Goal: Communication & Community: Answer question/provide support

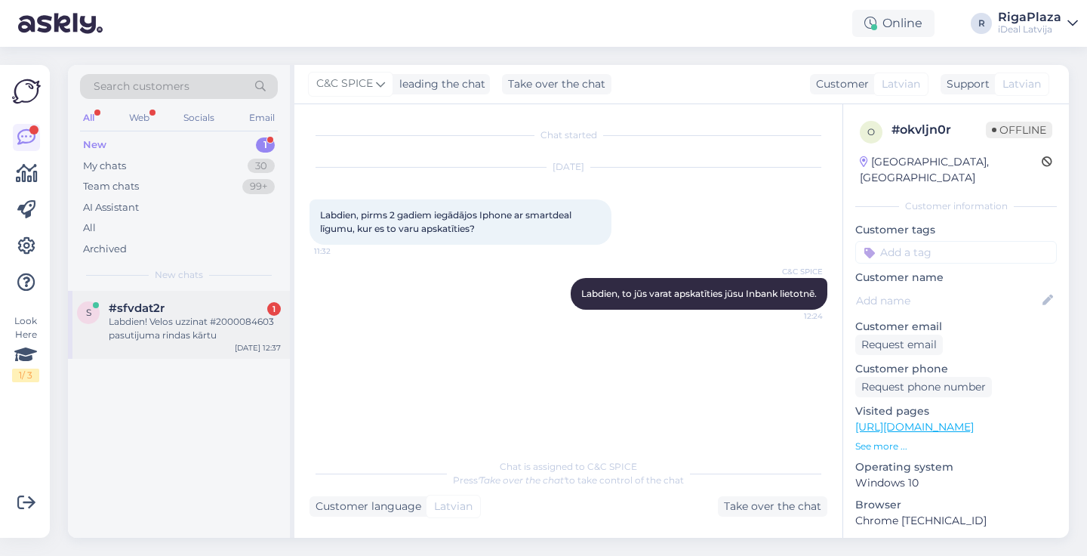
click at [186, 341] on div "s #sfvdat2r 1 Labdien! Velos uzzinat #2000084603 pasutijuma rindas kārtu [DATE]…" at bounding box center [179, 325] width 222 height 68
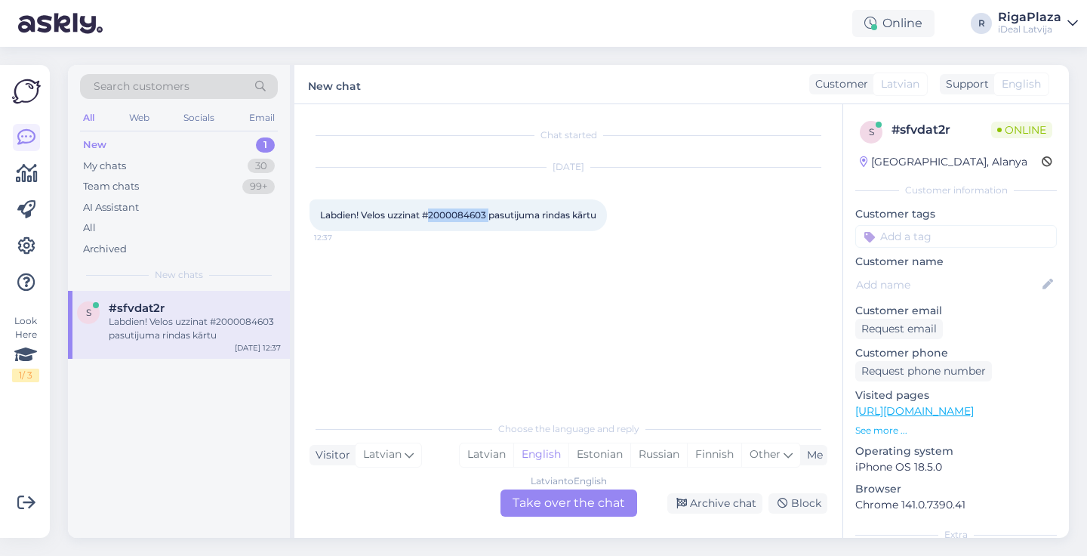
drag, startPoint x: 430, startPoint y: 210, endPoint x: 491, endPoint y: 216, distance: 61.5
click at [491, 216] on span "Labdien! Velos uzzinat #2000084603 pasutijuma rindas kārtu" at bounding box center [458, 214] width 276 height 11
copy span "2000084603"
click at [593, 505] on div "Latvian to English Take over the chat" at bounding box center [569, 502] width 137 height 27
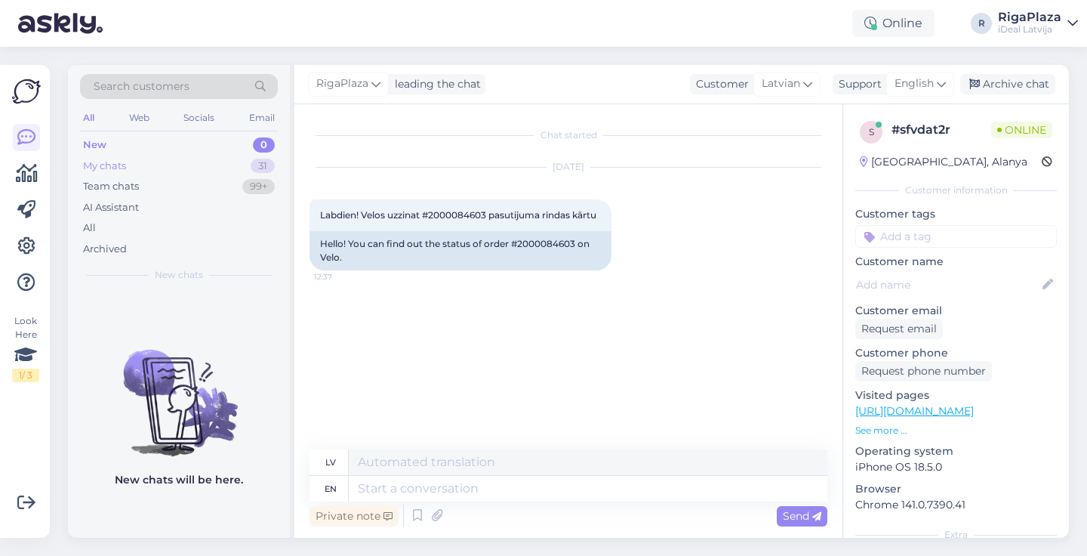
click at [235, 163] on div "My chats 31" at bounding box center [179, 166] width 198 height 21
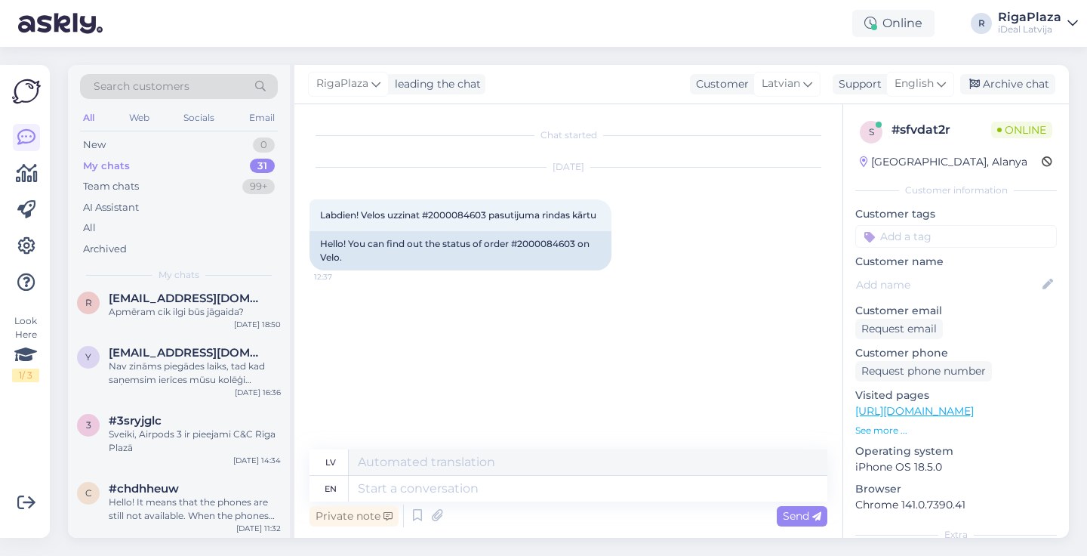
scroll to position [1776, 0]
click at [189, 379] on div "Nav zināms piegādes laiks, tad kad saņemsim ierīces mūsu kolēģi sazināsies ar J…" at bounding box center [195, 373] width 172 height 27
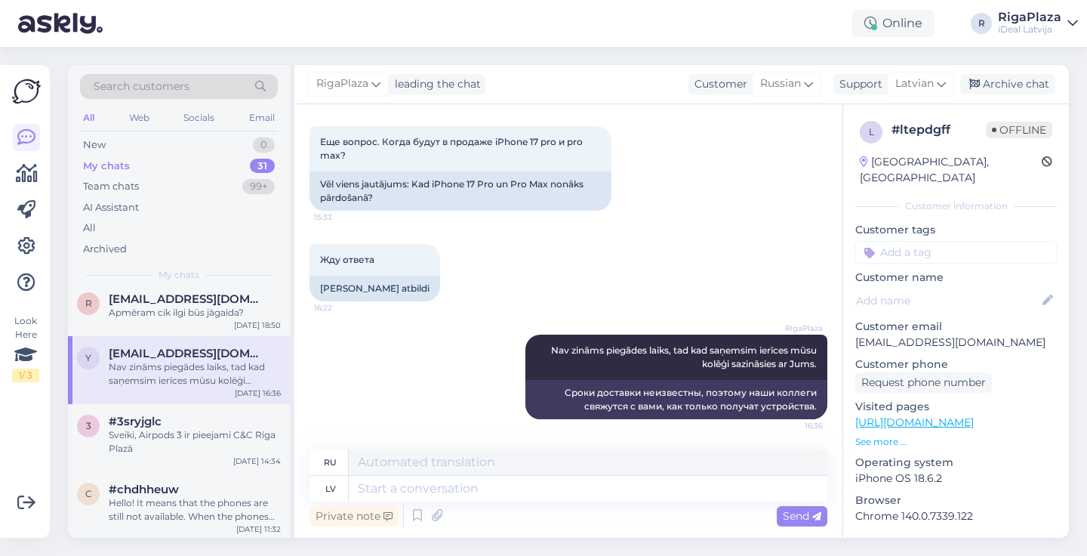
scroll to position [1145, 0]
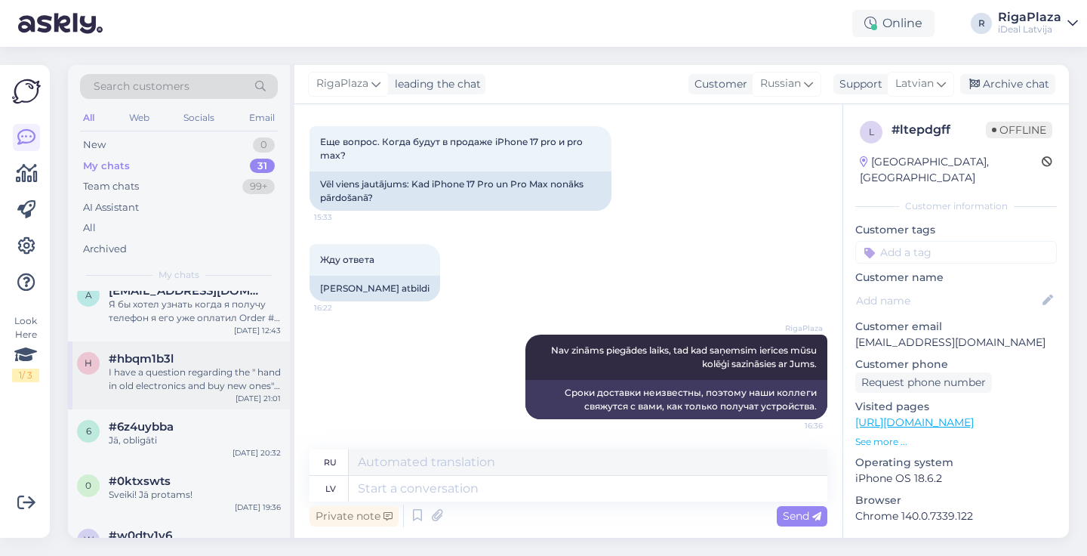
click at [189, 379] on div "I have a question regarding the " hand in old electronics and buy new ones" ser…" at bounding box center [195, 378] width 172 height 27
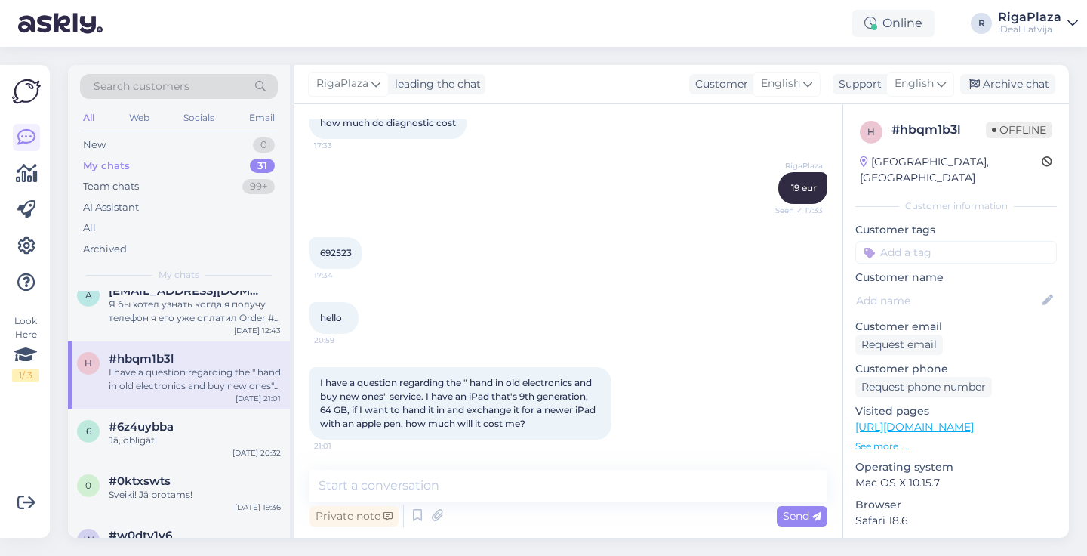
scroll to position [781, 0]
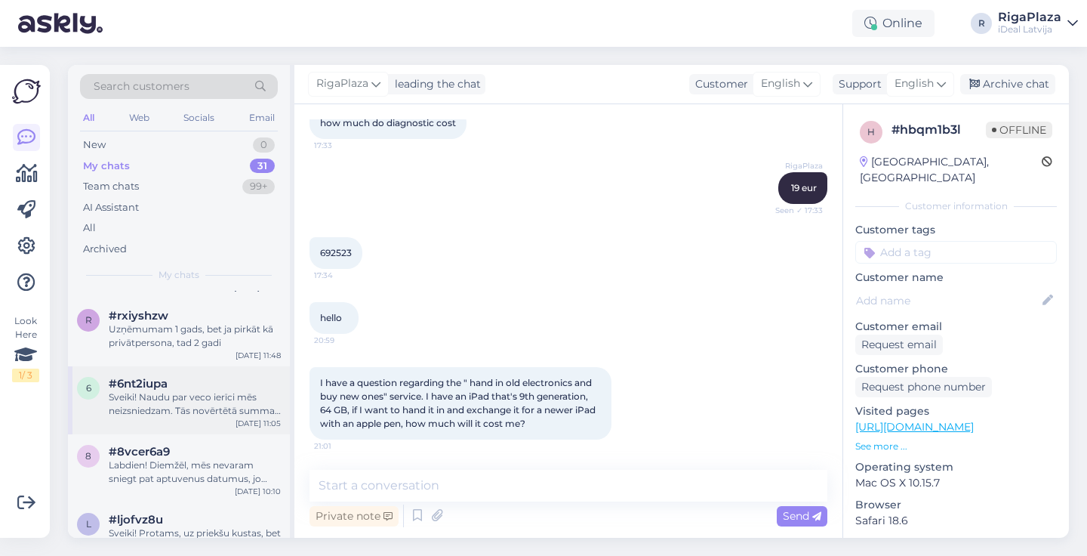
click at [190, 382] on div "#6nt2iupa" at bounding box center [195, 384] width 172 height 14
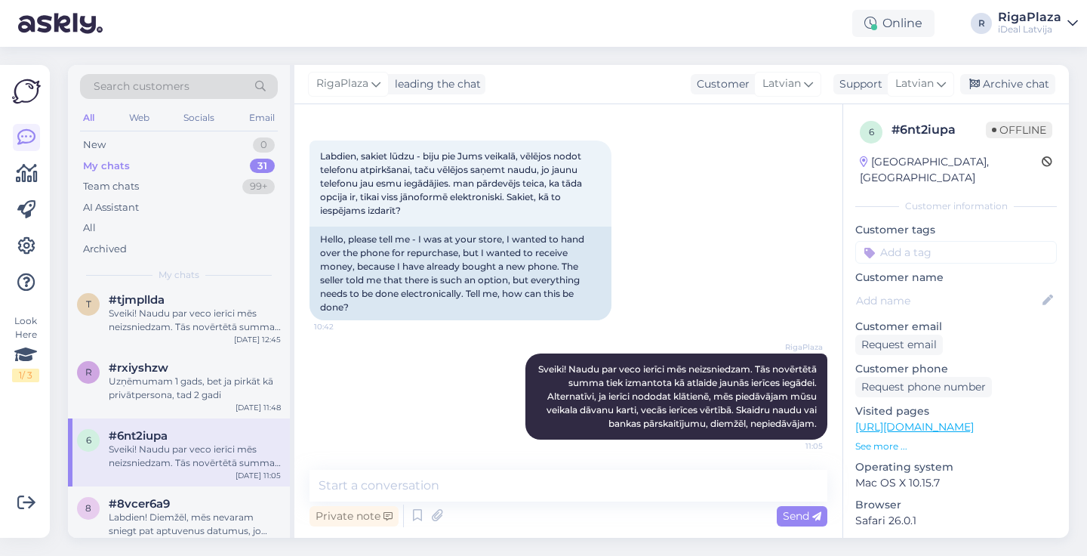
scroll to position [719, 0]
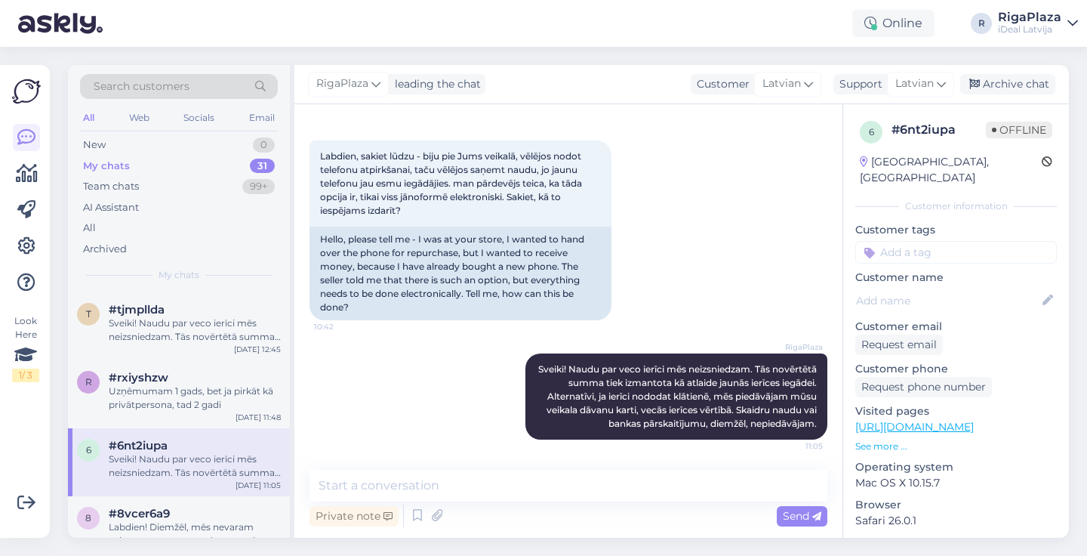
click at [189, 384] on div "Uzņēmumam 1 gads, bet ja pirkāt kā privātpersona, tad 2 gadi" at bounding box center [195, 397] width 172 height 27
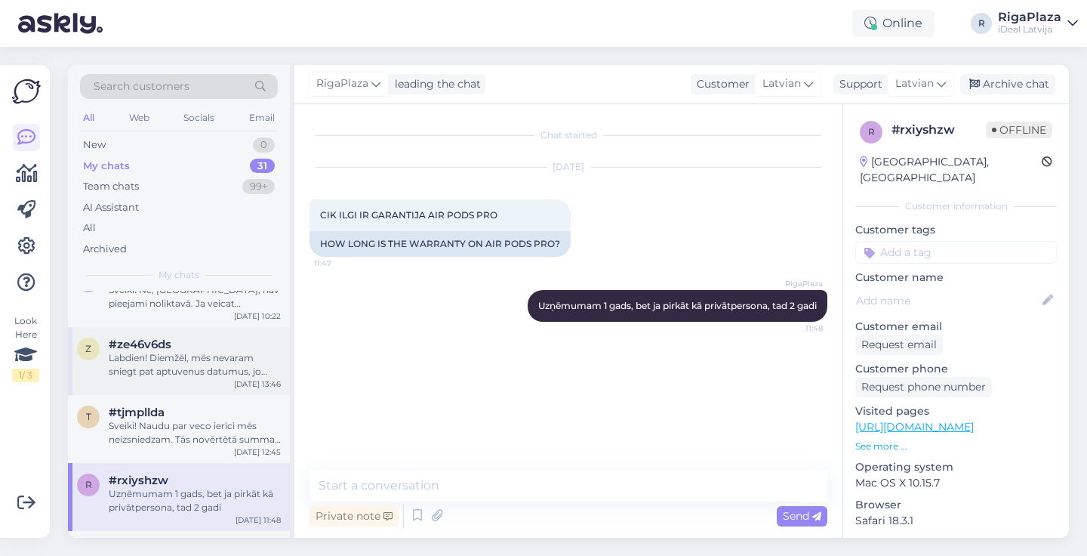
scroll to position [605, 0]
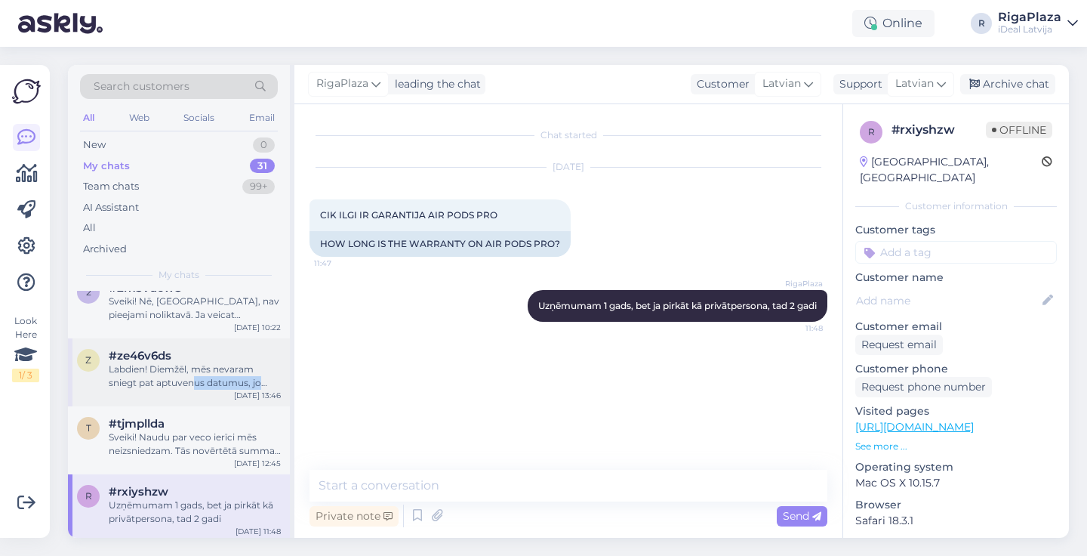
click at [192, 384] on div "z #ze46v6ds Labdien! Diemžēl, mēs nevaram sniegt pat aptuvenus datumus, jo pieg…" at bounding box center [179, 372] width 222 height 68
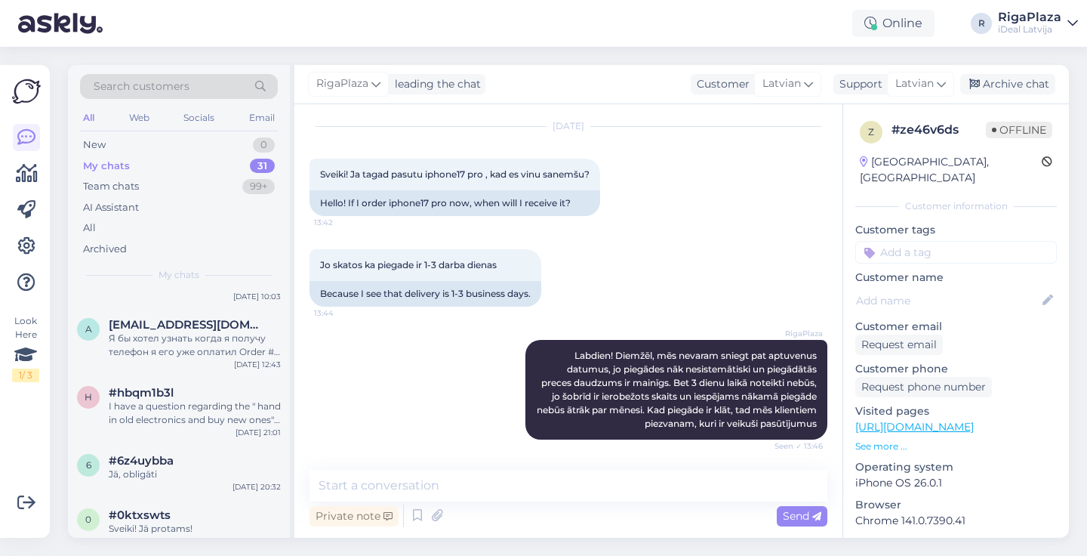
scroll to position [1052, 0]
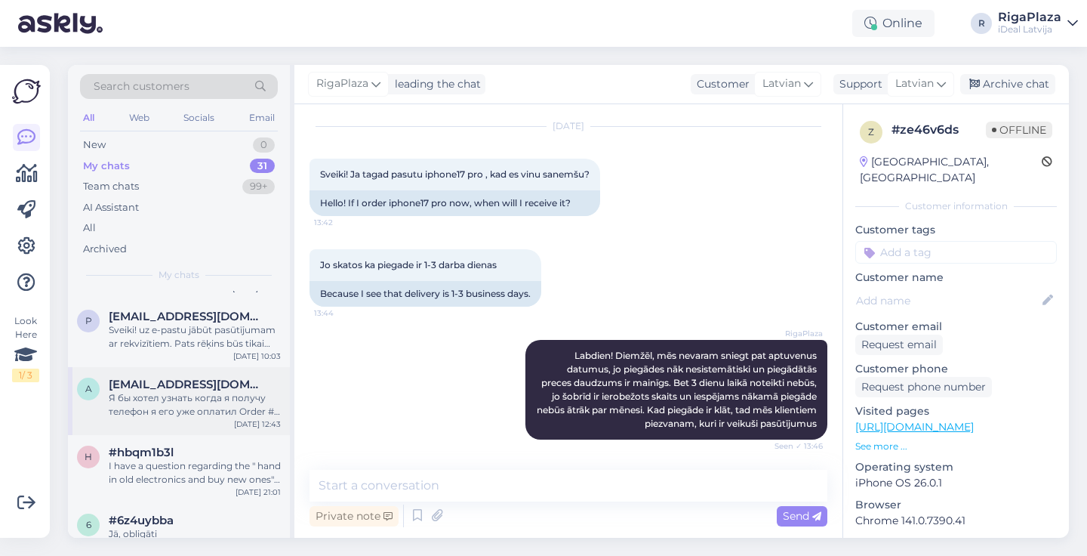
click at [213, 393] on div "Я бы хотел узнать когда я получу телефон я его уже оплатил Order # 2000082660" at bounding box center [195, 404] width 172 height 27
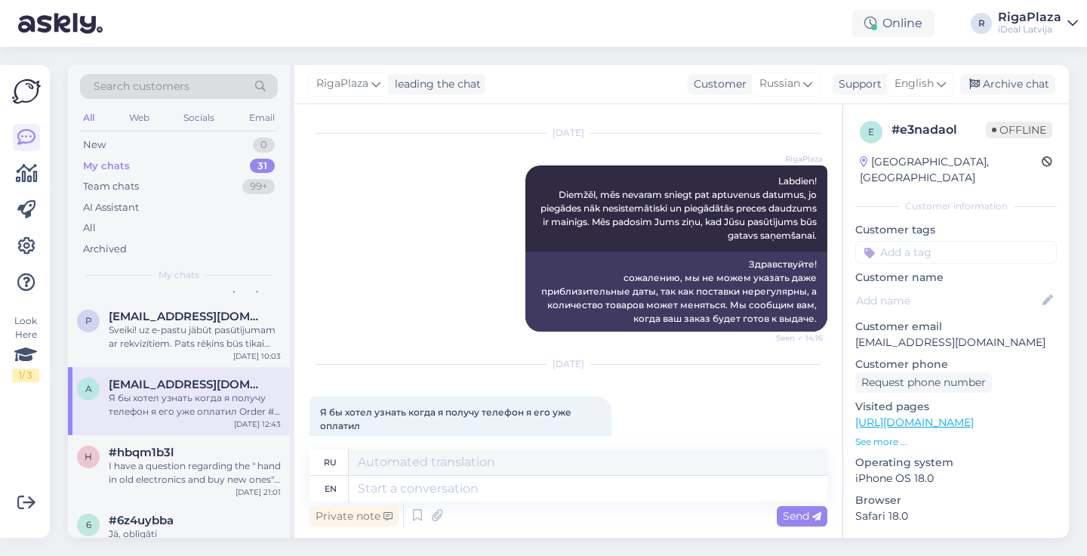
scroll to position [1296, 0]
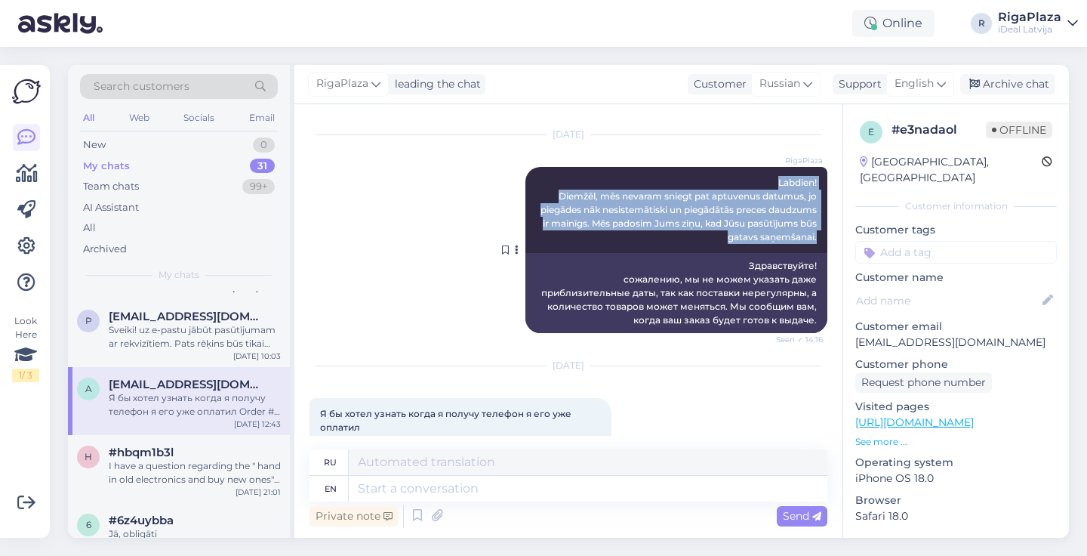
drag, startPoint x: 772, startPoint y: 165, endPoint x: 824, endPoint y: 228, distance: 81.5
click at [824, 228] on div "RigaPlaza Labdien! Diemžēl, mēs nevaram sniegt pat aptuvenus datumus, jo piegād…" at bounding box center [676, 210] width 302 height 86
copy span "Labdien! Diemžēl, mēs nevaram sniegt pat aptuvenus datumus, jo piegādes nāk nes…"
click at [198, 163] on div "My chats 31" at bounding box center [179, 166] width 198 height 21
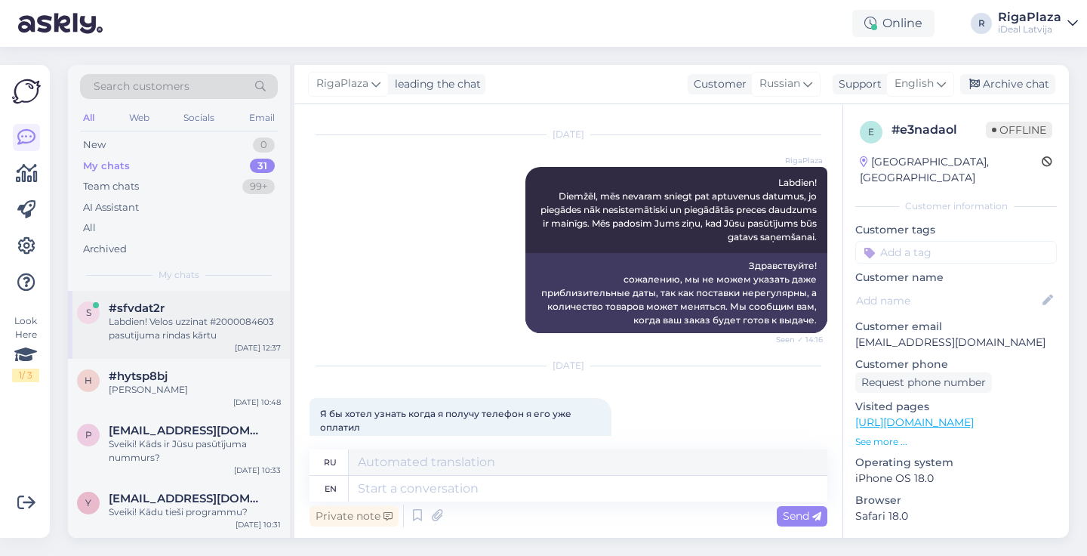
click at [198, 327] on div "Labdien! Velos uzzinat #2000084603 pasutijuma rindas kārtu" at bounding box center [195, 328] width 172 height 27
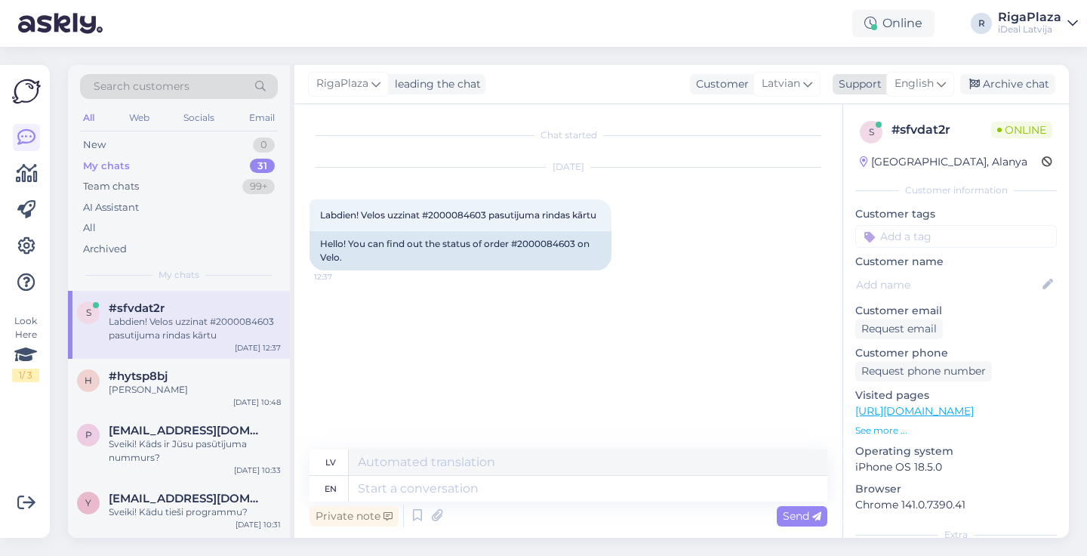
click at [946, 79] on icon at bounding box center [941, 83] width 9 height 17
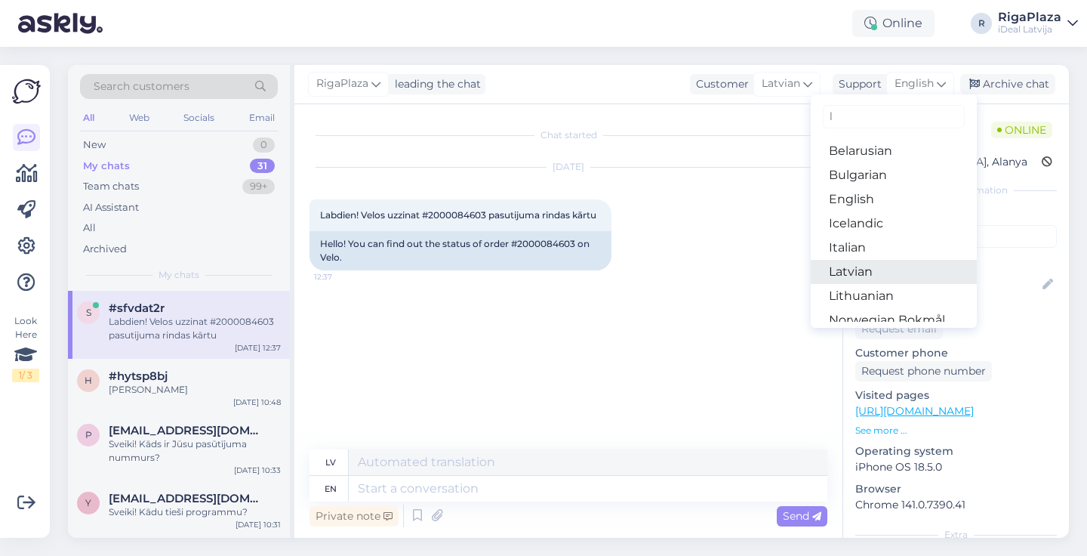
type input "l"
click at [833, 273] on link "Latvian" at bounding box center [894, 272] width 166 height 24
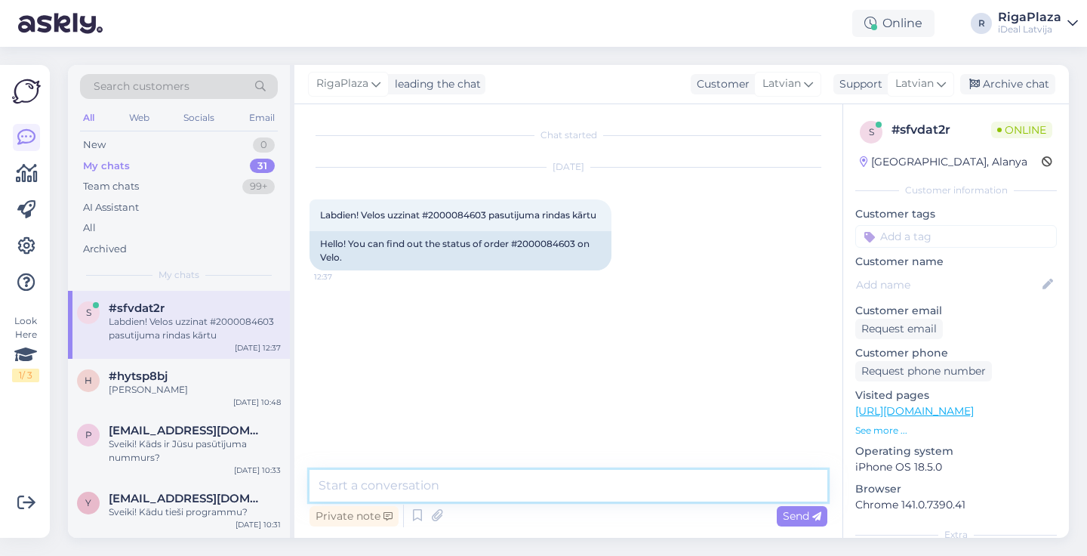
click at [441, 480] on textarea at bounding box center [569, 486] width 518 height 32
paste textarea "Labdien! Diemžēl, mēs nevaram sniegt pat aptuvenus datumus, jo piegādes nāk nes…"
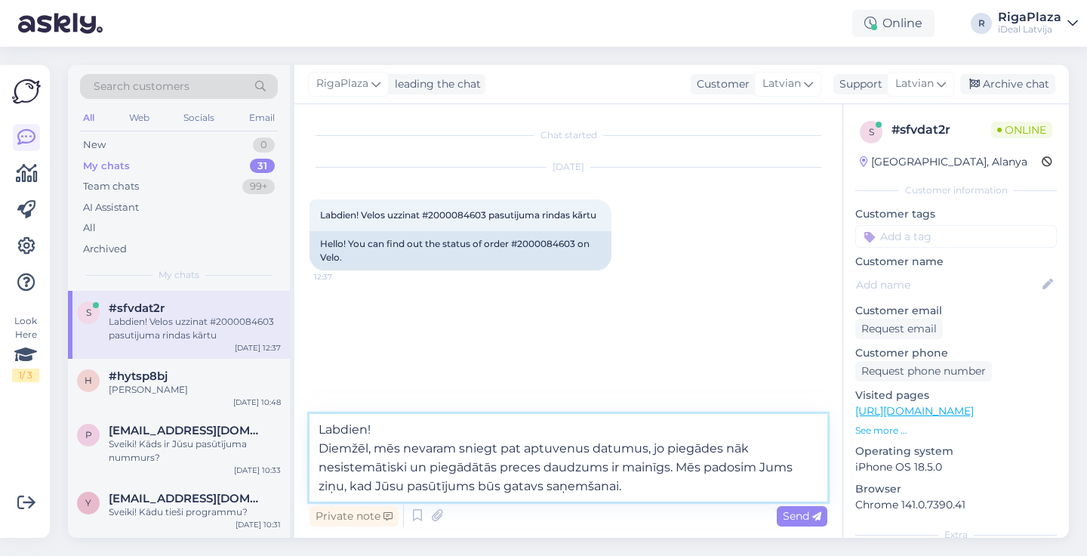
click at [319, 451] on textarea "Labdien! Diemžēl, mēs nevaram sniegt pat aptuvenus datumus, jo piegādes nāk nes…" at bounding box center [569, 458] width 518 height 88
type textarea "Labdien! Diemžēl, mēs nevaram sniegt pat aptuvenus datumus, jo piegādes nāk nes…"
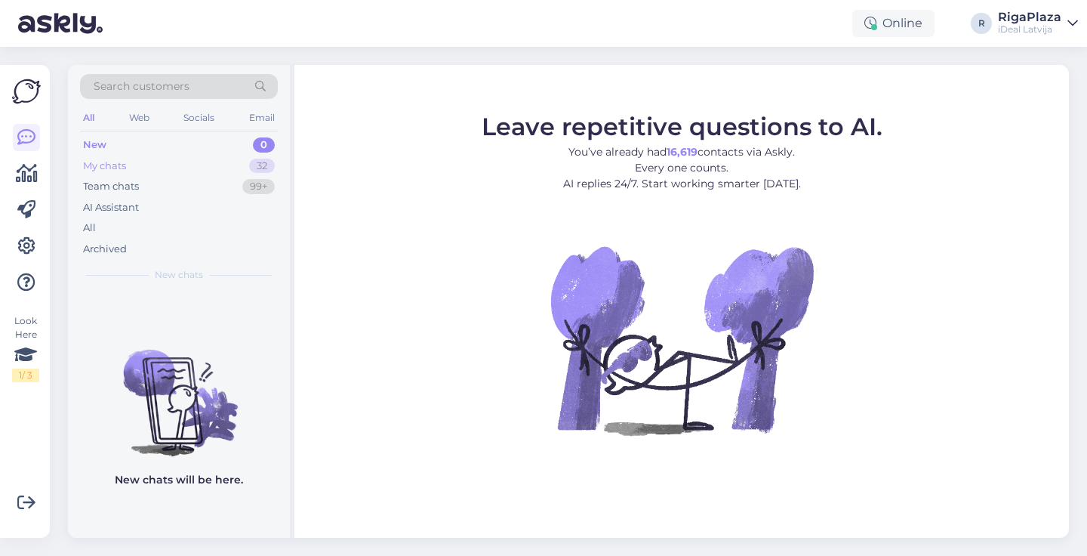
click at [219, 164] on div "My chats 32" at bounding box center [179, 166] width 198 height 21
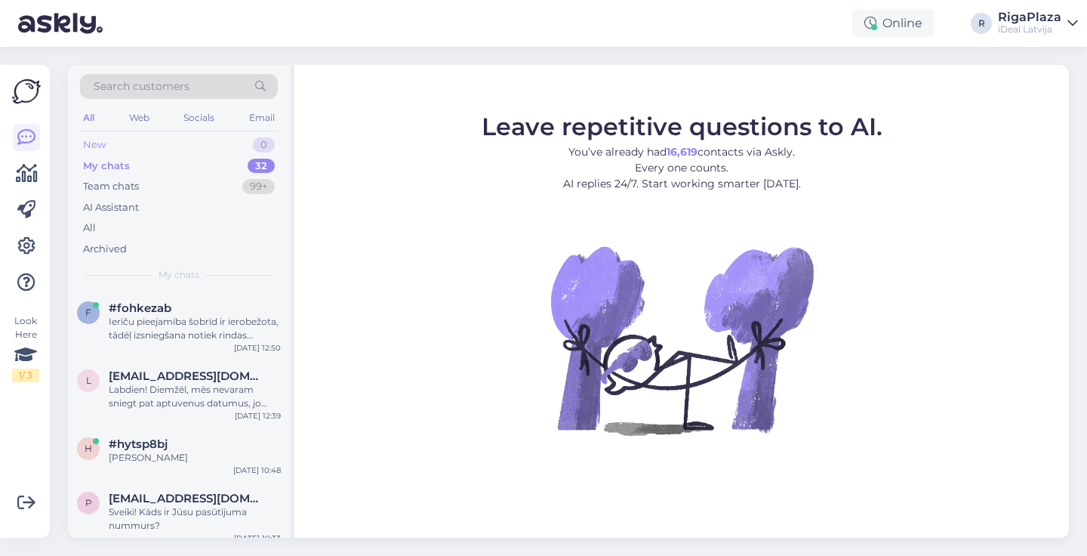
click at [235, 140] on div "New 0" at bounding box center [179, 144] width 198 height 21
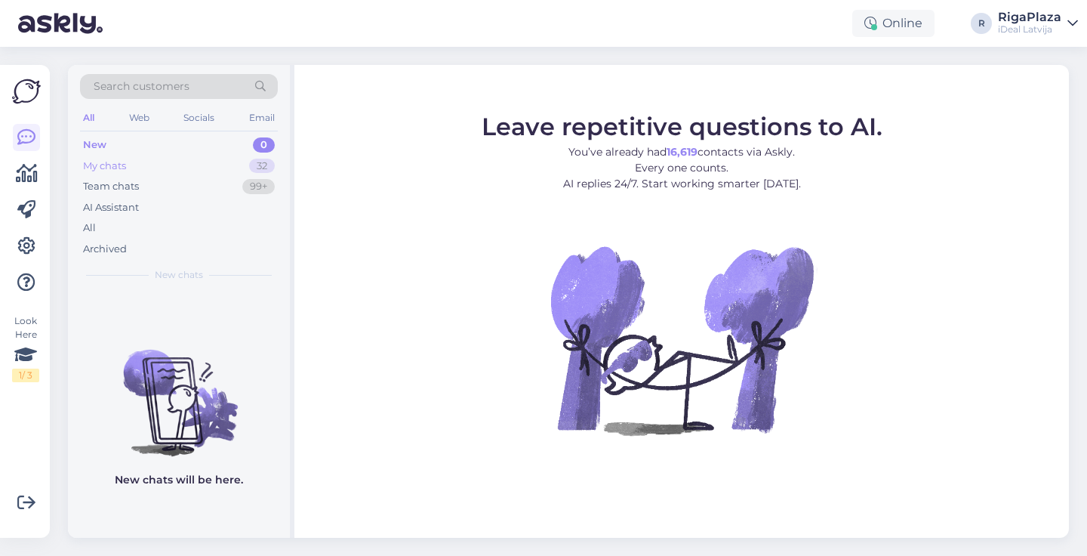
click at [266, 160] on div "32" at bounding box center [262, 166] width 26 height 15
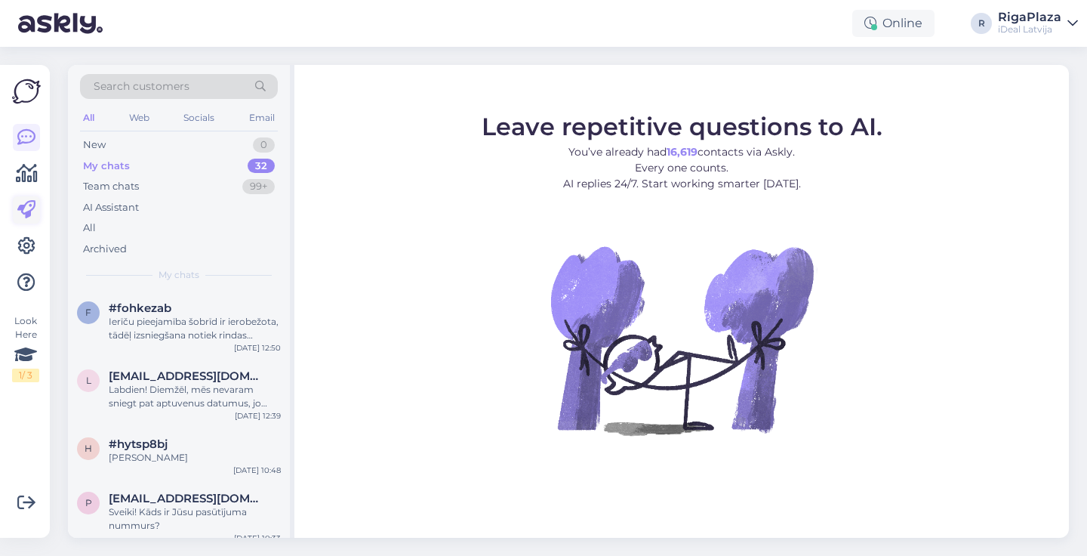
click at [26, 208] on icon at bounding box center [26, 210] width 18 height 18
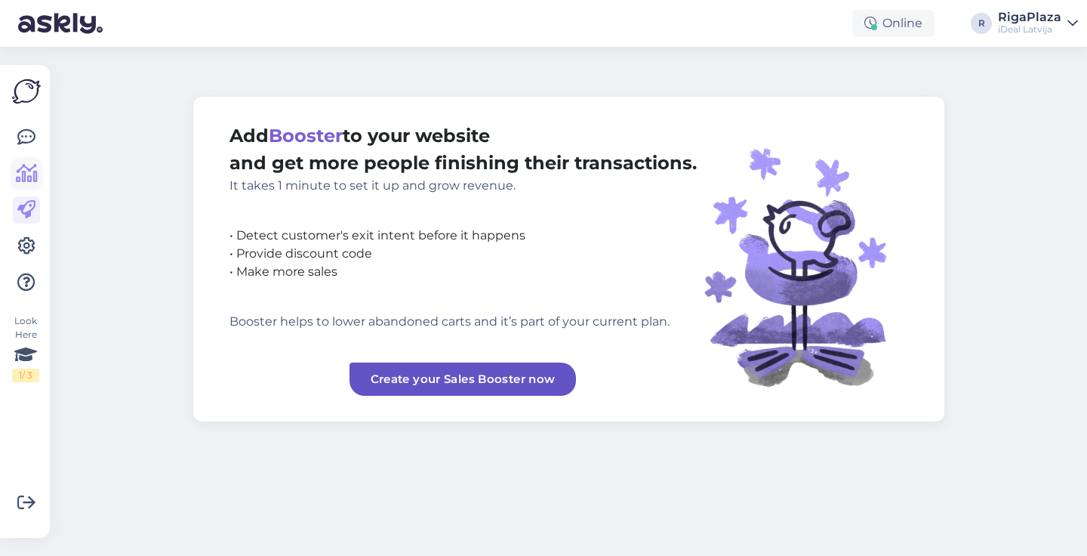
click at [20, 179] on icon at bounding box center [27, 174] width 22 height 18
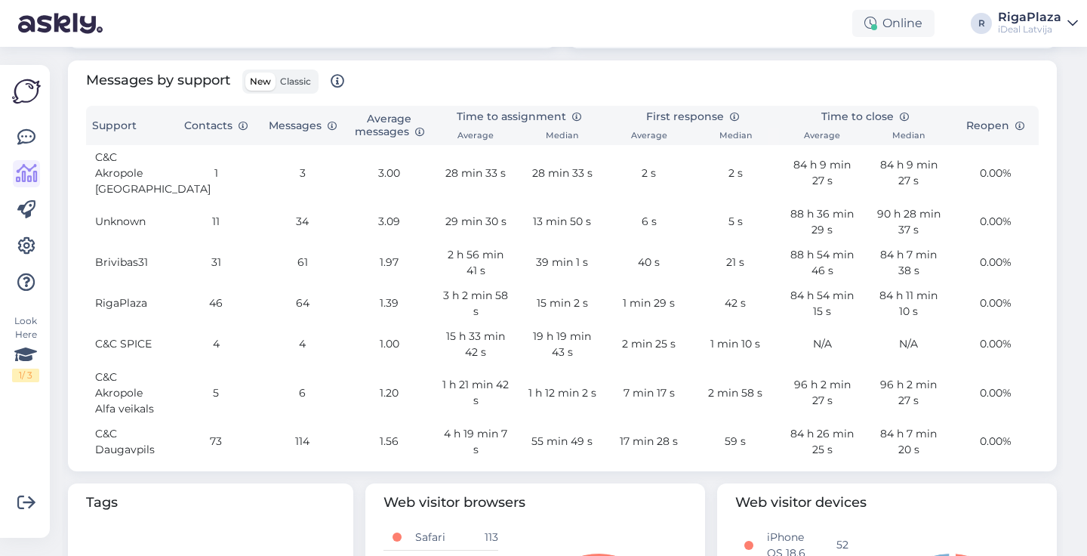
scroll to position [522, 0]
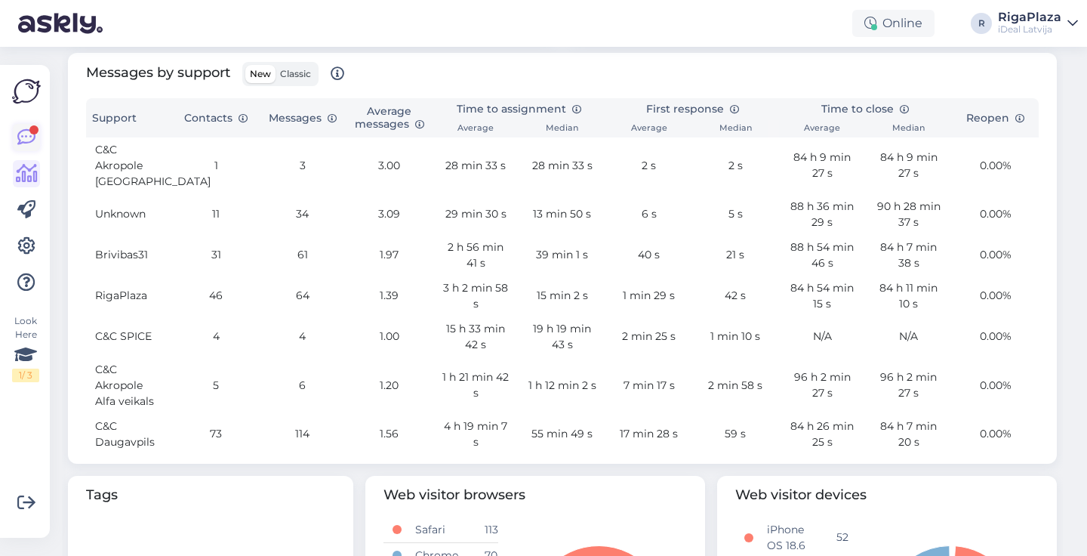
click at [27, 128] on icon at bounding box center [26, 137] width 18 height 18
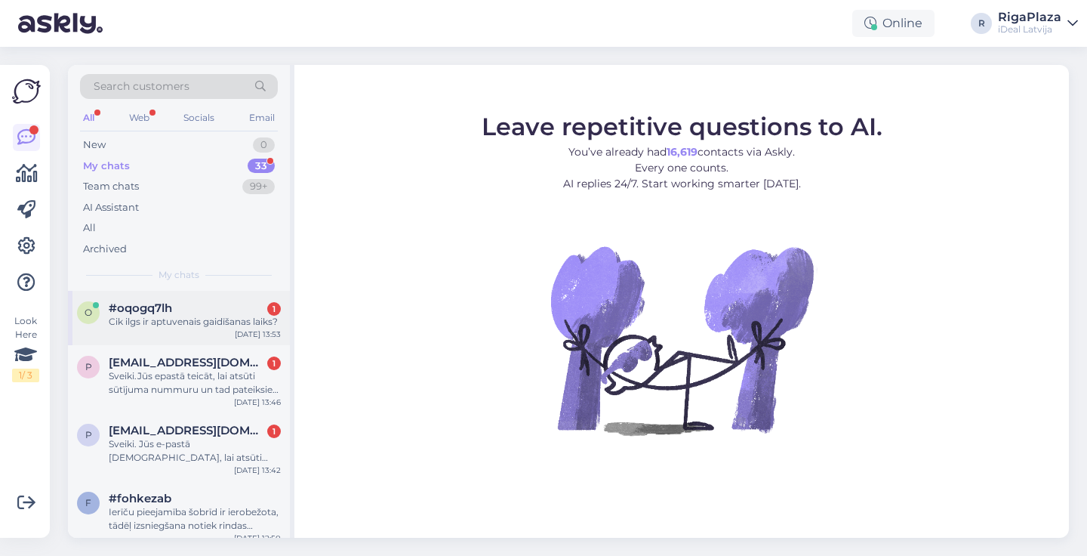
click at [218, 316] on div "Cik ilgs ir aptuvenais gaidīšanas laiks?" at bounding box center [195, 322] width 172 height 14
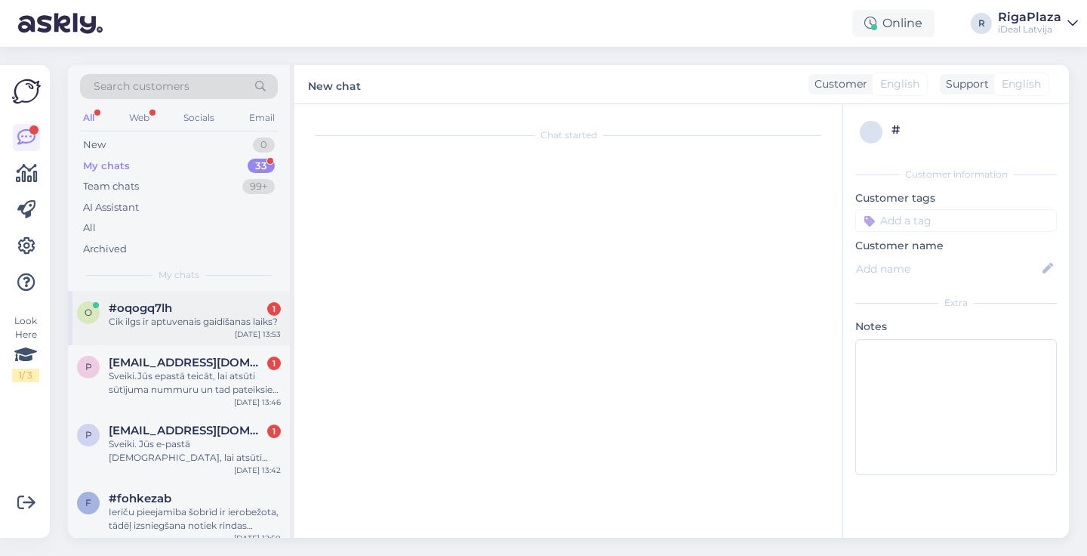
scroll to position [118, 0]
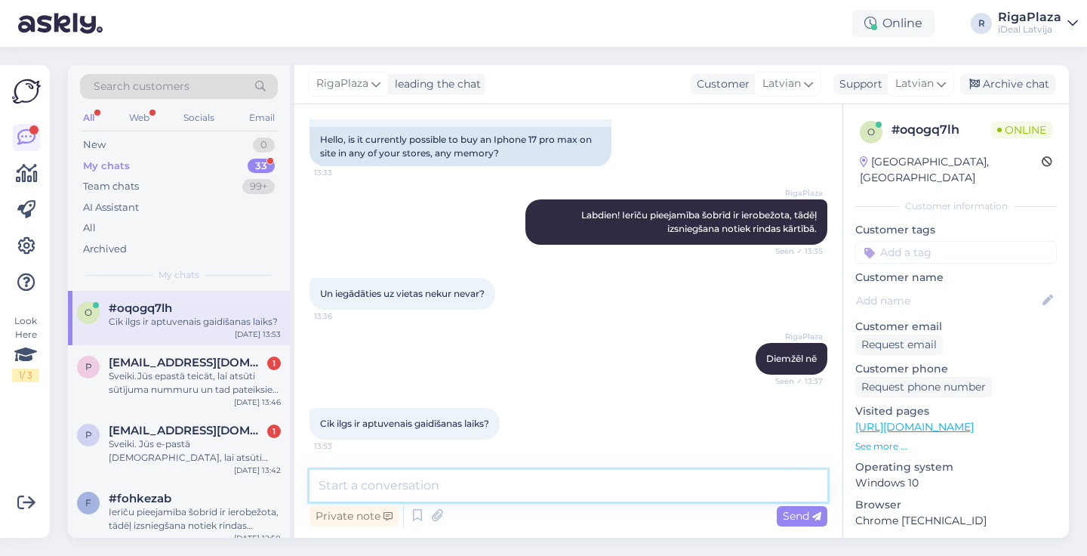
click at [433, 495] on textarea at bounding box center [569, 486] width 518 height 32
type textarea "n"
type textarea "precīzs laiks nav zināms, bet visticamāk ne ātrāk kā 2-4 nedēļas"
click at [350, 483] on textarea "precīzs laiks nav zināms, bet visticamāk ne ātrāk kā 2-4 nedēļas" at bounding box center [569, 486] width 518 height 32
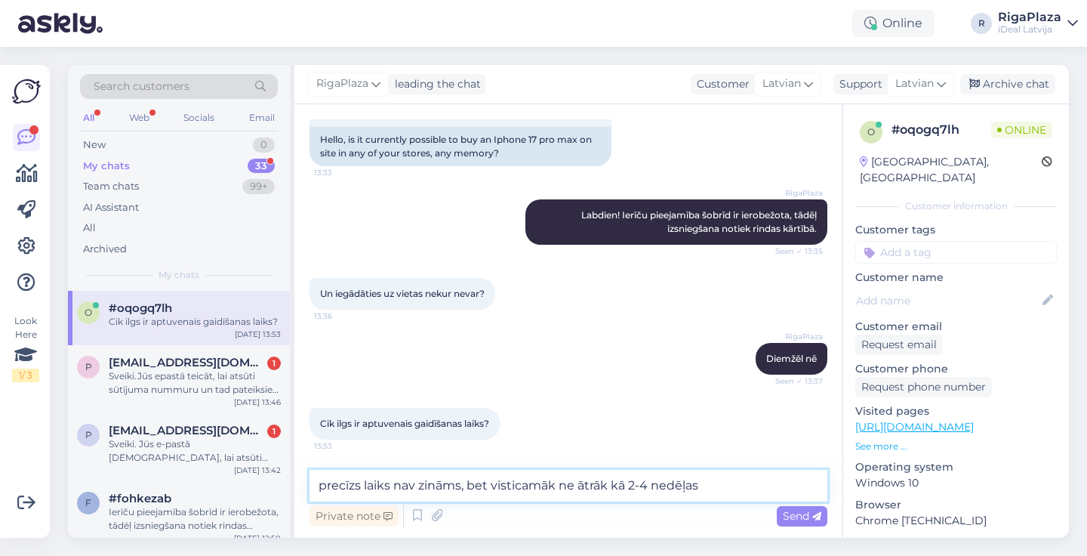
click at [350, 483] on textarea "precīzs laiks nav zināms, bet visticamāk ne ātrāk kā 2-4 nedēļas" at bounding box center [569, 486] width 518 height 32
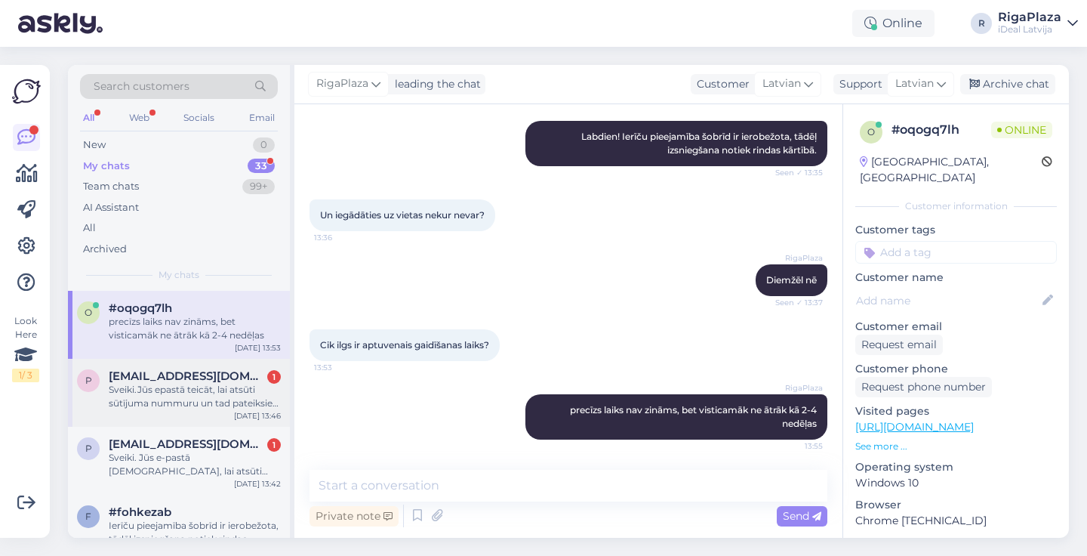
click at [258, 410] on div "Oct 6 13:46" at bounding box center [257, 415] width 47 height 11
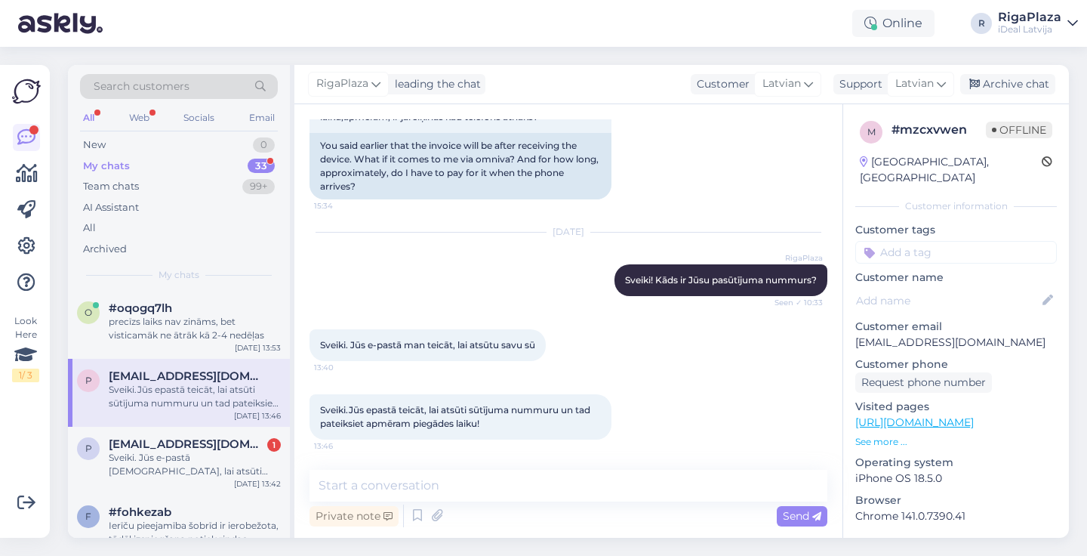
scroll to position [125, 0]
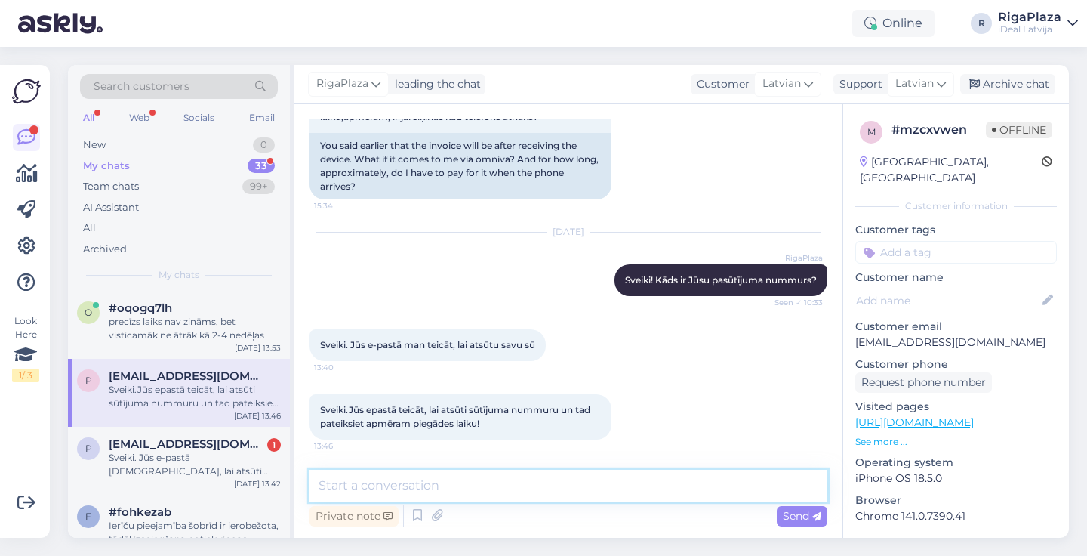
click at [497, 477] on textarea at bounding box center [569, 486] width 518 height 32
type textarea "Kāds ir Jūsu pasūtījuma nummurs? uzraksties šeit"
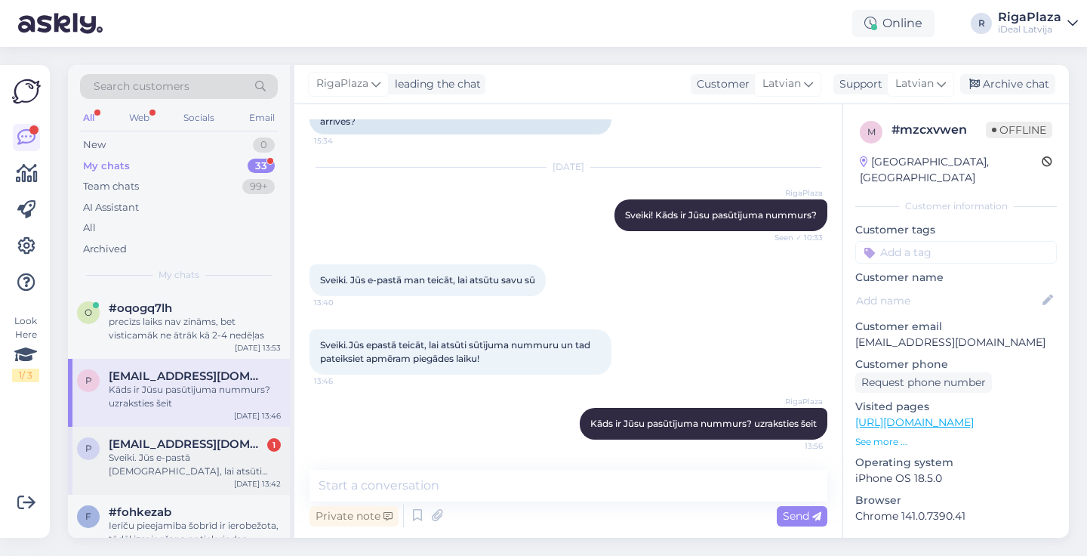
click at [180, 476] on div "p pitkevics96@inbox.lv 1 Sveiki. Jūs e-pastā teicāt, lai atsūti sūtījuma nummur…" at bounding box center [179, 461] width 222 height 68
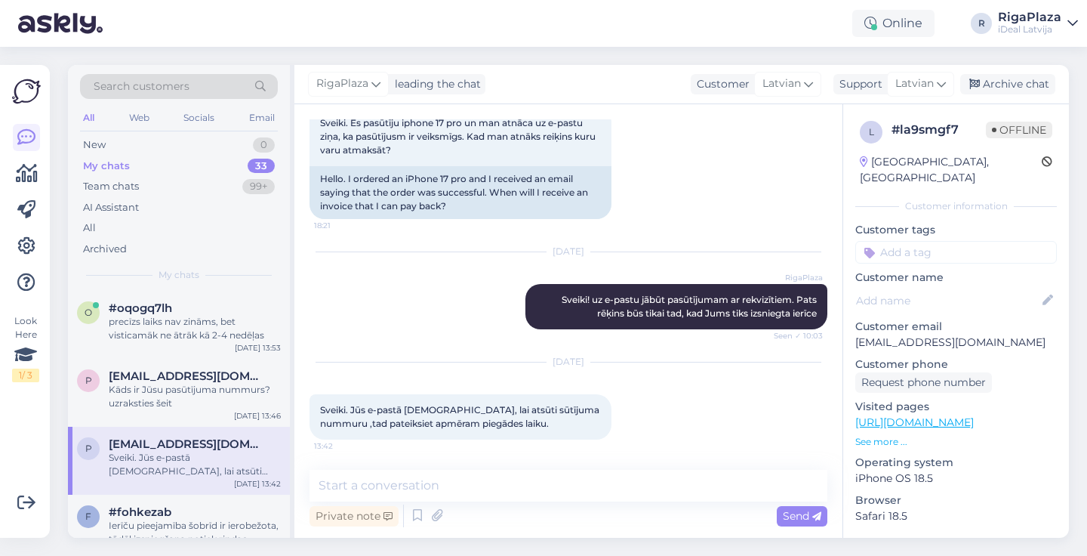
scroll to position [92, 0]
click at [239, 399] on div "Kāds ir Jūsu pasūtījuma nummurs? uzraksties šeit" at bounding box center [195, 396] width 172 height 27
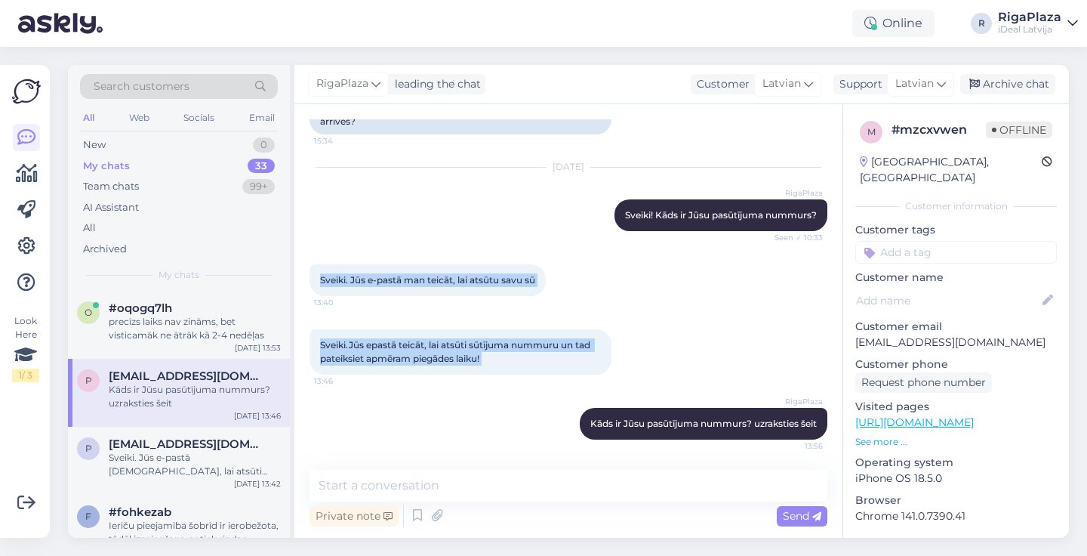
drag, startPoint x: 586, startPoint y: 424, endPoint x: 829, endPoint y: 423, distance: 243.1
click at [829, 423] on div "Chat started Oct 5 2025 Jūs iepriekš teicāt,ka reiķins būs pēc ierīces saņemšan…" at bounding box center [576, 287] width 532 height 337
copy div "Sveiki! Kāds ir Jūsu pasūtījuma nummurs? Seen ✓ 10:33 Sveiki. Jūs e-pastā man t…"
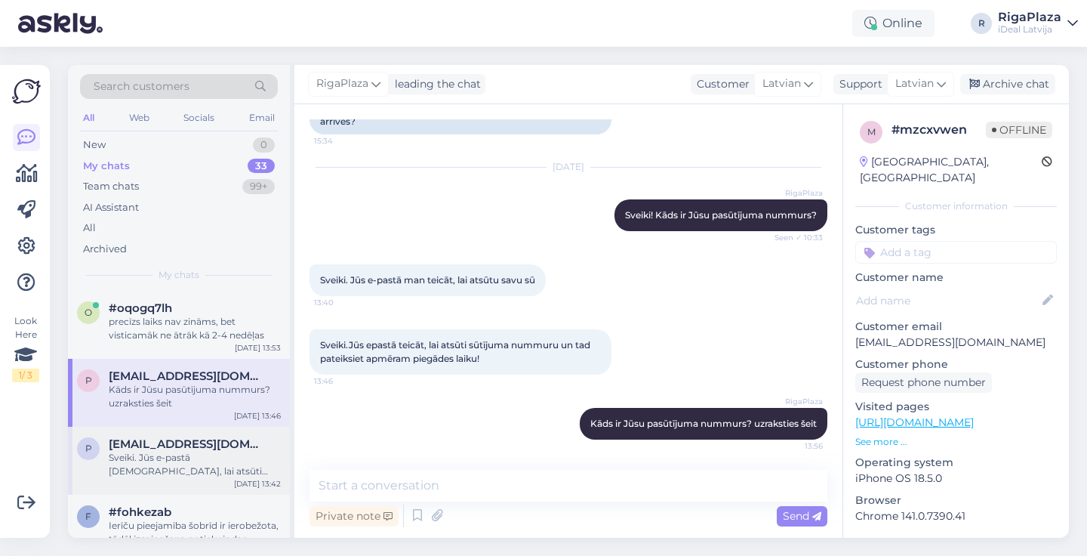
click at [229, 470] on div "Sveiki. Jūs e-pastā teicāt, lai atsūti sūtījuma nummuru ,tad pateiksiet apmēram…" at bounding box center [195, 464] width 172 height 27
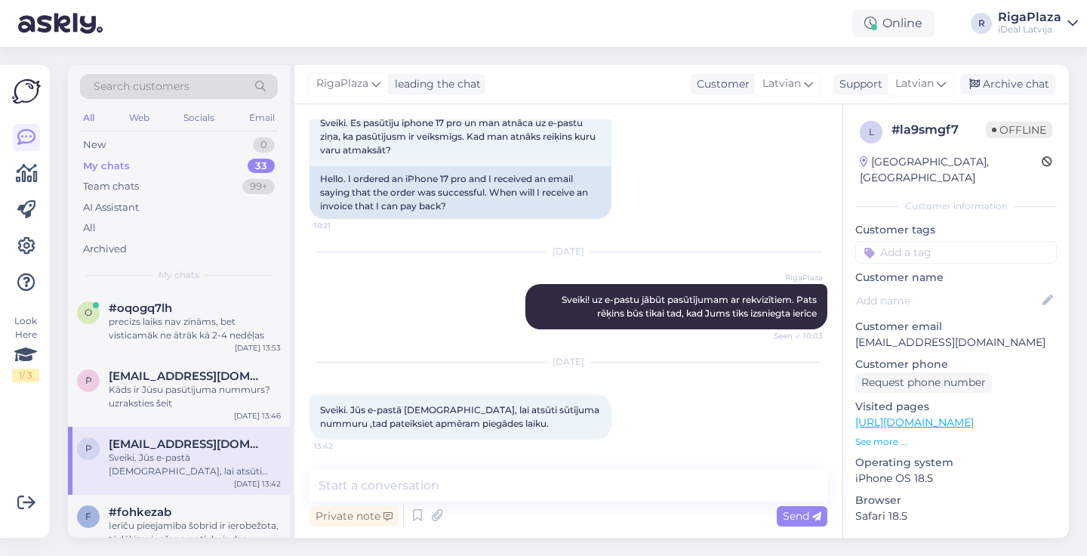
scroll to position [92, 0]
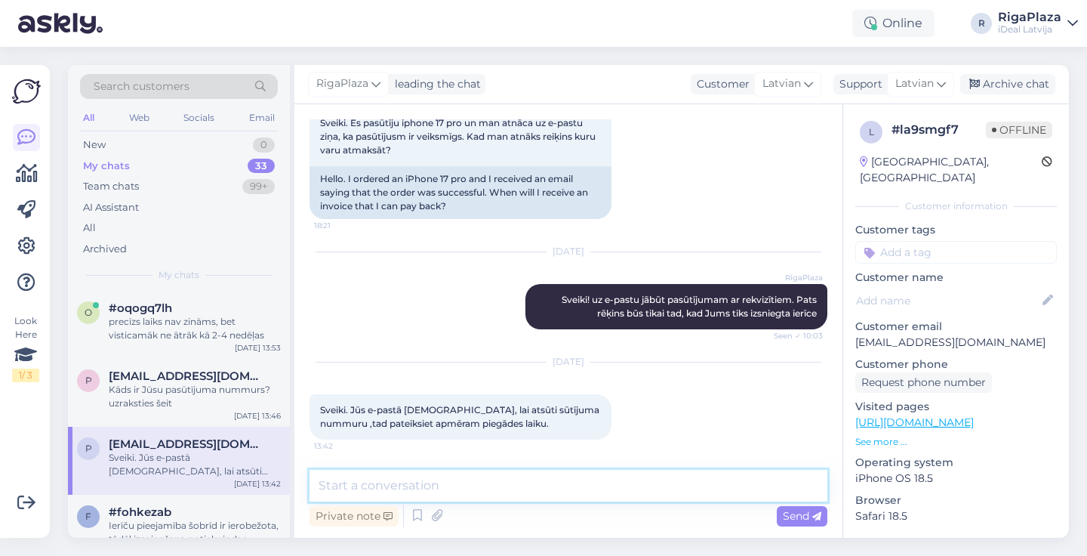
click at [328, 490] on textarea at bounding box center [569, 486] width 518 height 32
paste textarea "Sveiki. Jūs e-pastā man teicāt, lai atsūtu savu sū Sveiki.Jūs epastā teicāt, la…"
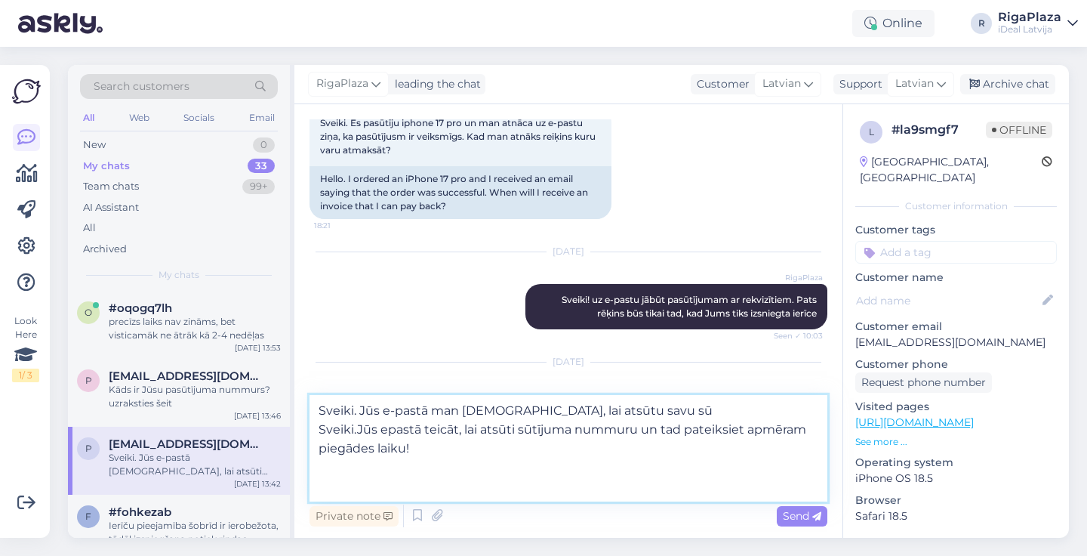
click at [365, 476] on textarea "Sveiki. Jūs e-pastā man teicāt, lai atsūtu savu sū Sveiki.Jūs epastā teicāt, la…" at bounding box center [569, 448] width 518 height 106
click at [365, 475] on textarea "Sveiki. Jūs e-pastā man teicāt, lai atsūtu savu sū Sveiki.Jūs epastā teicāt, la…" at bounding box center [569, 448] width 518 height 106
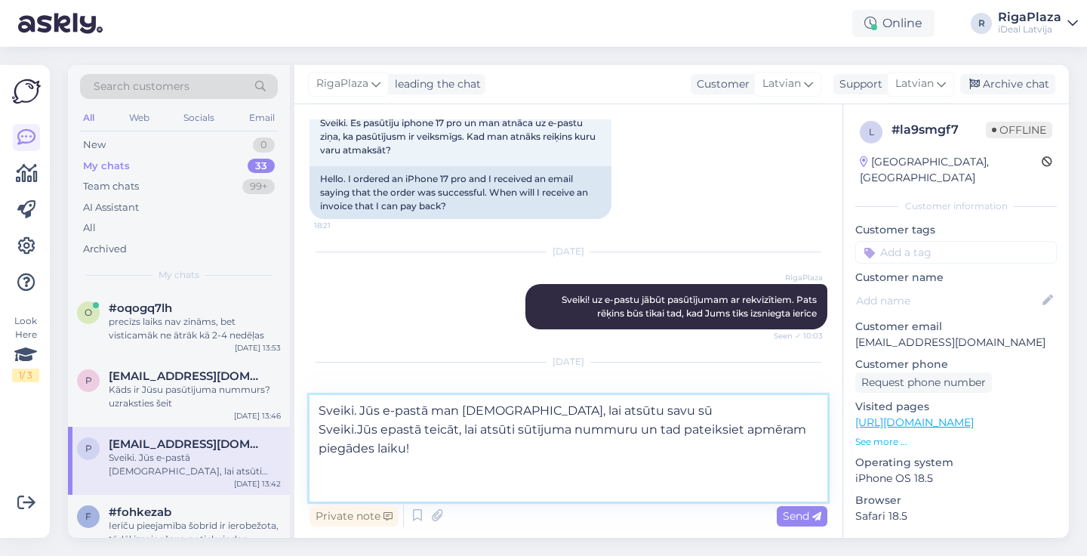
click at [365, 475] on textarea "Sveiki. Jūs e-pastā man teicāt, lai atsūtu savu sū Sveiki.Jūs epastā teicāt, la…" at bounding box center [569, 448] width 518 height 106
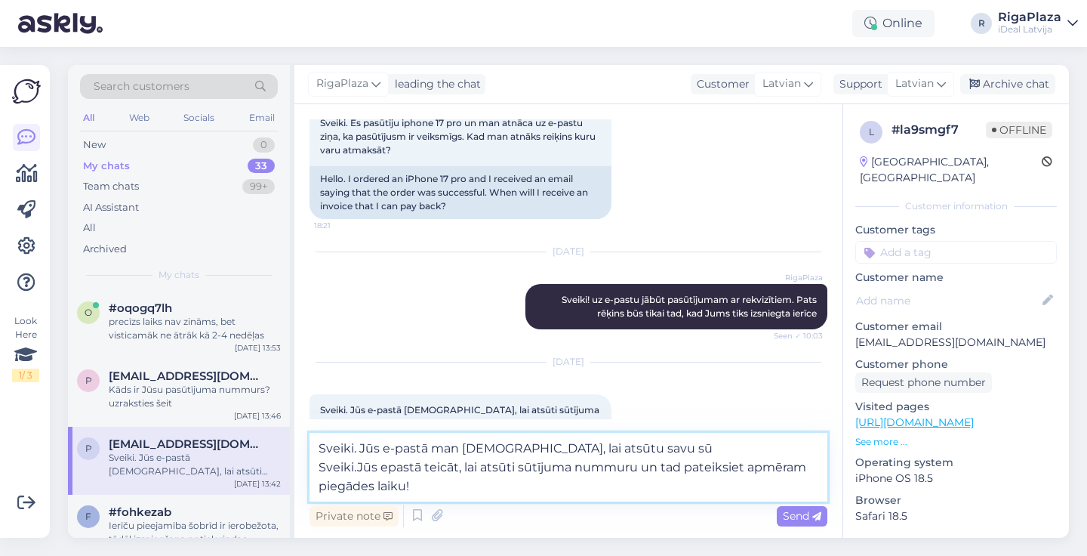
type textarea "Sveiki. Jūs e-pastā man teicāt, lai atsūtu savu sū"
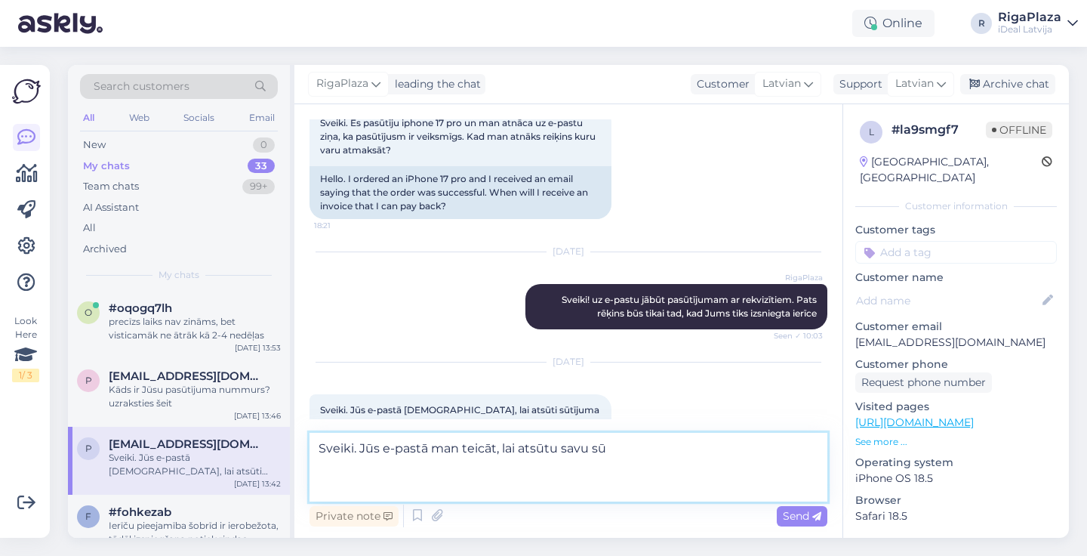
click at [366, 475] on textarea "Sveiki. Jūs e-pastā man teicāt, lai atsūtu savu sū" at bounding box center [569, 467] width 518 height 69
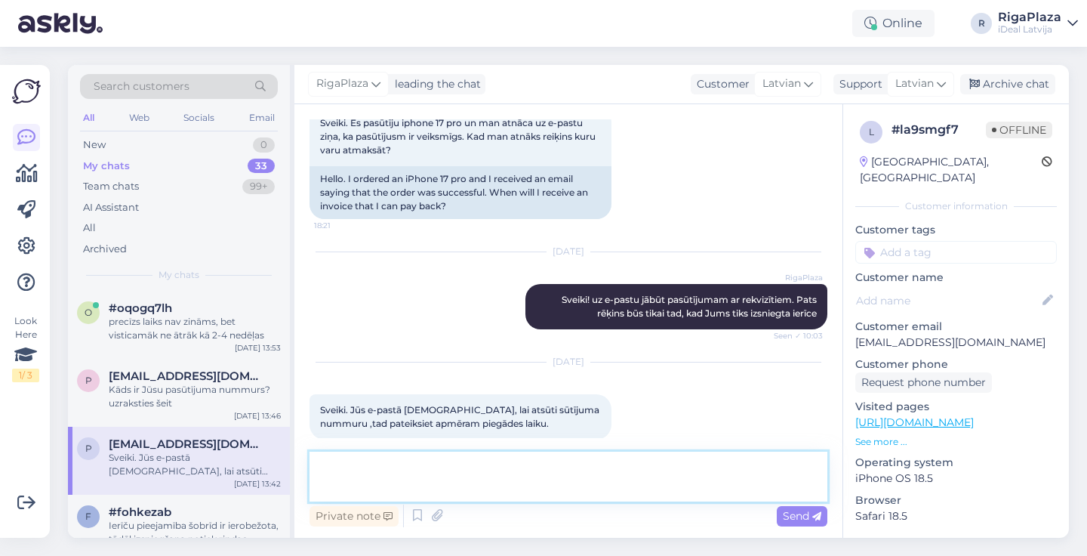
click at [366, 475] on textarea at bounding box center [569, 476] width 518 height 50
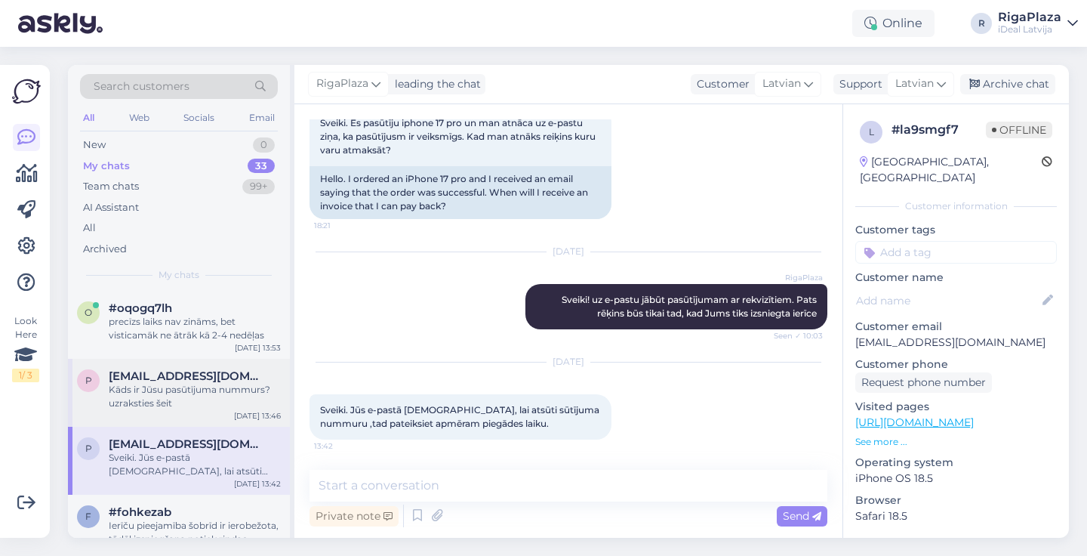
click at [187, 362] on div "p pitkevics96@inbox.lv Kāds ir Jūsu pasūtījuma nummurs? uzraksties šeit Oct 6 1…" at bounding box center [179, 393] width 222 height 68
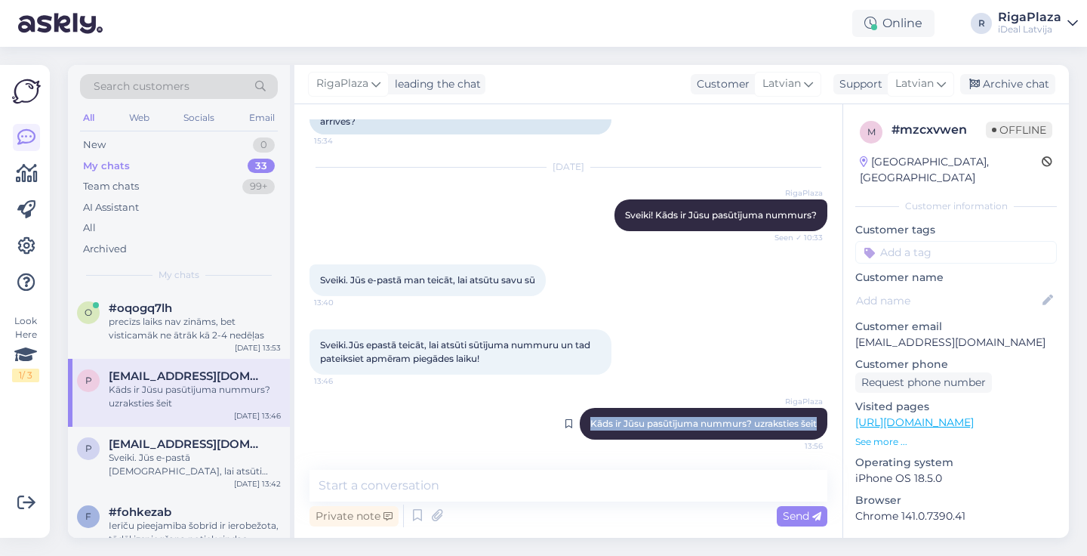
drag, startPoint x: 589, startPoint y: 421, endPoint x: 808, endPoint y: 429, distance: 219.1
click at [808, 429] on div "RigaPlaza Kāds ir Jūsu pasūtījuma nummurs? uzraksties šeit 13:56" at bounding box center [704, 424] width 248 height 32
copy span "Kāds ir Jūsu pasūtījuma nummurs? uzraksties šeit"
click at [248, 456] on div "Sveiki. Jūs e-pastā teicāt, lai atsūti sūtījuma nummuru ,tad pateiksiet apmēram…" at bounding box center [195, 464] width 172 height 27
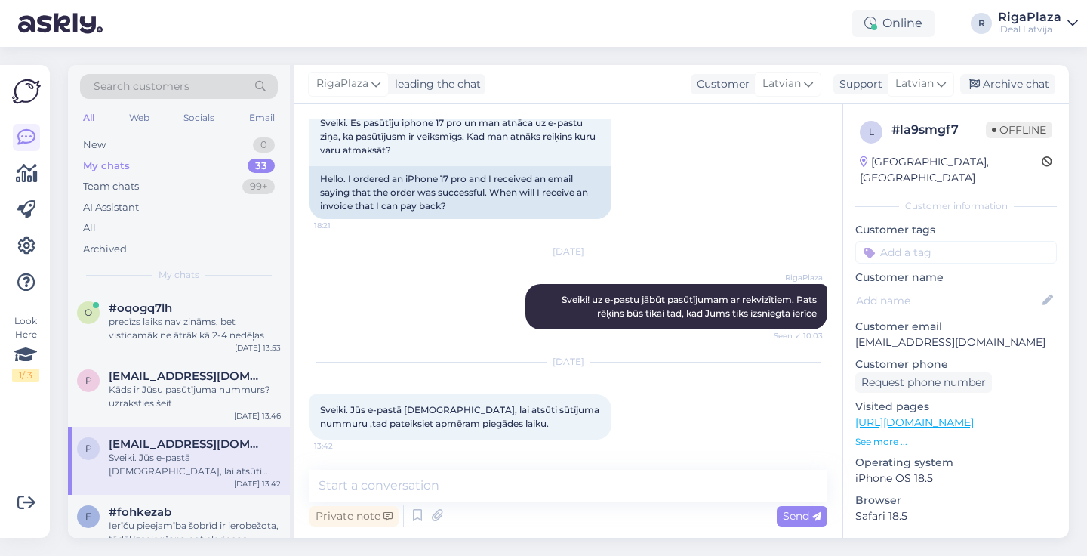
scroll to position [92, 0]
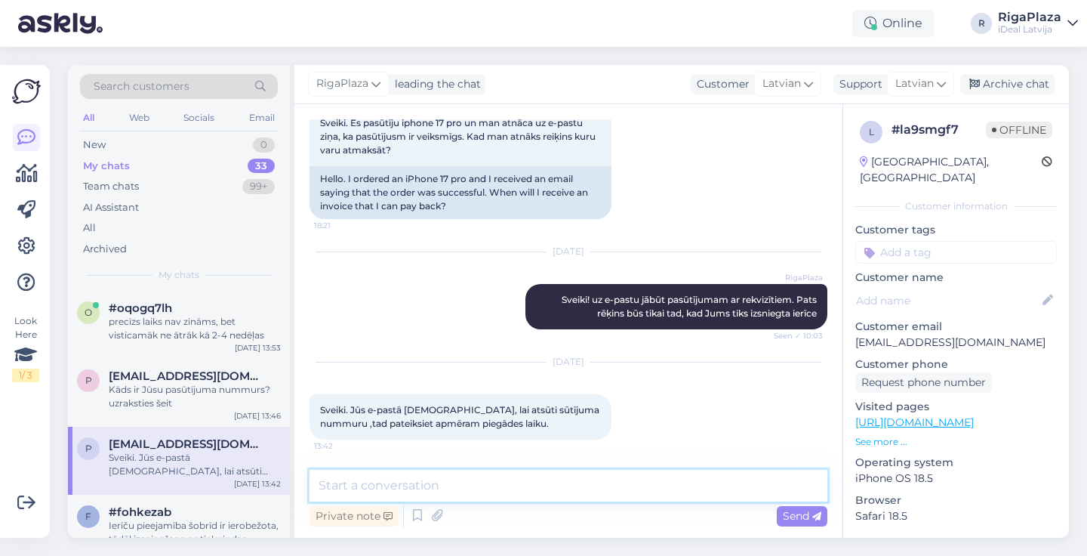
click at [381, 477] on textarea at bounding box center [569, 486] width 518 height 32
paste textarea "Kāds ir Jūsu pasūtījuma nummurs? uzraksties šeit"
type textarea "Kāds ir Jūsu pasūtījuma nummurs? uzraksties šeit"
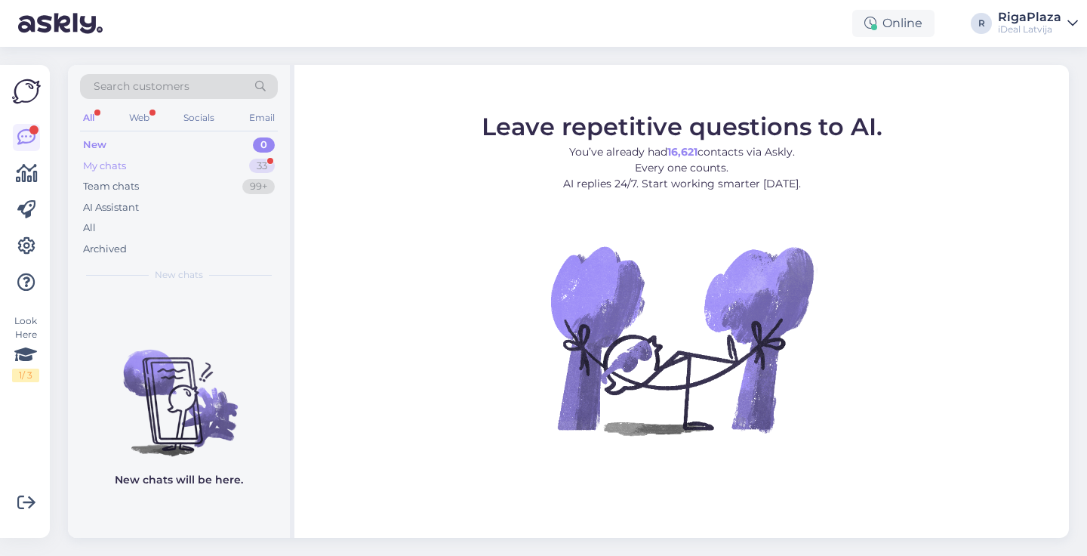
click at [218, 159] on div "My chats 33" at bounding box center [179, 166] width 198 height 21
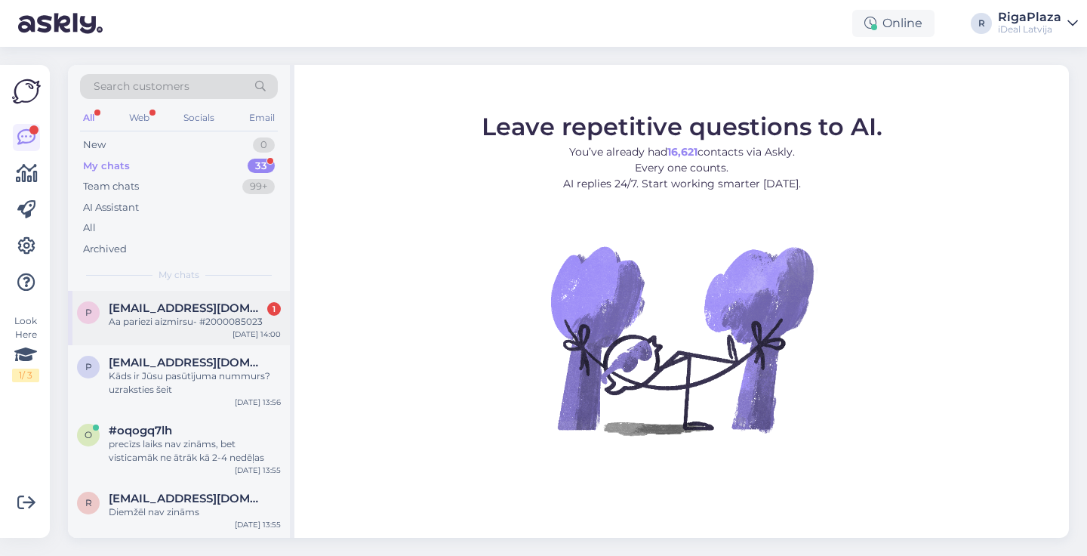
click at [251, 307] on div "[EMAIL_ADDRESS][DOMAIN_NAME] 1" at bounding box center [195, 308] width 172 height 14
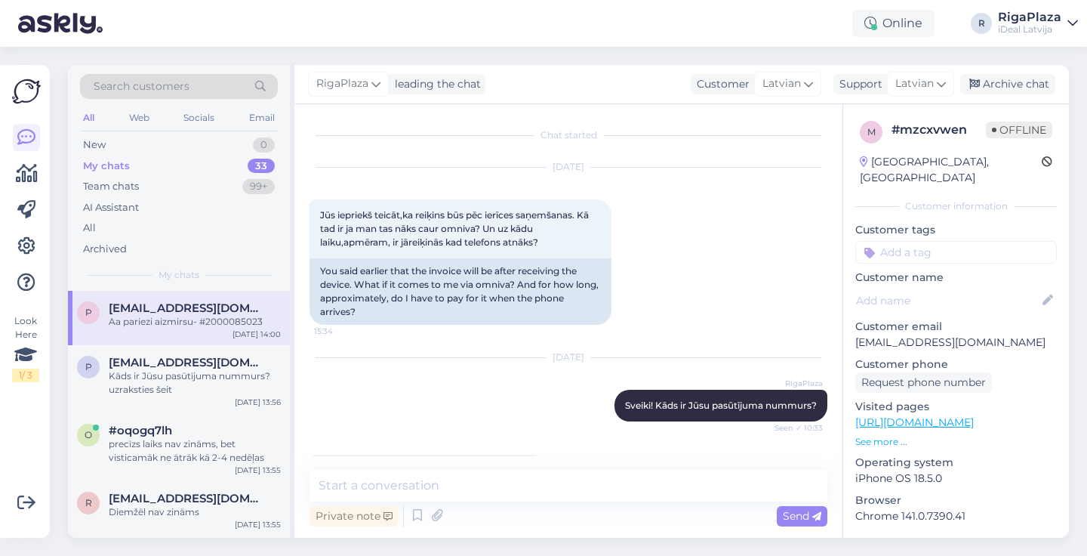
scroll to position [255, 0]
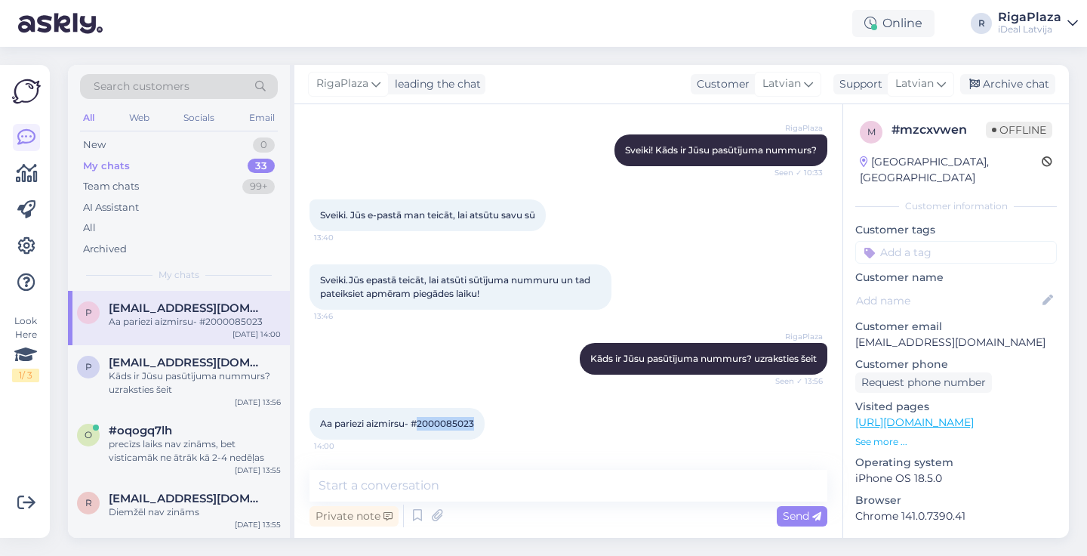
drag, startPoint x: 419, startPoint y: 420, endPoint x: 480, endPoint y: 420, distance: 61.2
click at [480, 420] on div "Aa pariezi aizmirsu- #2000085023 14:00" at bounding box center [397, 424] width 175 height 32
copy span "2000085023"
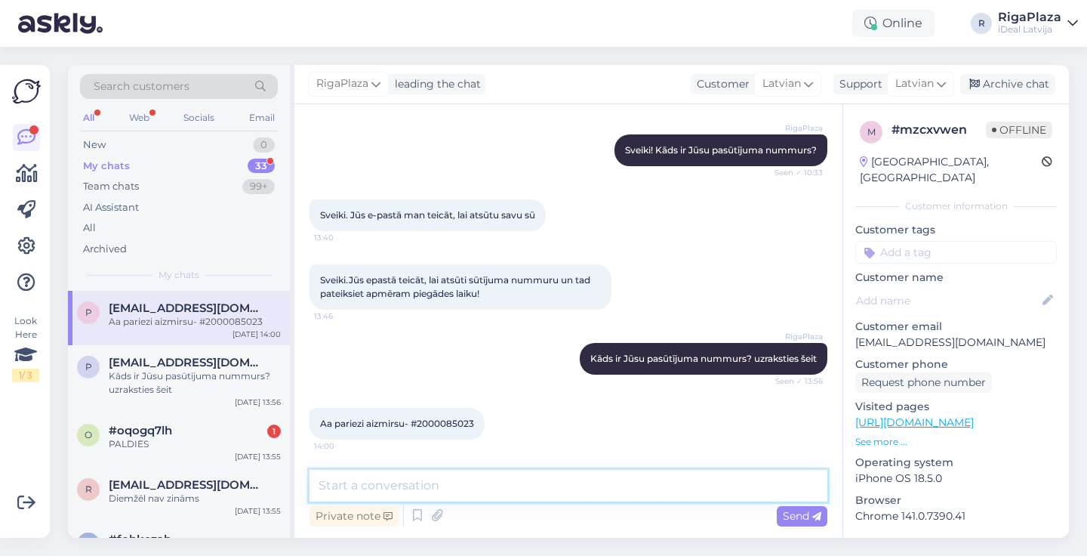
click at [461, 490] on textarea at bounding box center [569, 486] width 518 height 32
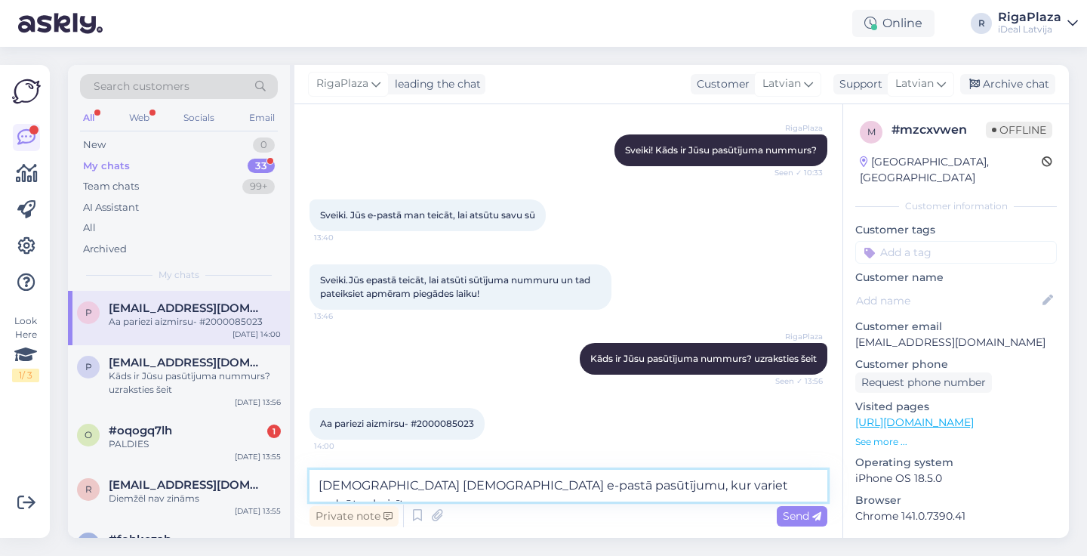
type textarea "Nosūtīšu Jums e-pastā pasūtījumu, kur variet redzēt rekvizītus."
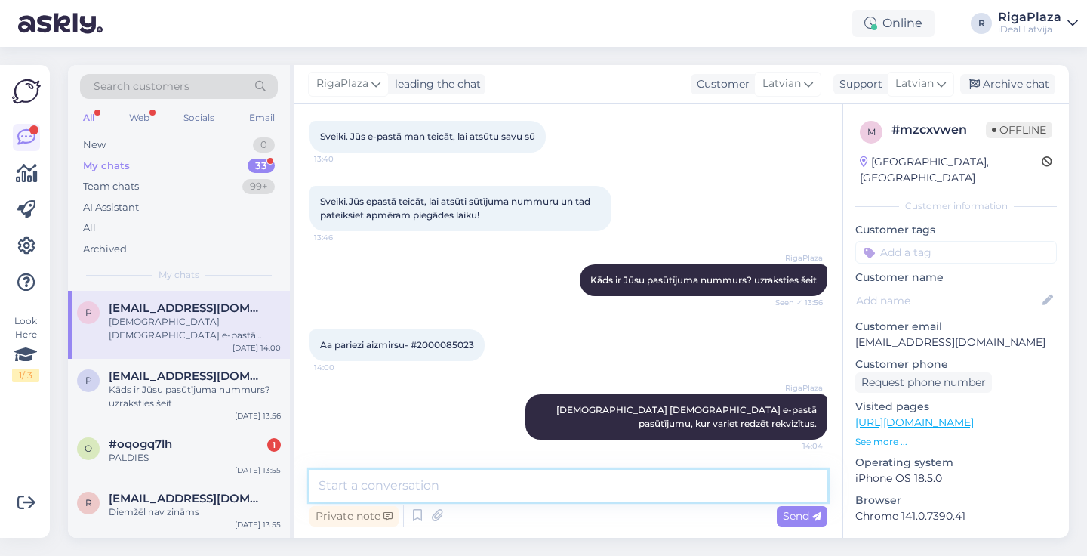
scroll to position [334, 0]
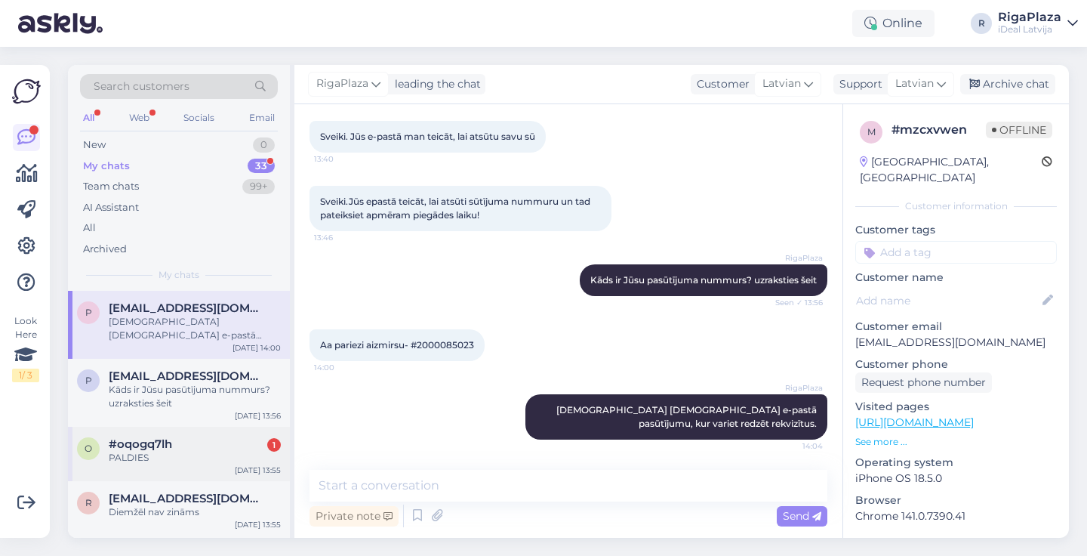
click at [248, 451] on div "PALDIES" at bounding box center [195, 458] width 172 height 14
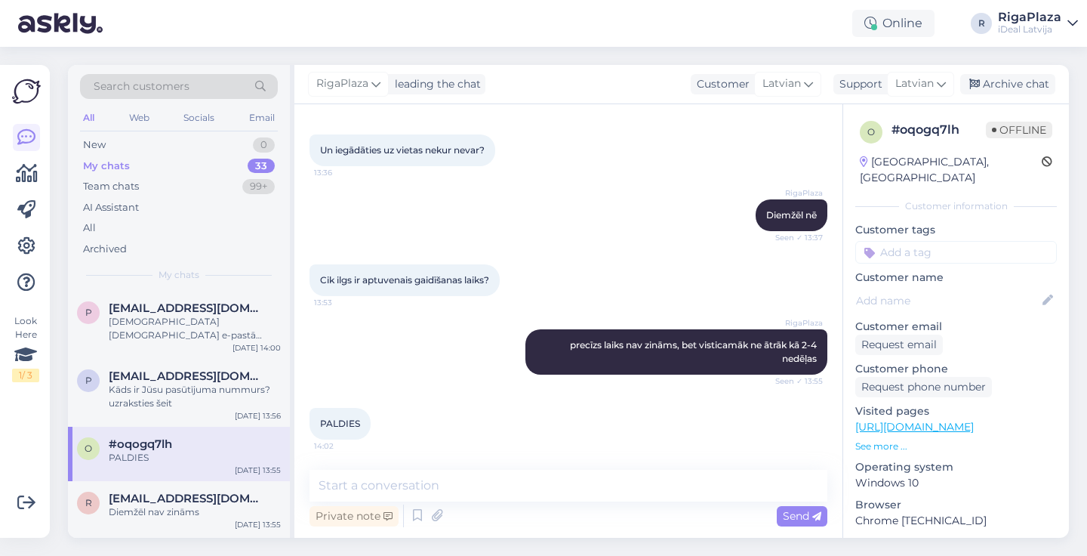
scroll to position [261, 0]
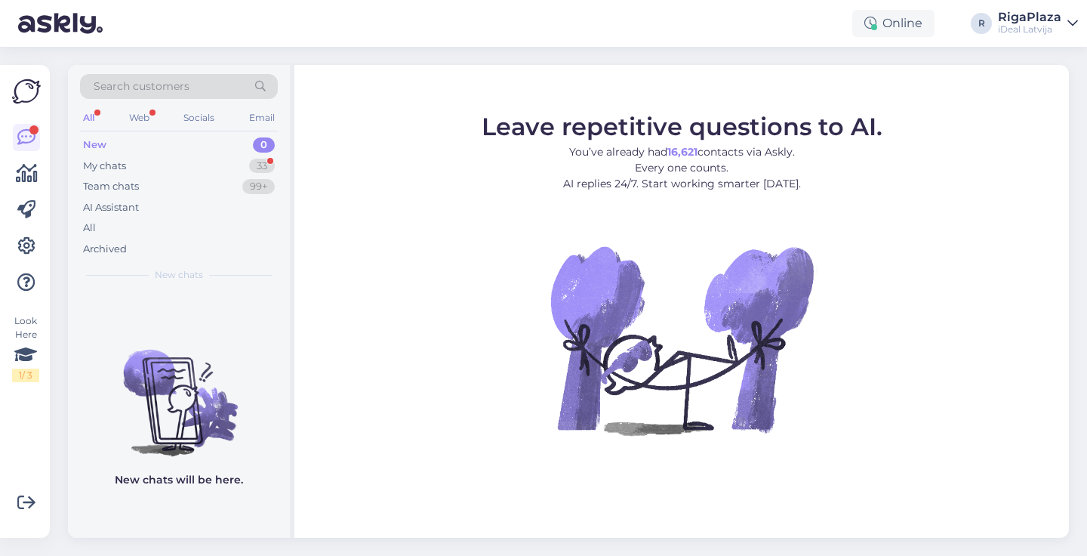
click at [236, 153] on div "New 0" at bounding box center [179, 144] width 198 height 21
click at [243, 163] on div "My chats 33" at bounding box center [179, 166] width 198 height 21
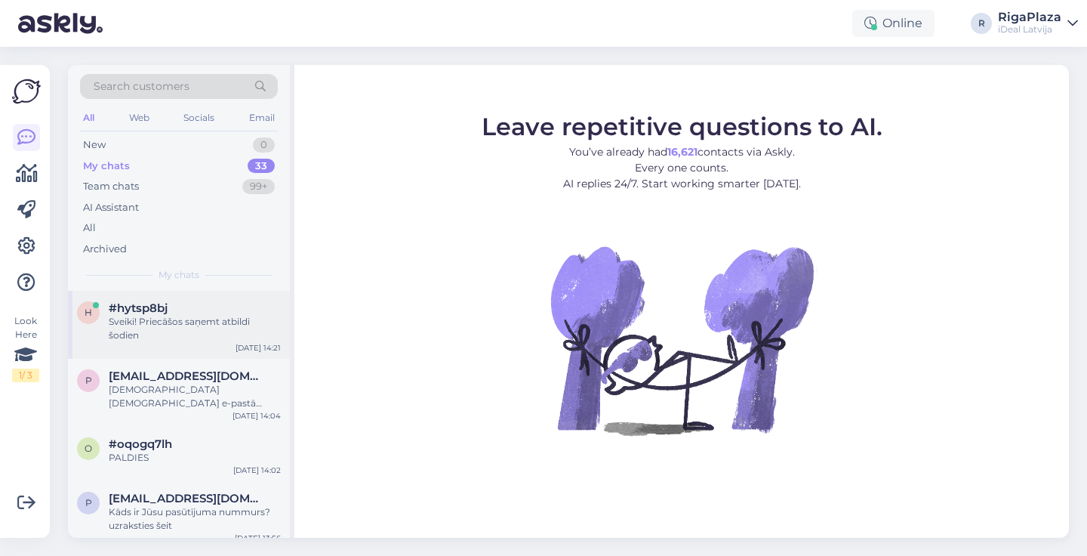
click at [213, 327] on div "Sveiki! Priecāšos saņemt atbildi šodien" at bounding box center [195, 328] width 172 height 27
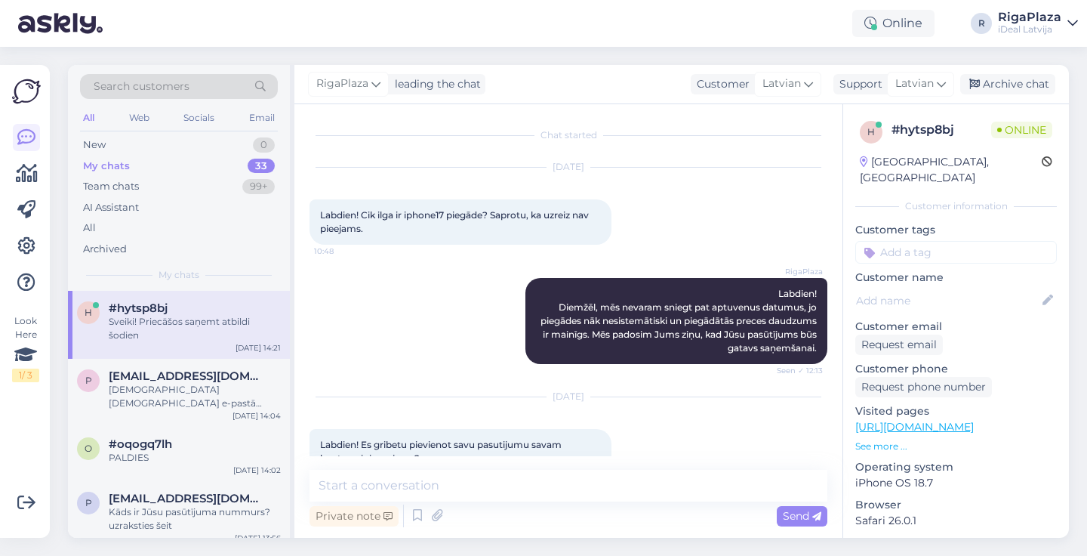
scroll to position [353, 0]
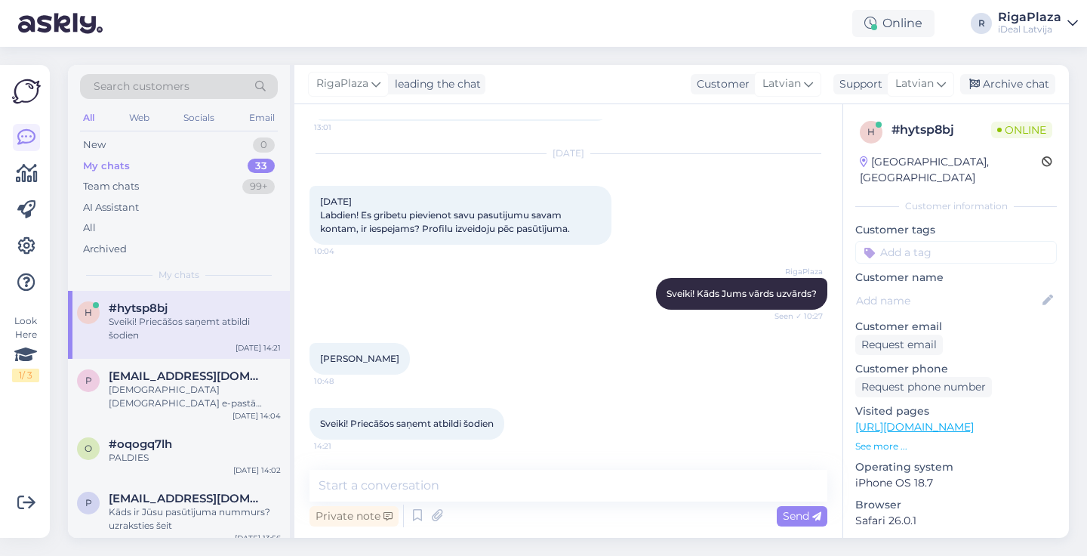
drag, startPoint x: 321, startPoint y: 357, endPoint x: 424, endPoint y: 359, distance: 103.5
click at [410, 359] on div "Ilze Rohasa-Martinesa 10:48" at bounding box center [360, 359] width 100 height 32
copy span "Ilze Rohasa-Martinesa"
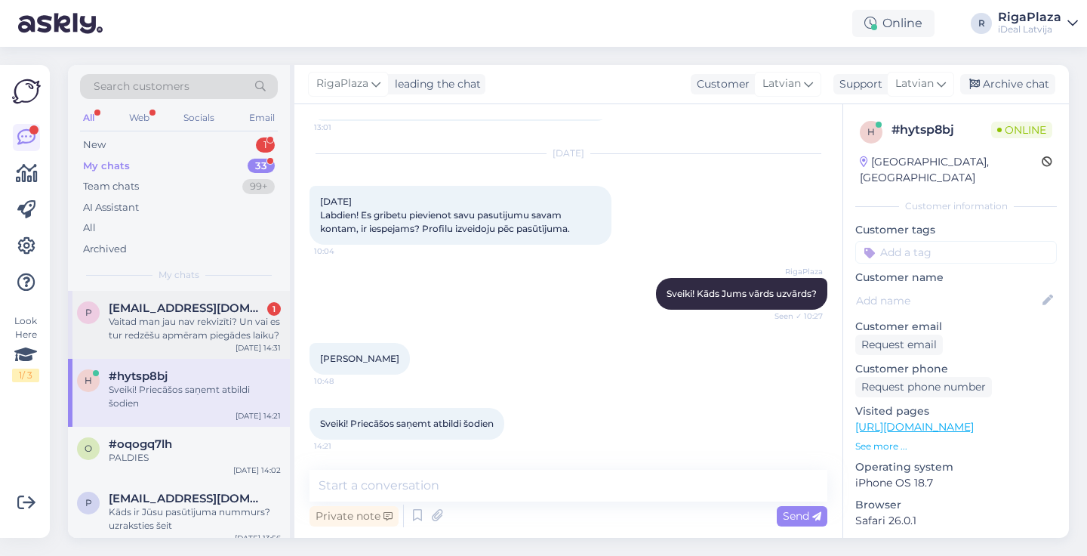
click at [196, 334] on div "Vaitad man jau nav rekvizīti? Un vai es tur redzēšu apmēram piegādes laiku?" at bounding box center [195, 328] width 172 height 27
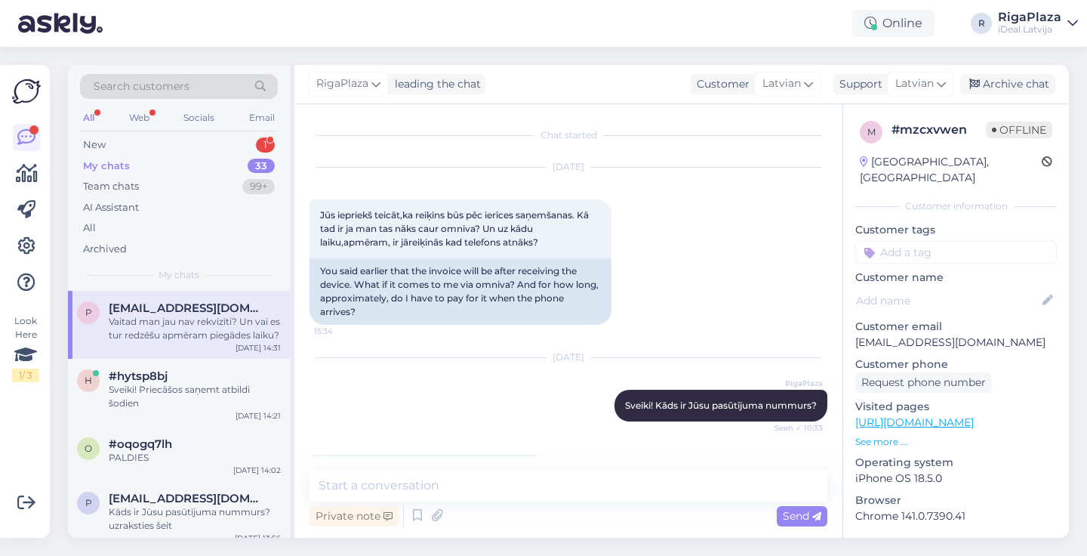
scroll to position [412, 0]
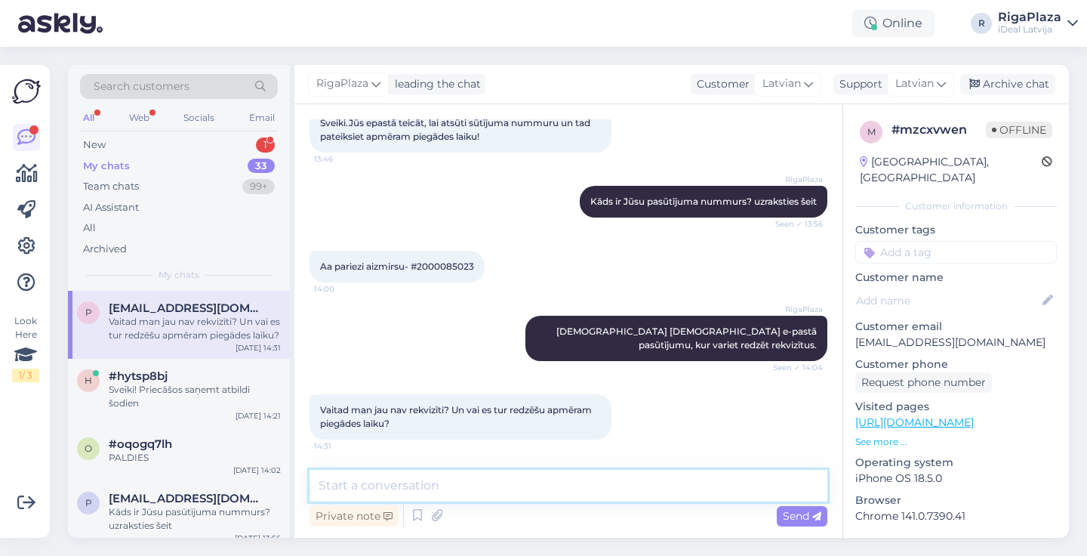
click at [475, 481] on textarea at bounding box center [569, 486] width 518 height 32
click at [515, 488] on textarea "Nē, piegādes laiku nav iespējams redzēt." at bounding box center [569, 486] width 518 height 32
click at [581, 480] on textarea "Nē, piegādes laiku nav iespējams redzēt." at bounding box center [569, 486] width 518 height 32
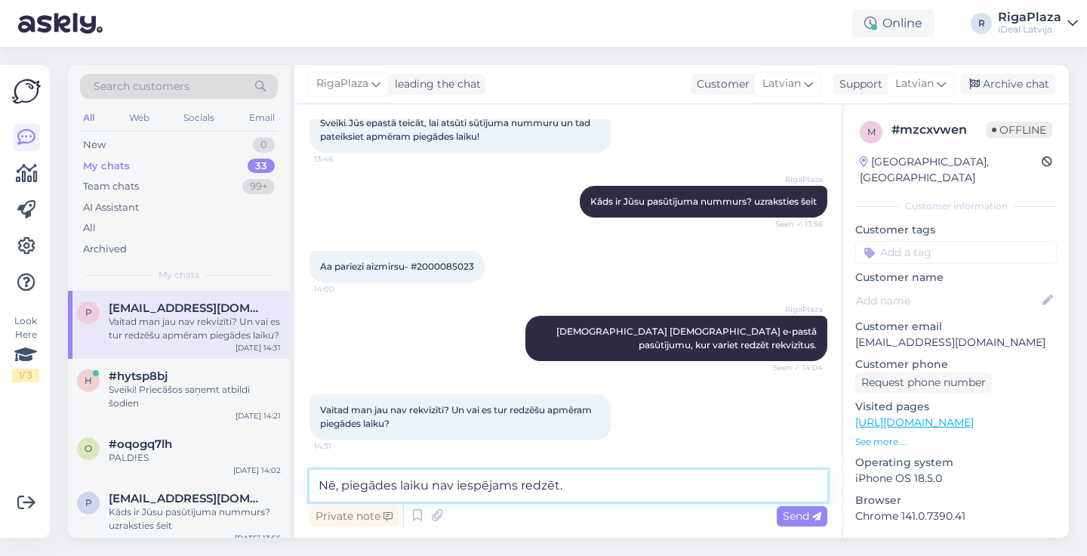
click at [411, 491] on textarea "Nē, piegādes laiku nav iespējams redzēt." at bounding box center [569, 486] width 518 height 32
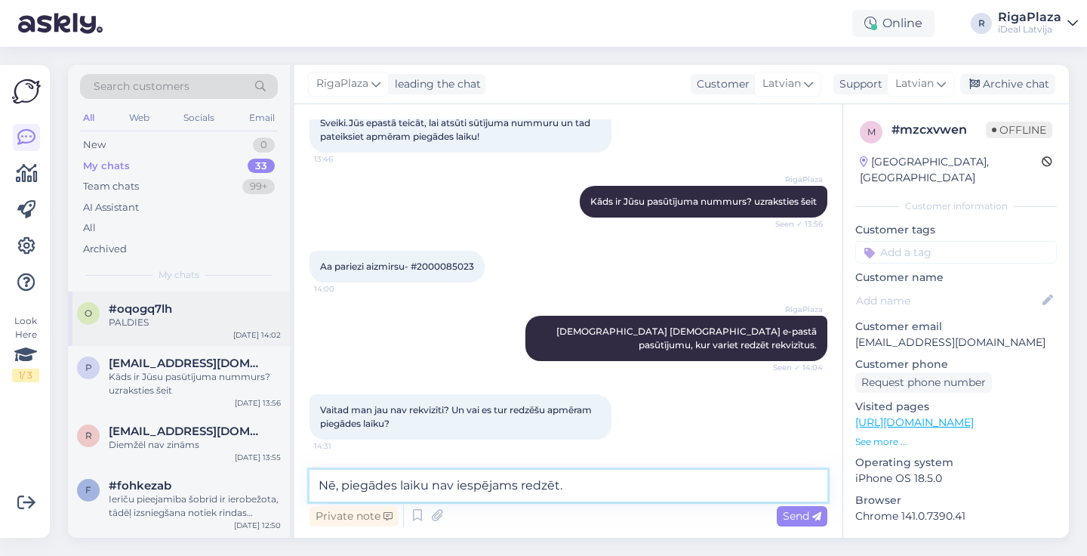
scroll to position [143, 0]
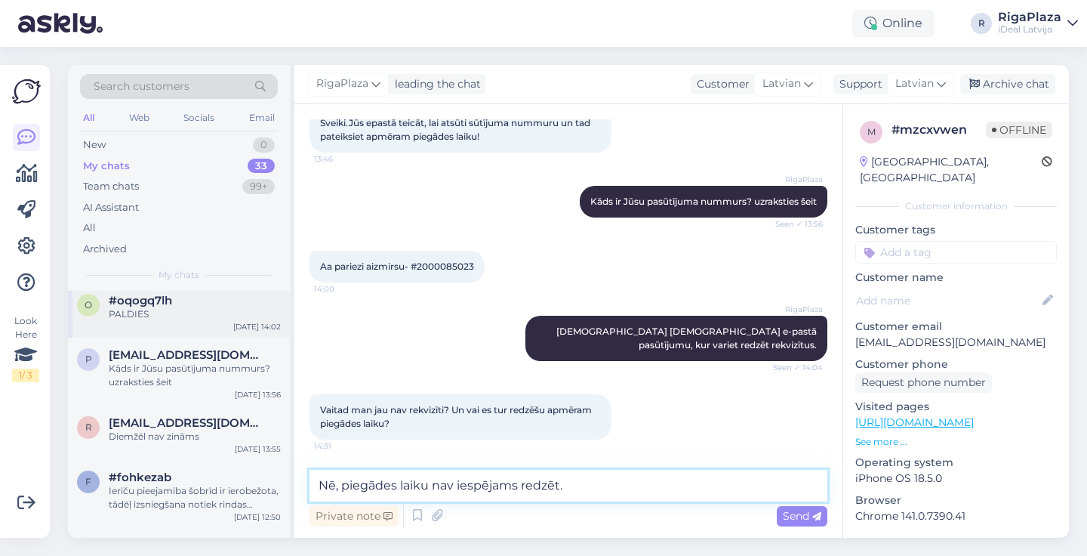
type textarea "Nē, piegādes laiku nav iespējams redzēt."
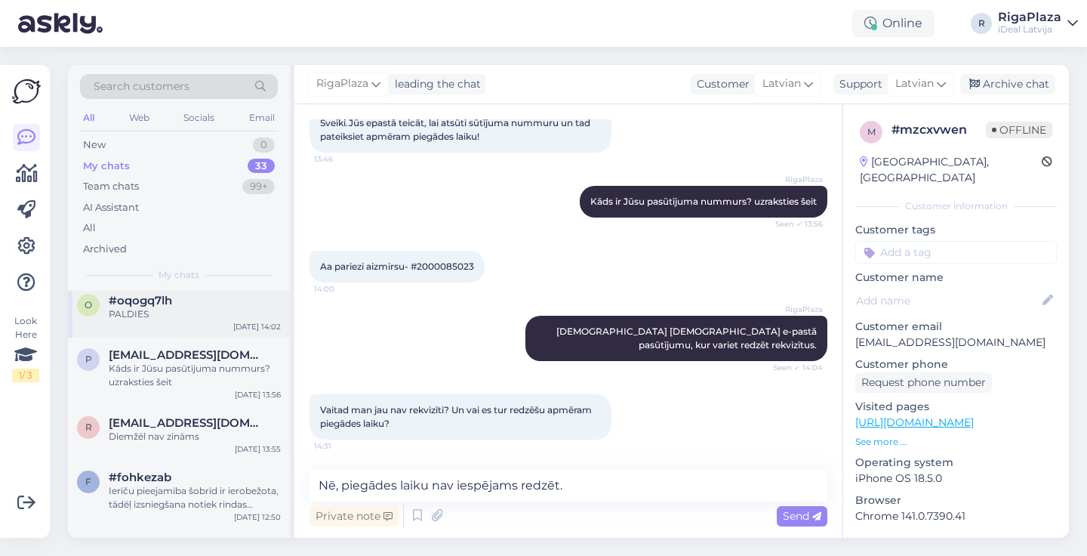
click at [219, 448] on div "r rednijs2017@gmail.com Diemžēl nav zināms Oct 6 13:55" at bounding box center [179, 432] width 222 height 54
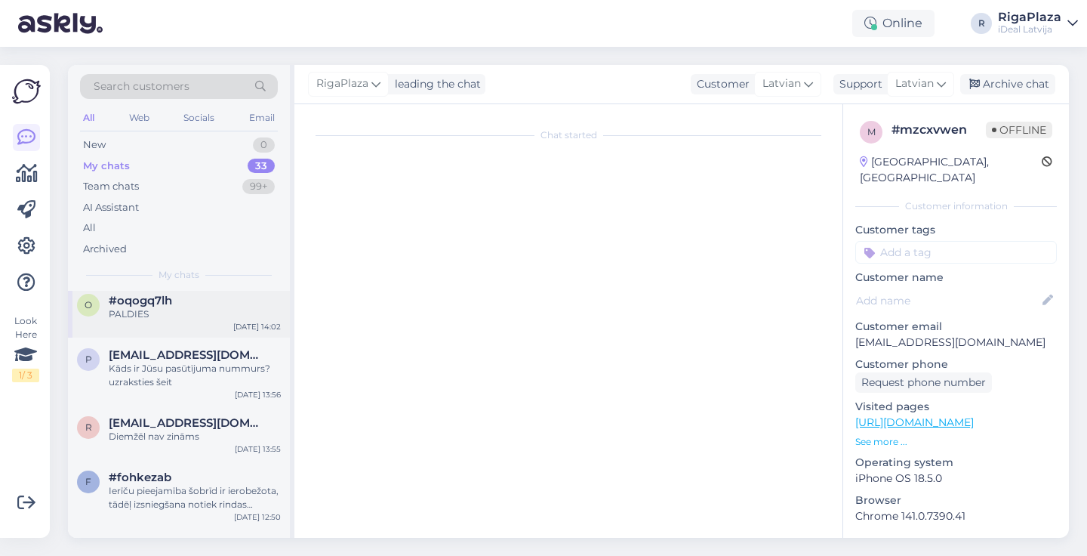
scroll to position [0, 0]
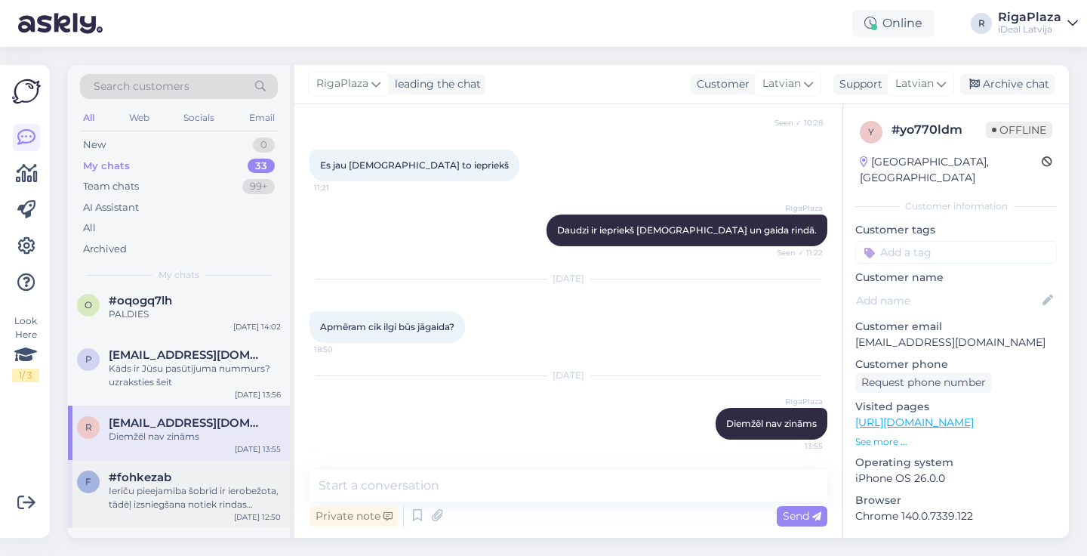
click at [208, 490] on div "Ierīču pieejamība šobrīd ir ierobežota, tādēļ izsniegšana notiek rindas kārtībā…" at bounding box center [195, 497] width 172 height 27
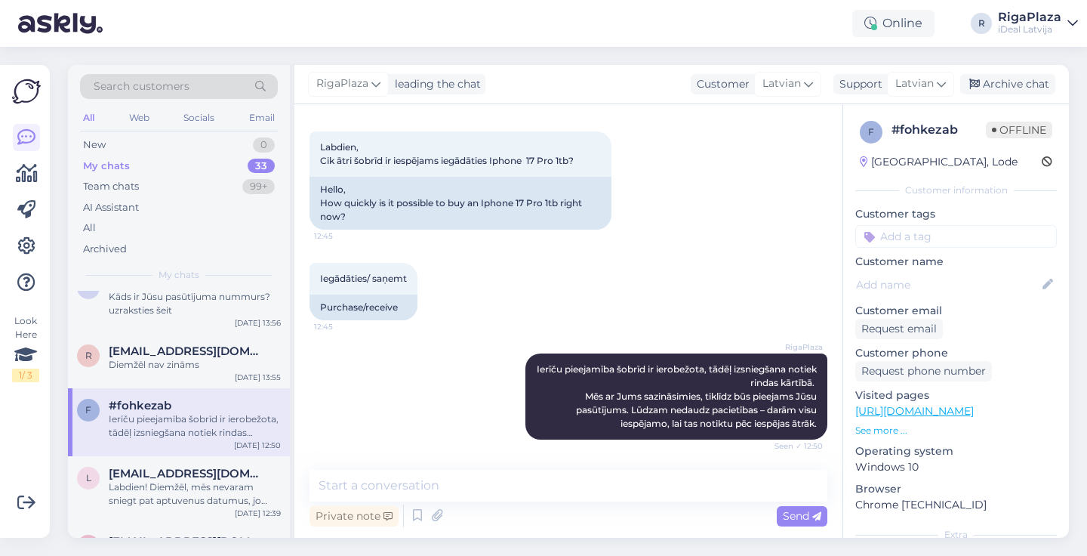
scroll to position [214, 0]
click at [123, 462] on div "l latcraftmc@gmail.com Labdien! Diemžēl, mēs nevaram sniegt pat aptuvenus datum…" at bounding box center [179, 491] width 222 height 68
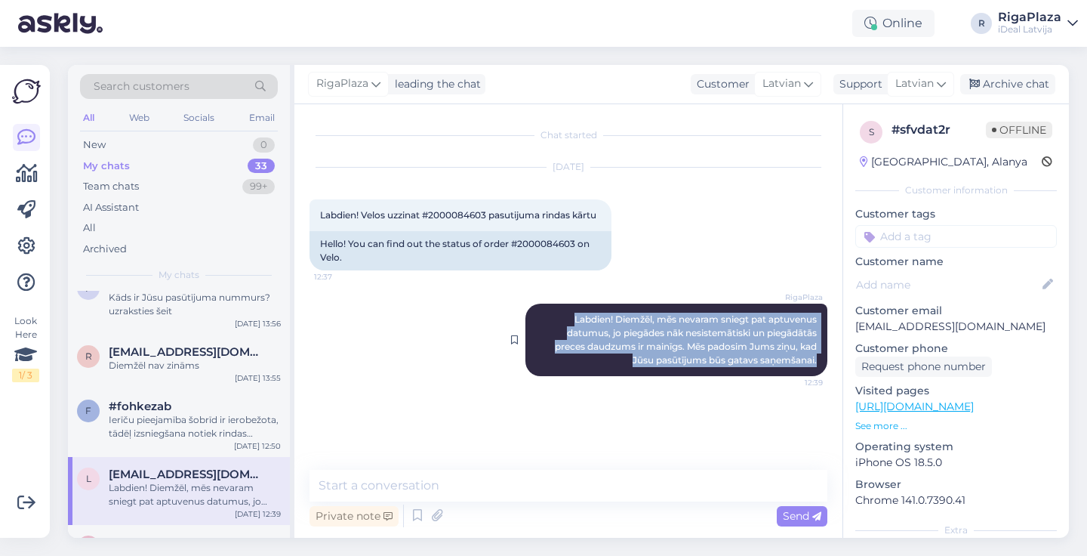
drag, startPoint x: 557, startPoint y: 331, endPoint x: 821, endPoint y: 376, distance: 268.1
click at [822, 376] on div "RigaPlaza Labdien! Diemžēl, mēs nevaram sniegt pat aptuvenus datumus, jo piegād…" at bounding box center [676, 340] width 302 height 72
copy span "Labdien! Diemžēl, mēs nevaram sniegt pat aptuvenus datumus, jo piegādes nāk nes…"
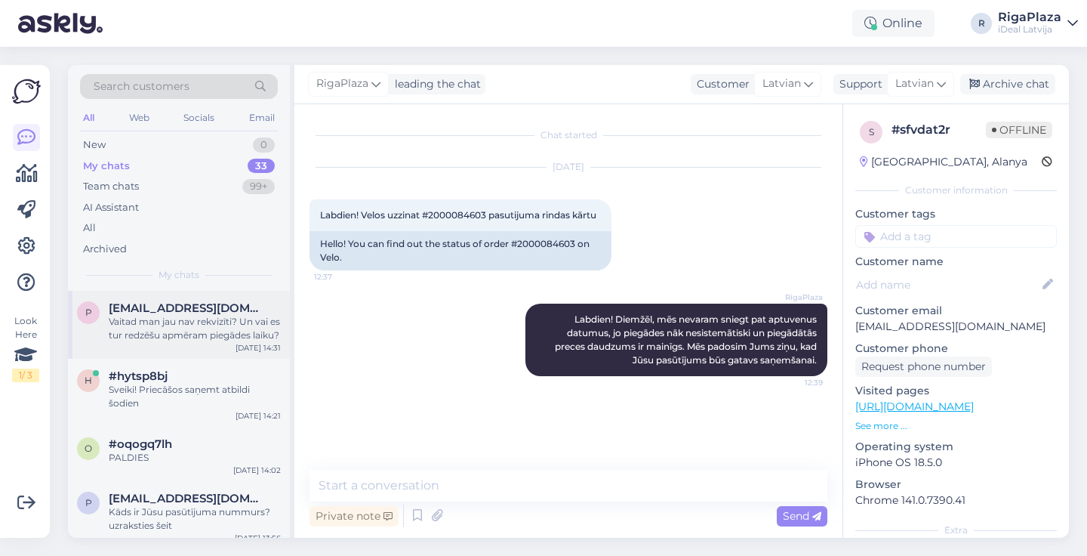
click at [183, 331] on div "Vaitad man jau nav rekvizīti? Un vai es tur redzēšu apmēram piegādes laiku?" at bounding box center [195, 328] width 172 height 27
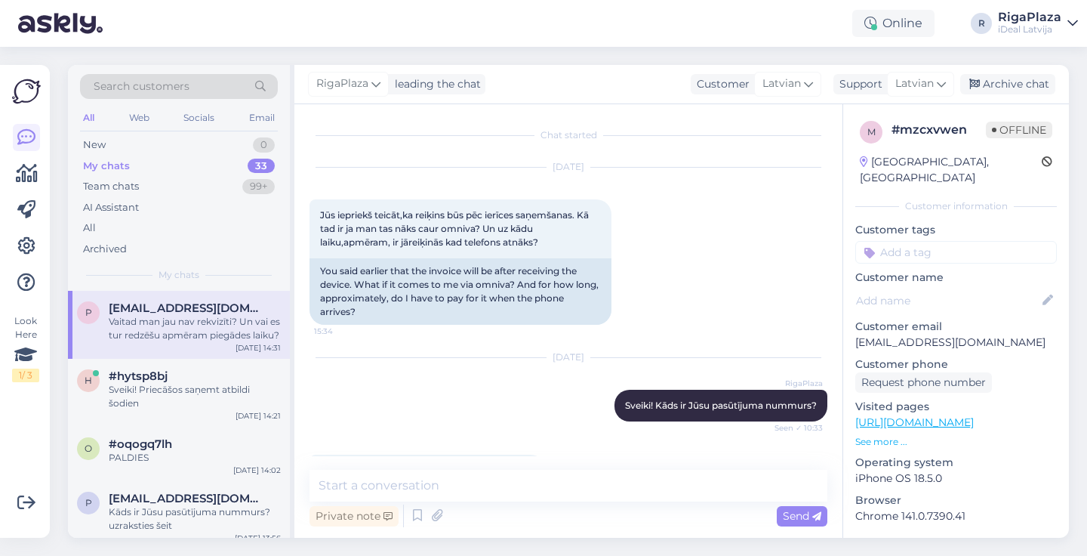
scroll to position [412, 0]
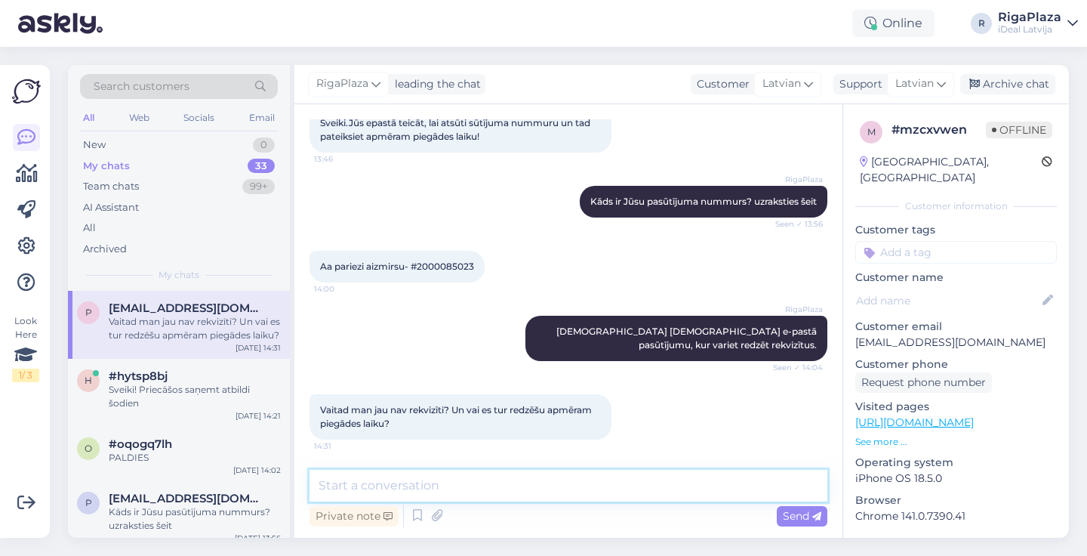
click at [468, 479] on textarea at bounding box center [569, 486] width 518 height 32
paste textarea "Labdien! Diemžēl, mēs nevaram sniegt pat aptuvenus datumus, jo piegādes nāk nes…"
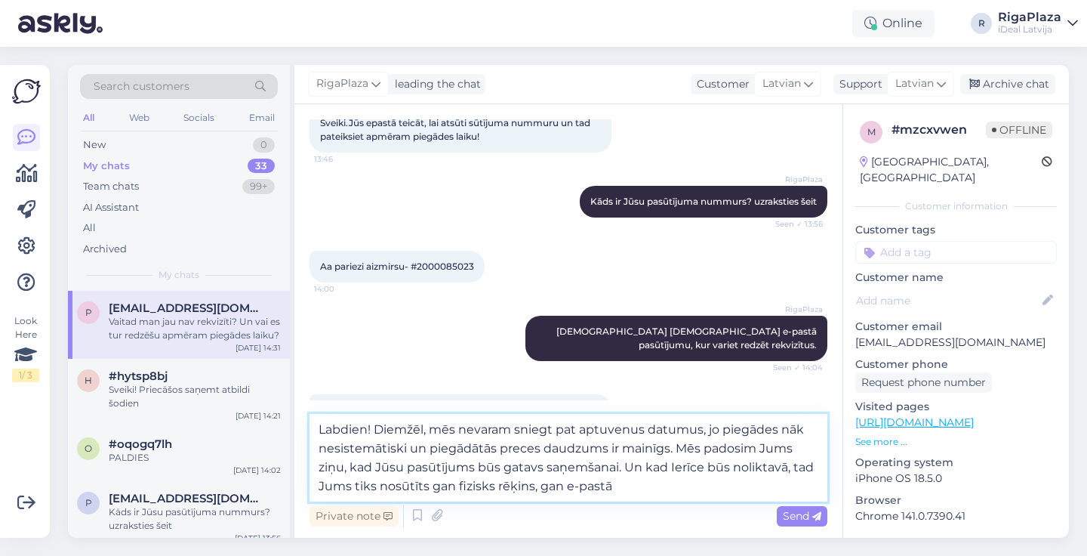
type textarea "Labdien! Diemžēl, mēs nevaram sniegt pat aptuvenus datumus, jo piegādes nāk nes…"
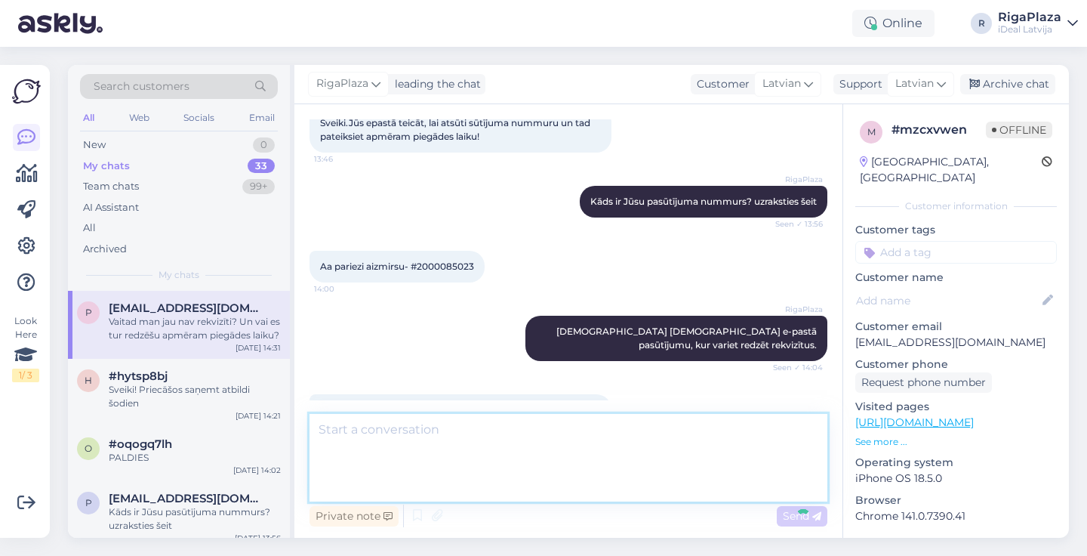
scroll to position [545, 0]
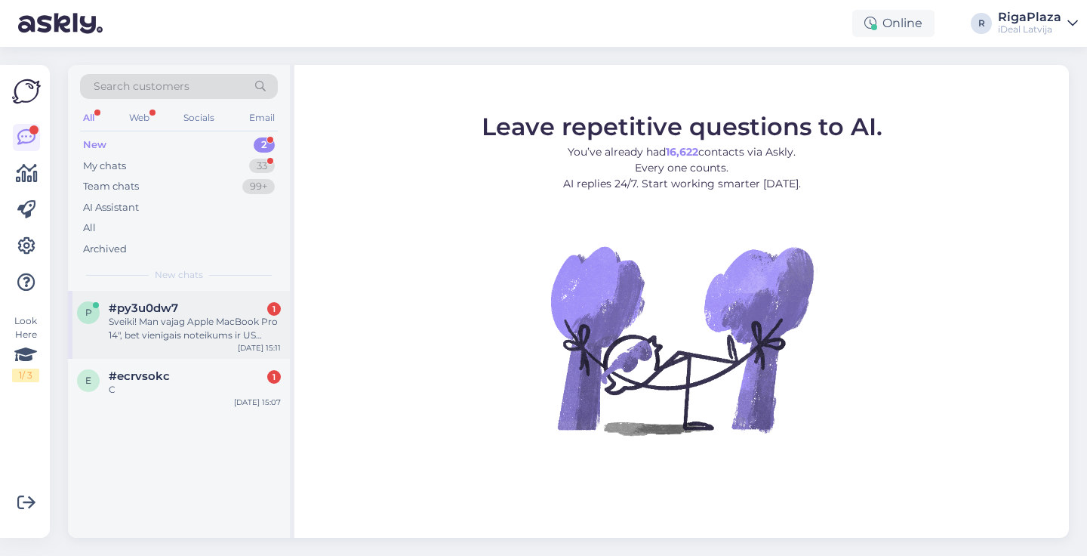
click at [225, 303] on div "#py3u0dw7 1" at bounding box center [195, 308] width 172 height 14
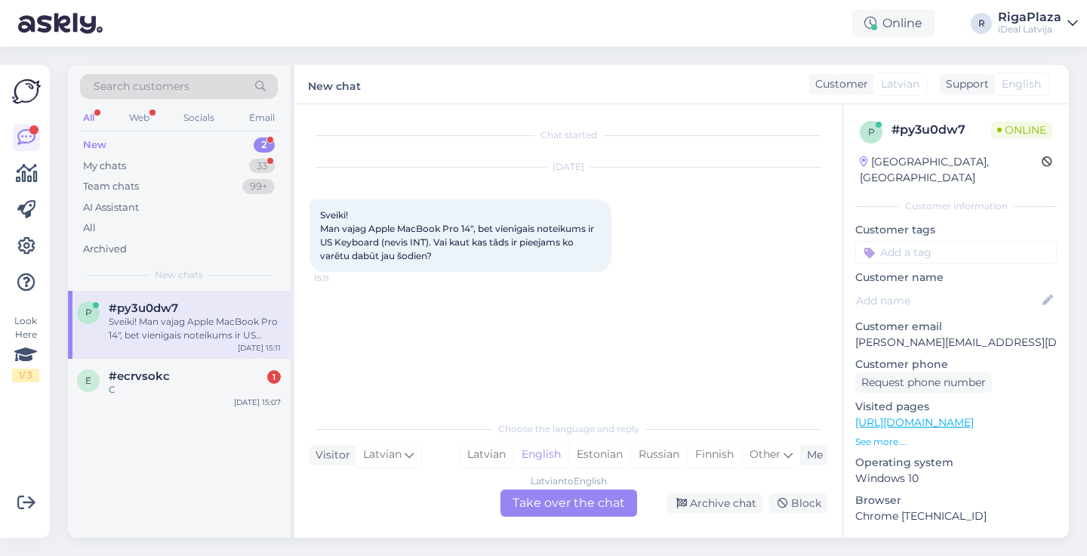
click at [540, 502] on div "Latvian to English Take over the chat" at bounding box center [569, 502] width 137 height 27
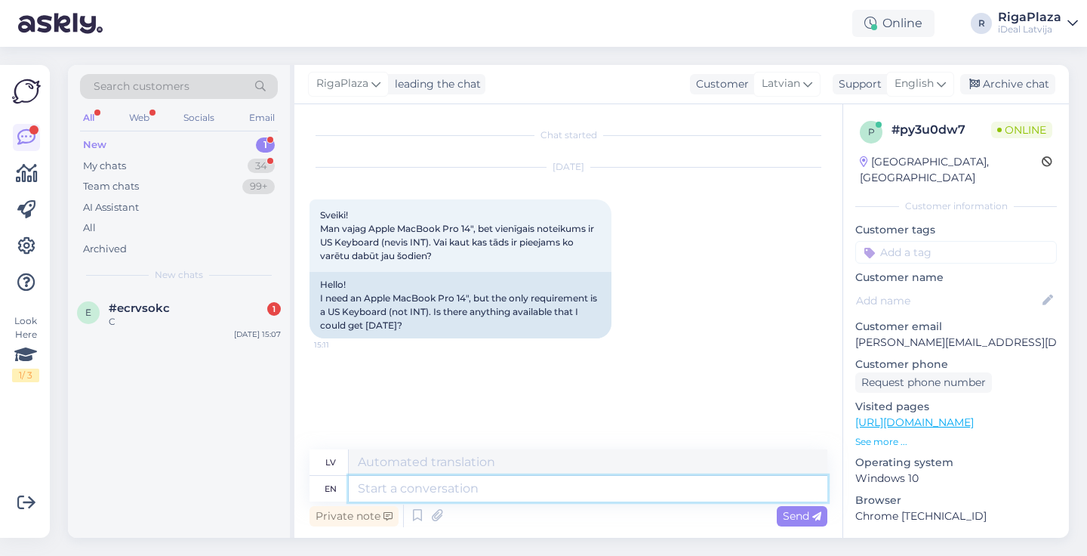
click at [552, 493] on textarea at bounding box center [588, 489] width 479 height 26
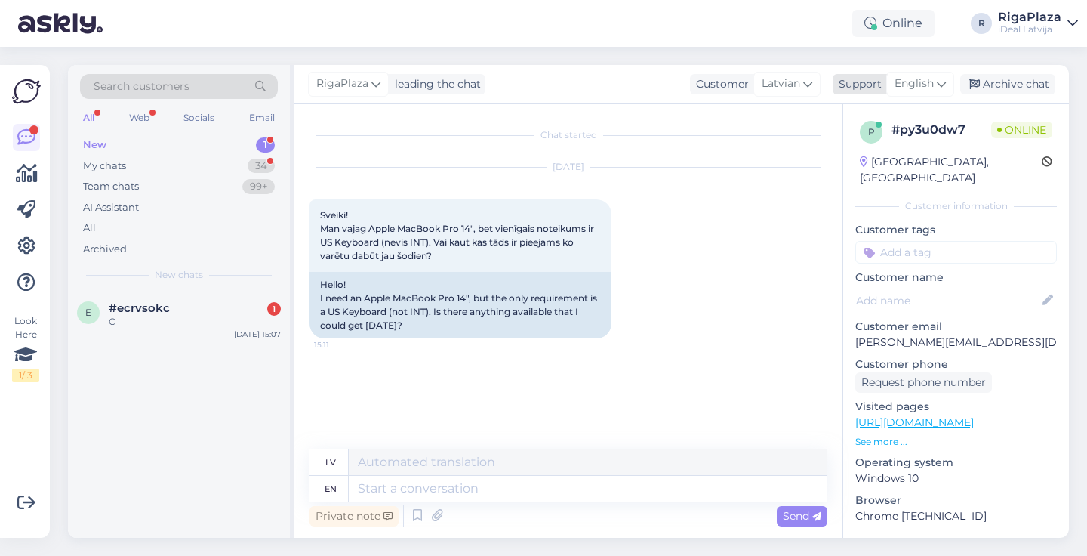
click at [937, 77] on icon at bounding box center [941, 83] width 9 height 17
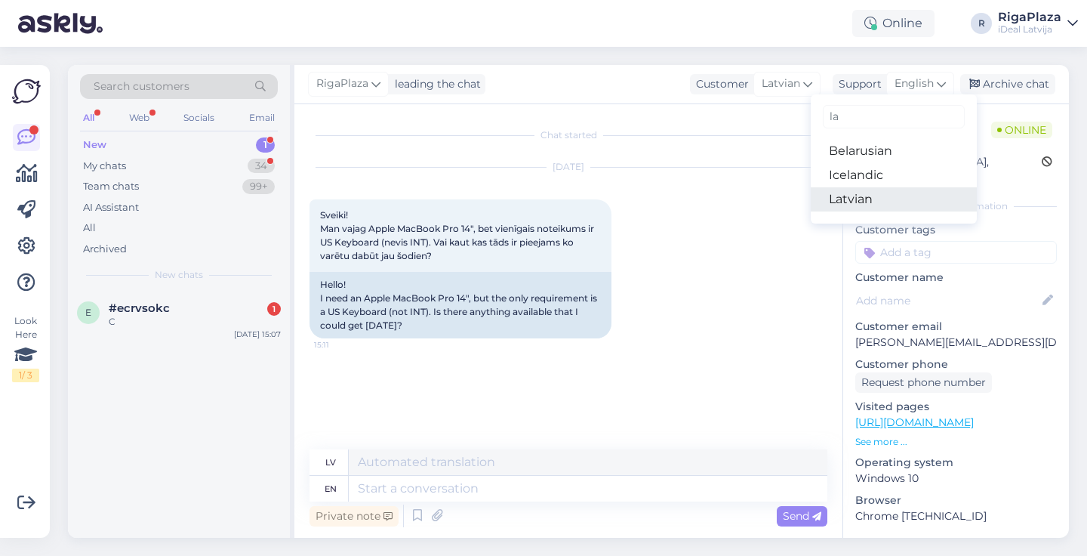
type input "la"
click at [888, 196] on link "Latvian" at bounding box center [894, 199] width 166 height 24
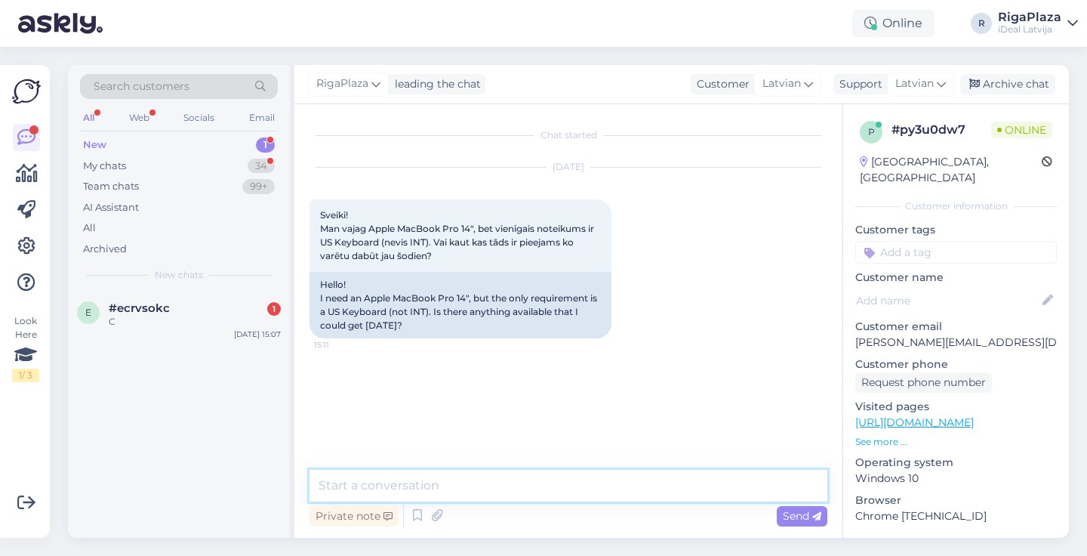
click at [491, 490] on textarea at bounding box center [569, 486] width 518 height 32
type textarea "Sveiki! Mums, Diemžēl, būs tikai ar INT klaviatūru"
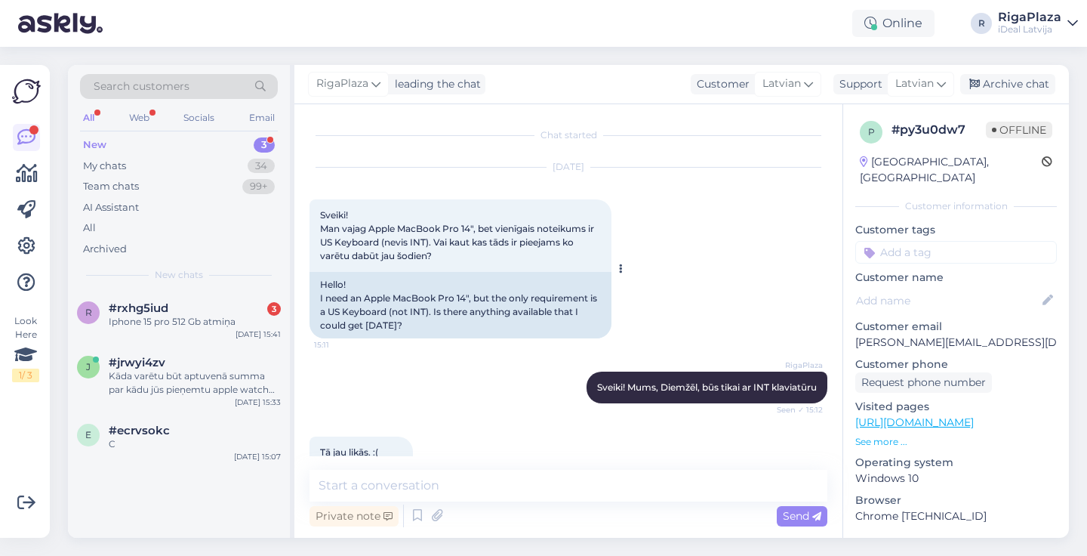
scroll to position [42, 0]
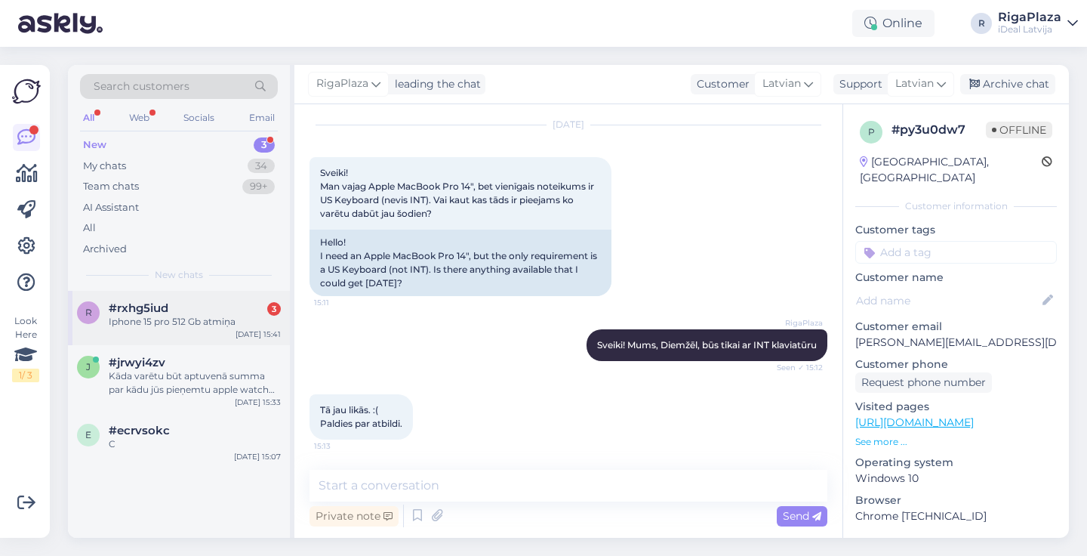
click at [246, 331] on div "[DATE] 15:41" at bounding box center [258, 333] width 45 height 11
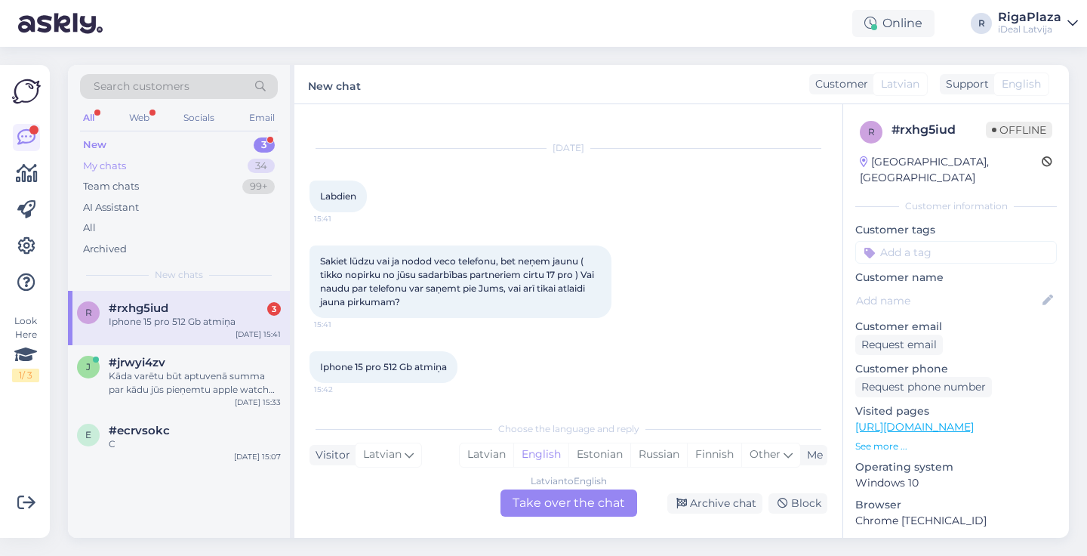
click at [254, 159] on div "34" at bounding box center [261, 166] width 27 height 15
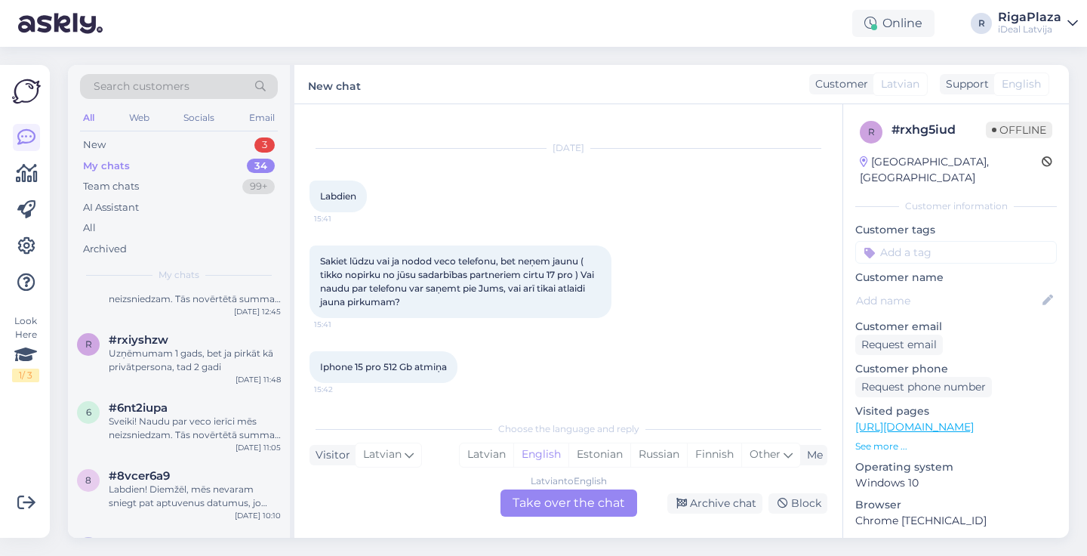
scroll to position [1474, 0]
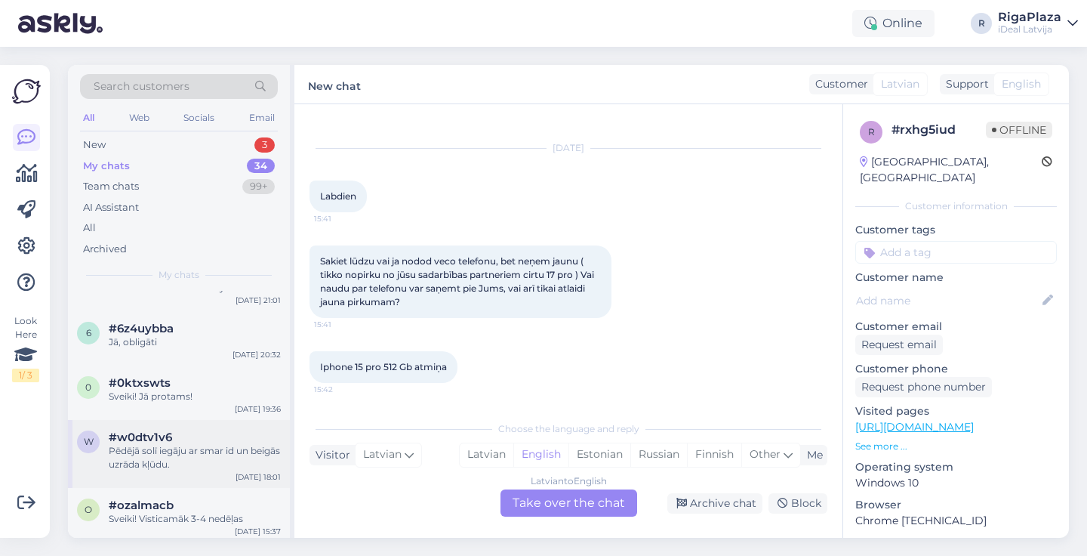
click at [236, 441] on div "#w0dtv1v6" at bounding box center [195, 437] width 172 height 14
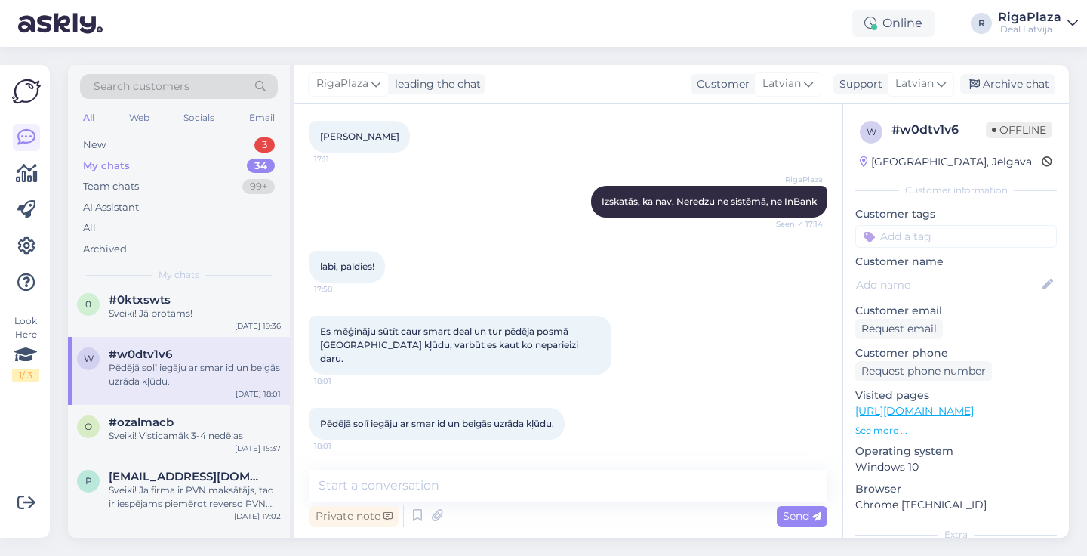
scroll to position [1559, 0]
click at [224, 458] on div "p pivi656@gmail.com Sveiki! Ja firma ir PVN maksātājs, tad ir iespējams piemēro…" at bounding box center [179, 492] width 222 height 68
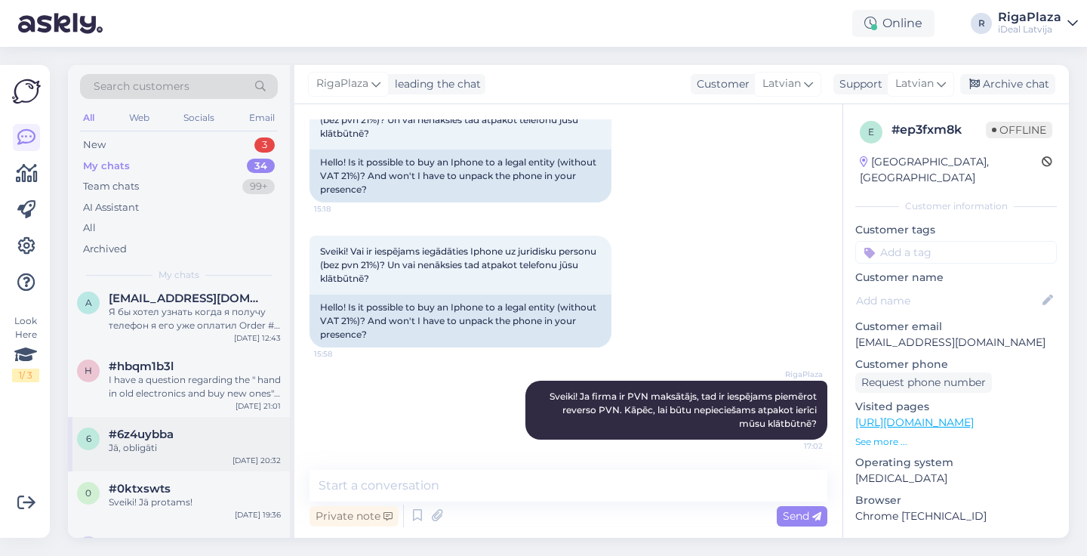
scroll to position [1359, 0]
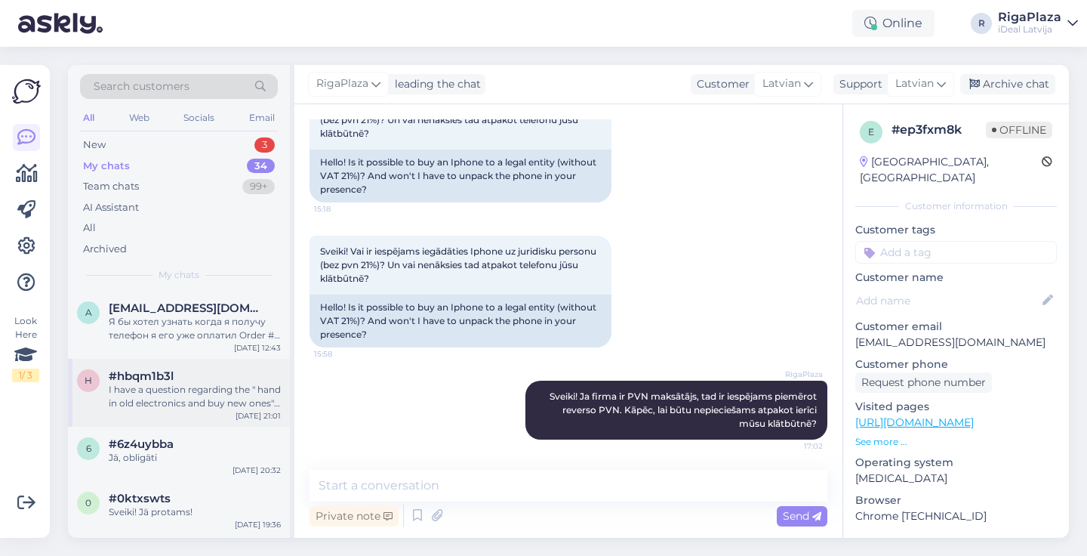
click at [260, 365] on div "h #hbqm1b3l I have a question regarding the " hand in old electronics and buy n…" at bounding box center [179, 393] width 222 height 68
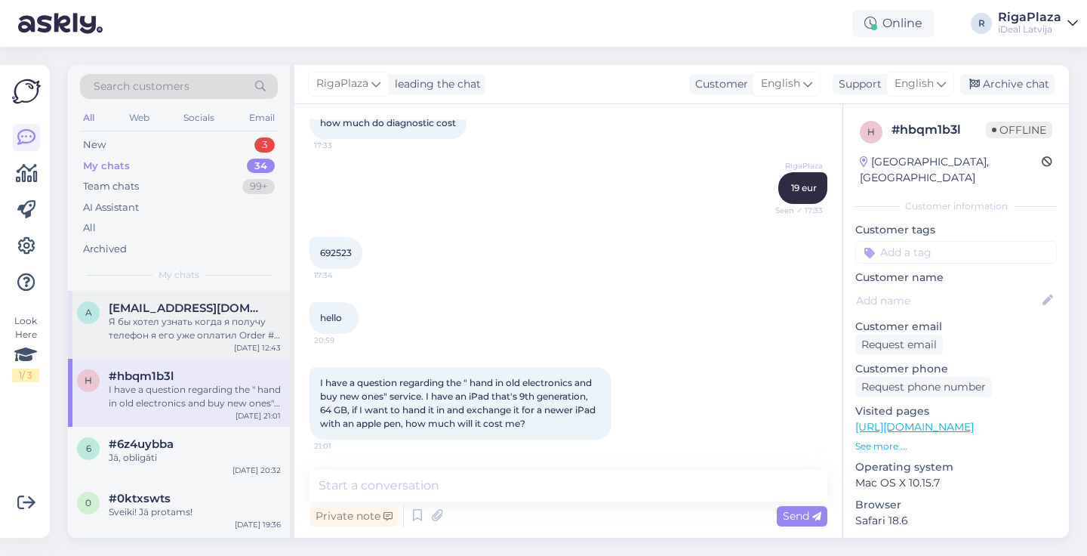
click at [267, 310] on div "[EMAIL_ADDRESS][DOMAIN_NAME]" at bounding box center [195, 308] width 172 height 14
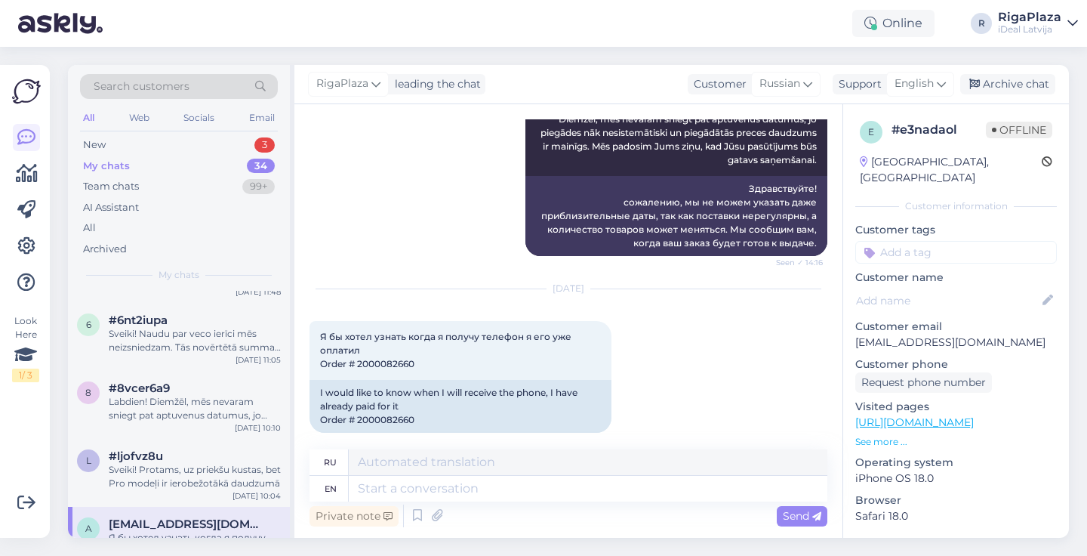
scroll to position [1134, 0]
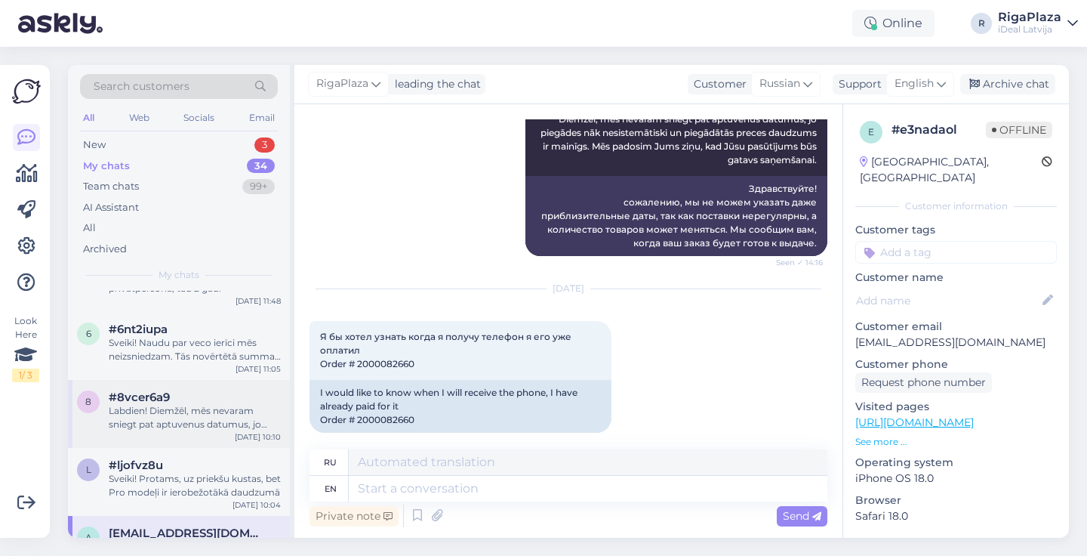
click at [229, 423] on div "Labdien! Diemžēl, mēs nevaram sniegt pat aptuvenus datumus, jo piegādes nāk nes…" at bounding box center [195, 417] width 172 height 27
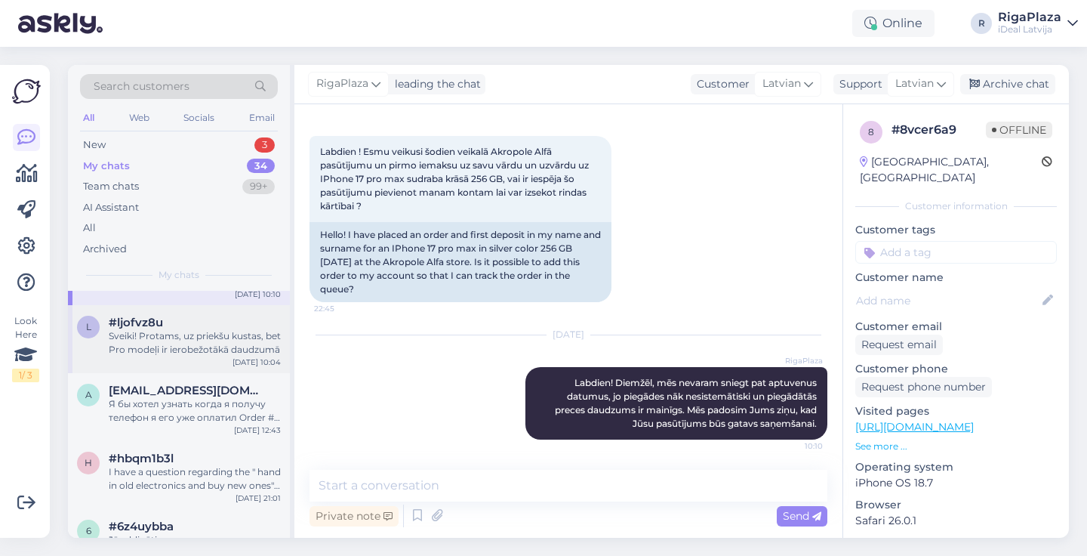
scroll to position [1286, 0]
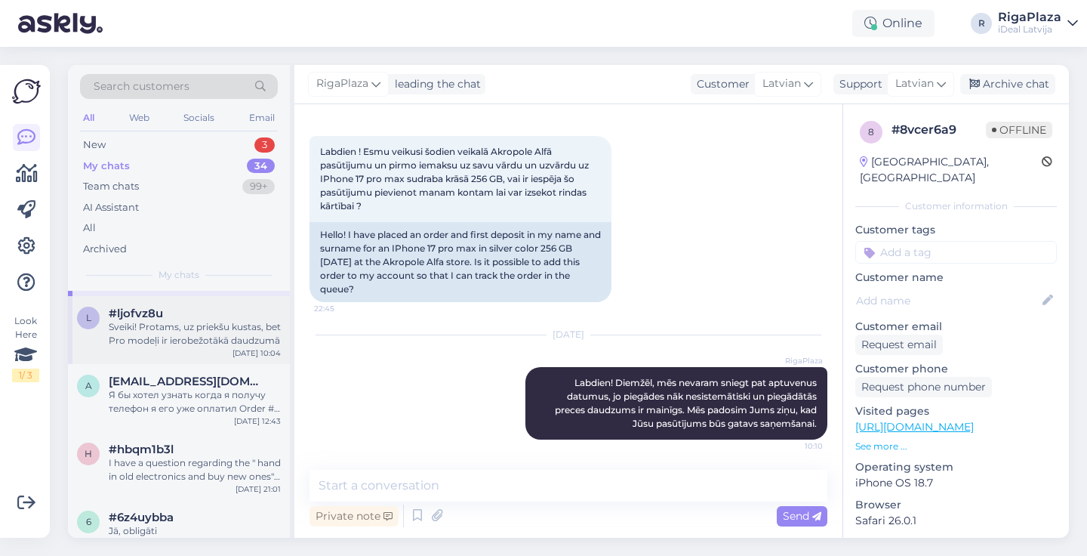
click at [254, 350] on div "[DATE] 10:04" at bounding box center [257, 352] width 48 height 11
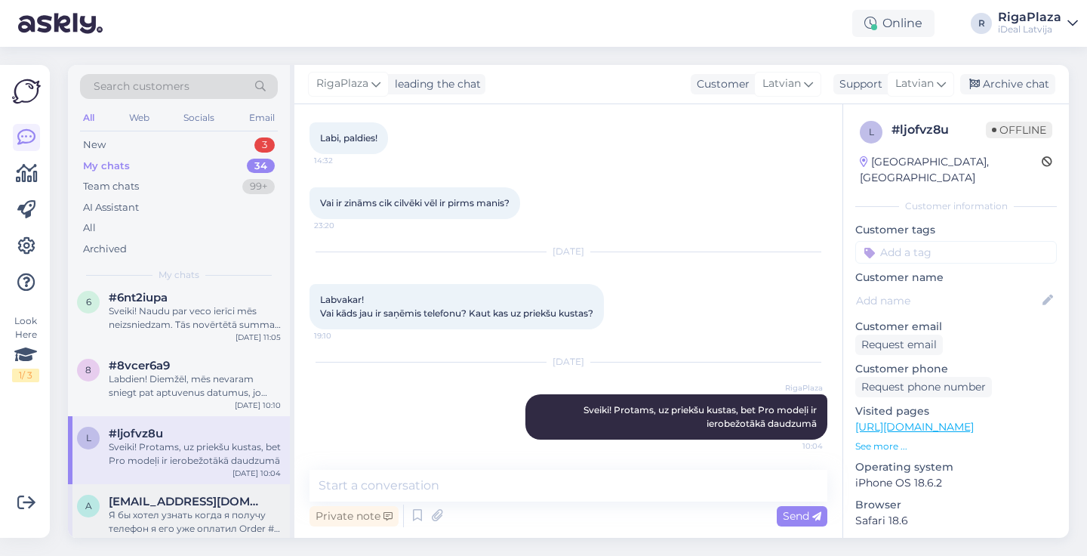
scroll to position [1164, 0]
click at [244, 387] on div "Labdien! Diemžēl, mēs nevaram sniegt pat aptuvenus datumus, jo piegādes nāk nes…" at bounding box center [195, 387] width 172 height 27
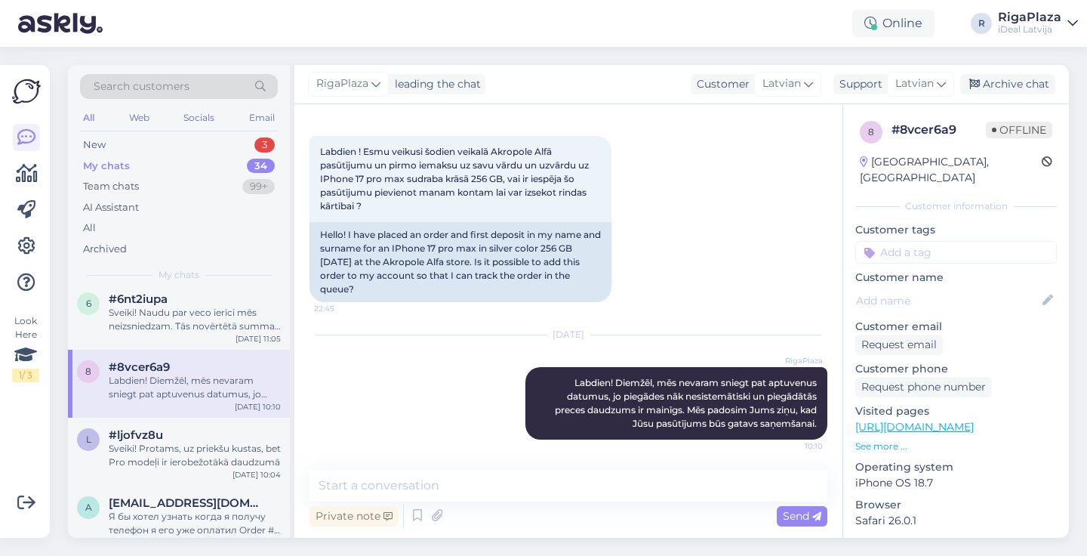
scroll to position [63, 0]
click at [247, 368] on div "#8vcer6a9" at bounding box center [195, 367] width 172 height 14
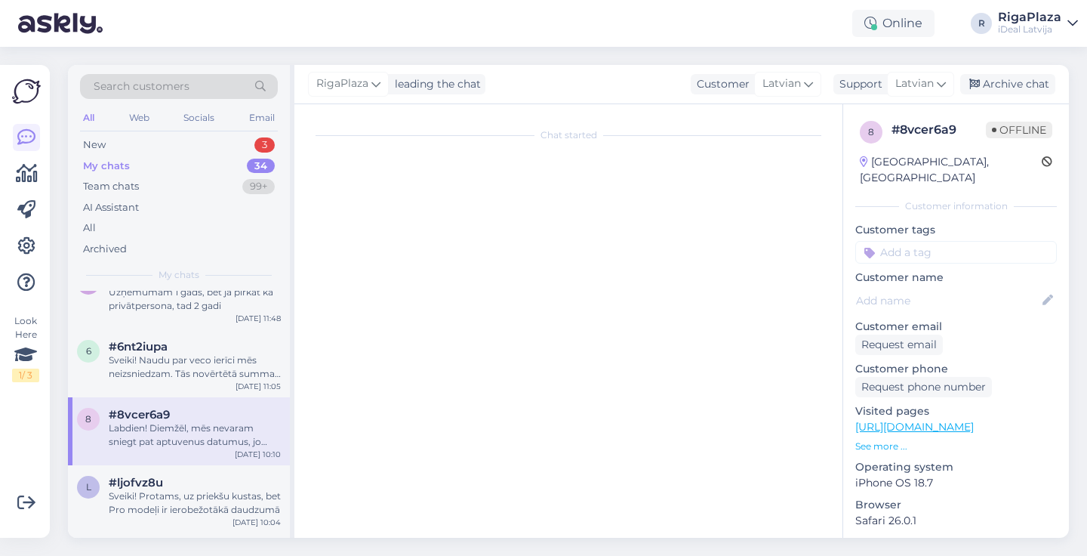
scroll to position [1097, 0]
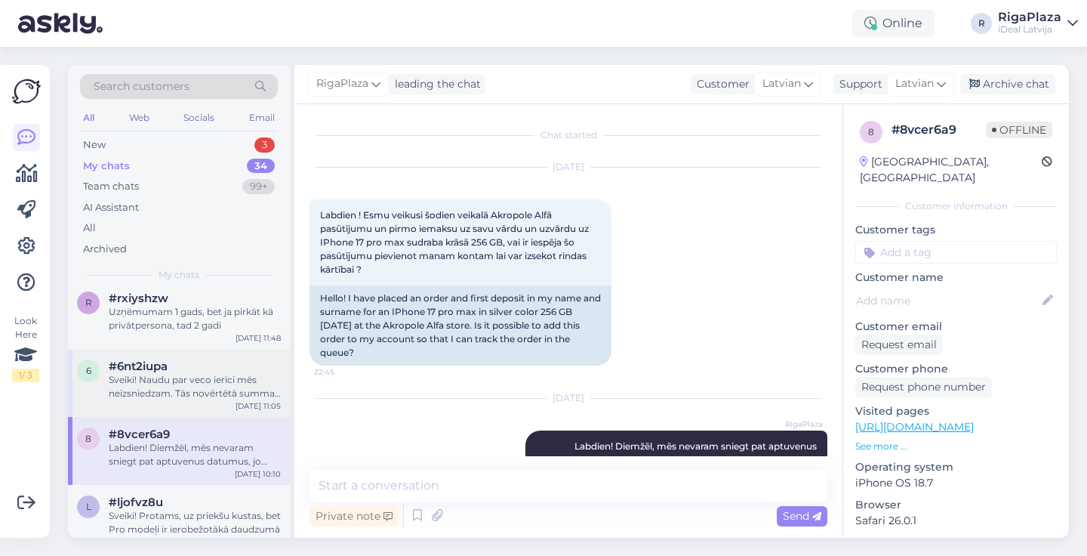
click at [247, 368] on div "#6nt2iupa" at bounding box center [195, 366] width 172 height 14
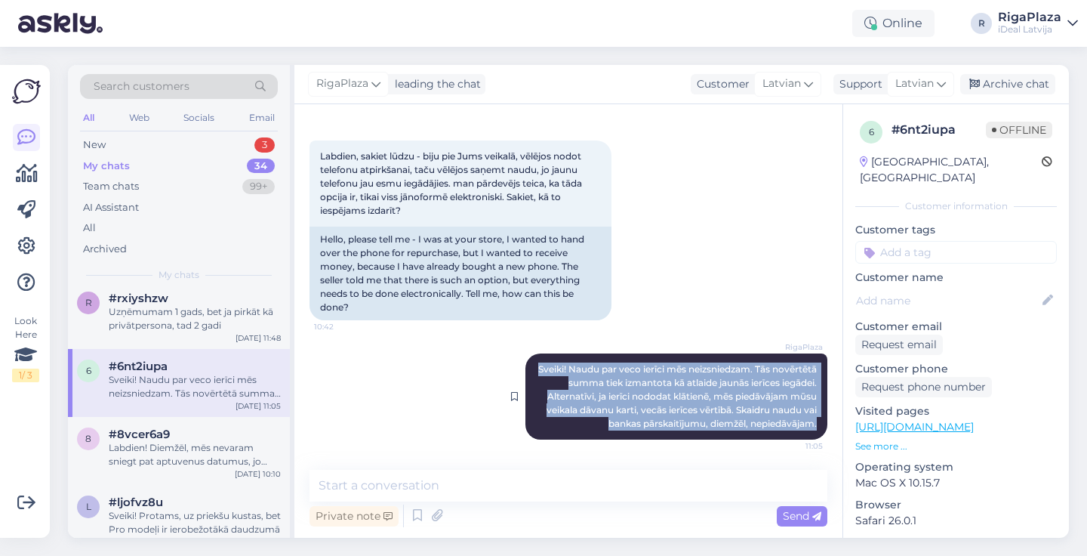
drag, startPoint x: 578, startPoint y: 349, endPoint x: 825, endPoint y: 429, distance: 259.5
click at [825, 429] on div "RigaPlaza Sveiki! Naudu par veco ierīci mēs neizsniedzam. Tās novērtētā summa t…" at bounding box center [676, 396] width 302 height 86
copy span "Sveiki! Naudu par veco ierīci mēs neizsniedzam. Tās novērtētā summa tiek izmant…"
click at [236, 137] on div "New 3" at bounding box center [179, 144] width 198 height 21
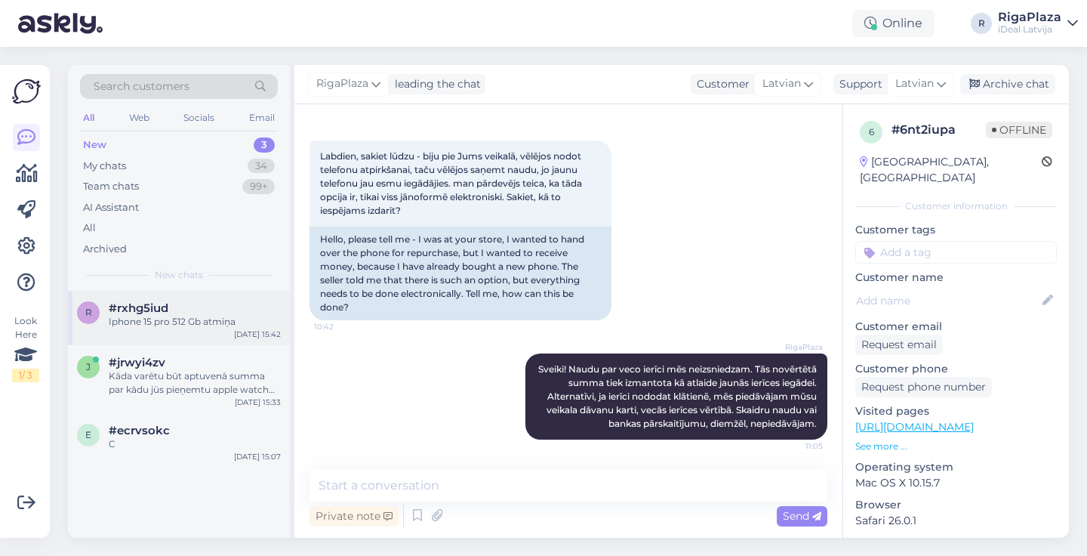
click at [243, 319] on div "Iphone 15 pro 512 Gb atmiņa" at bounding box center [195, 322] width 172 height 14
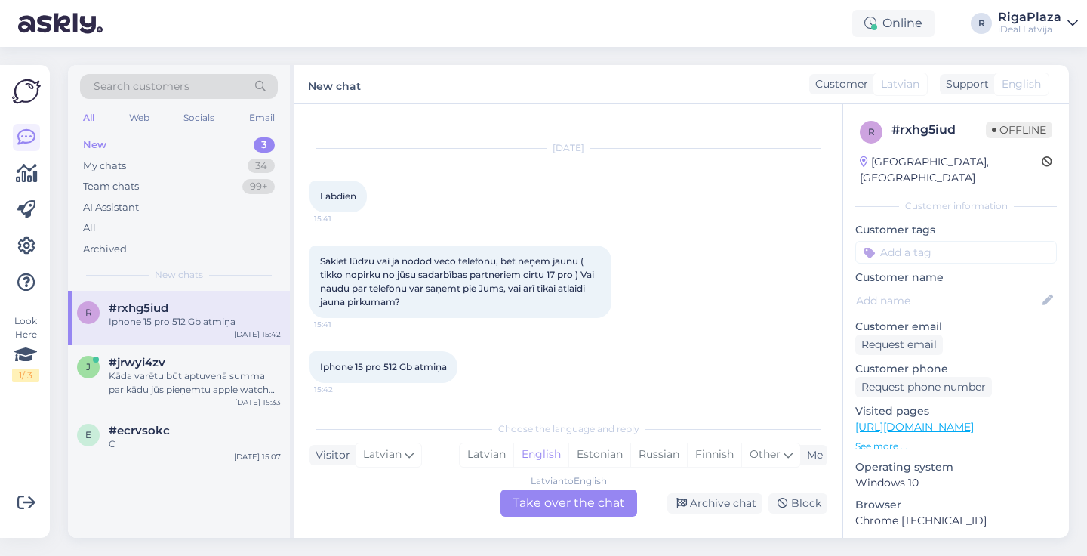
click at [574, 501] on div "Latvian to English Take over the chat" at bounding box center [569, 502] width 137 height 27
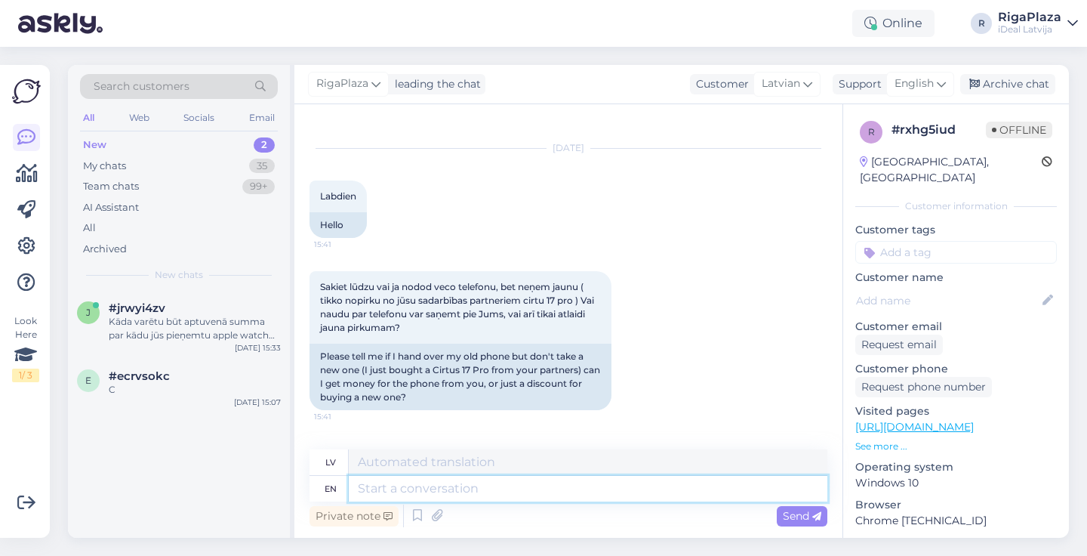
click at [565, 495] on textarea at bounding box center [588, 489] width 479 height 26
paste textarea "Sveiki! Naudu par veco ierīci mēs neizsniedzam. Tās novērtētā summa tiek izmant…"
type textarea "Sveiki! Naudu par veco ierīci mēs neizsniedzam. Tās novērtētā summa tiek izmant…"
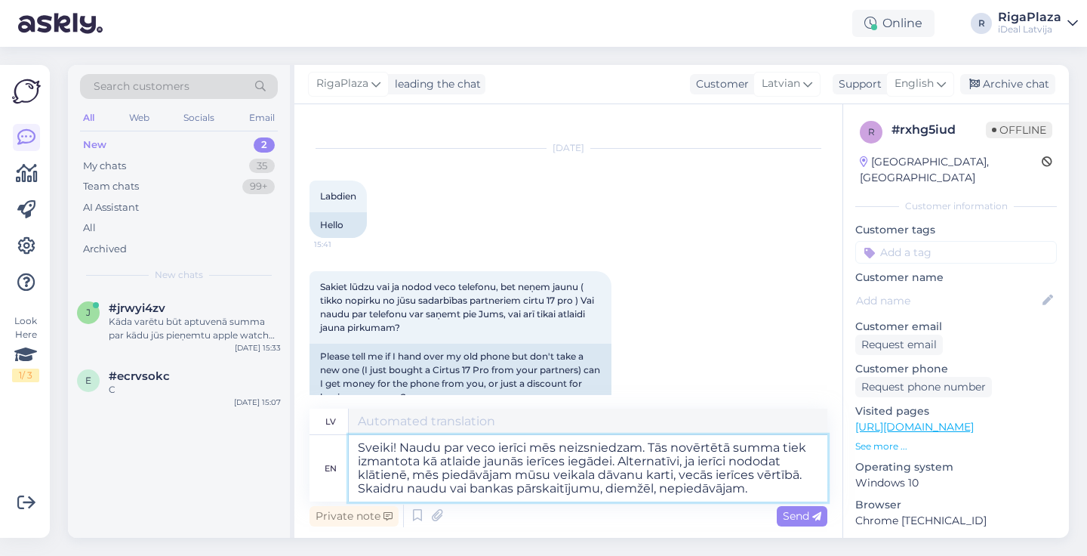
type textarea "Sveiki! Naudu par veco ierīci mēs neizsniedzam. Tās novērtētā summa tiek izmant…"
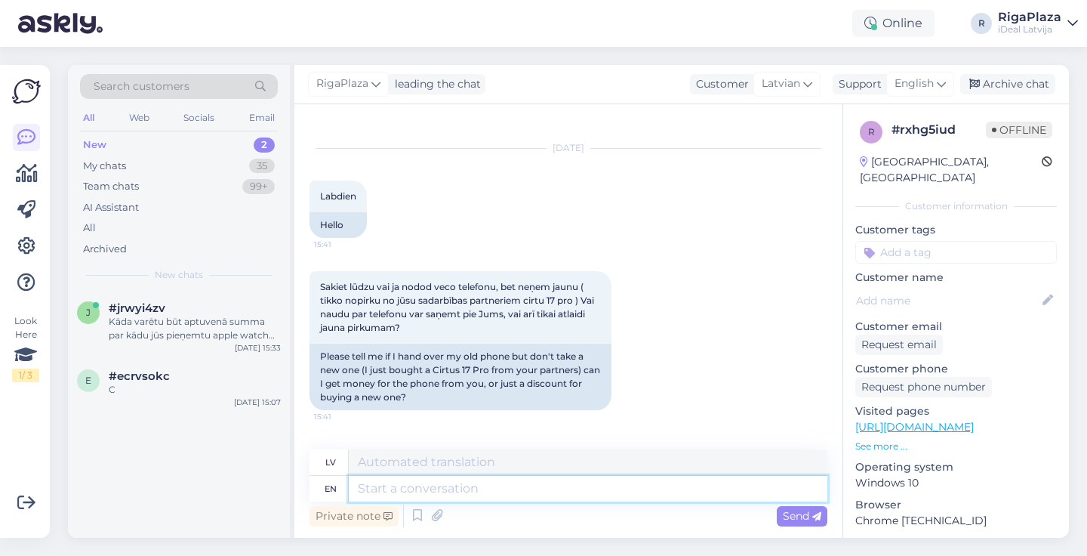
scroll to position [327, 0]
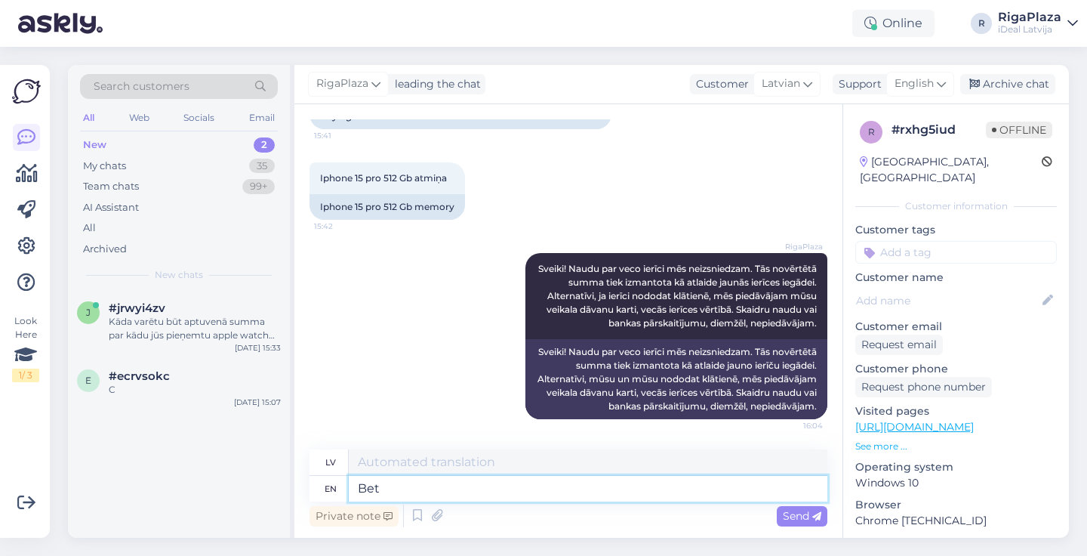
type textarea "Bet"
type textarea "Derēt"
type textarea "Bet iesaku ai"
type textarea "Bet iesaku"
type textarea "Bet iesaku aiziet"
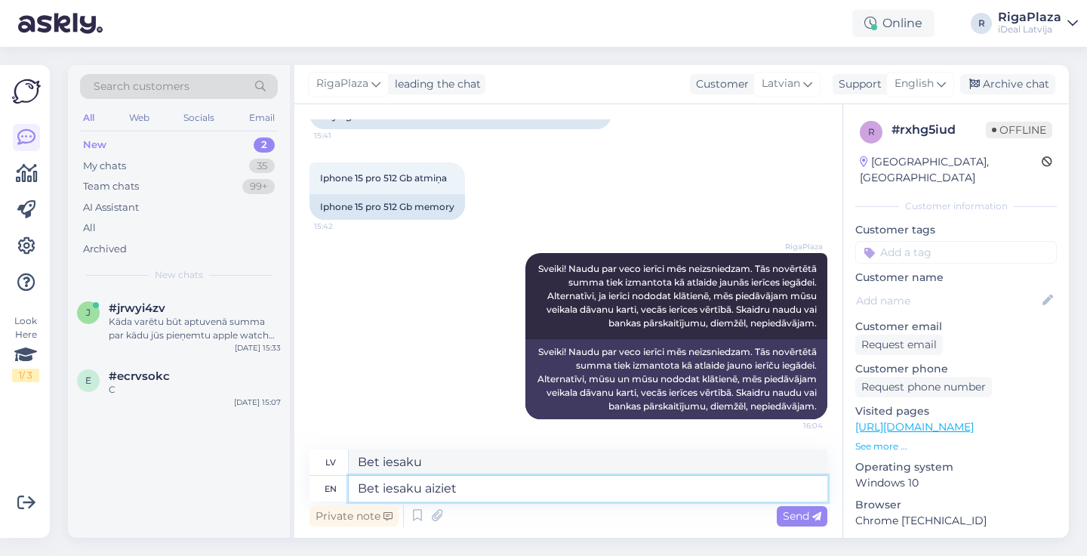
type textarea "Bet iesaku aiziet"
type textarea "Bet iesaku aiziet pie"
type textarea "Bet iesaku aiziet pīrāgs"
type textarea "Bet iesaku aiziet pie mūsu pa"
type textarea "Bet iesaku aiziet pie mūsu"
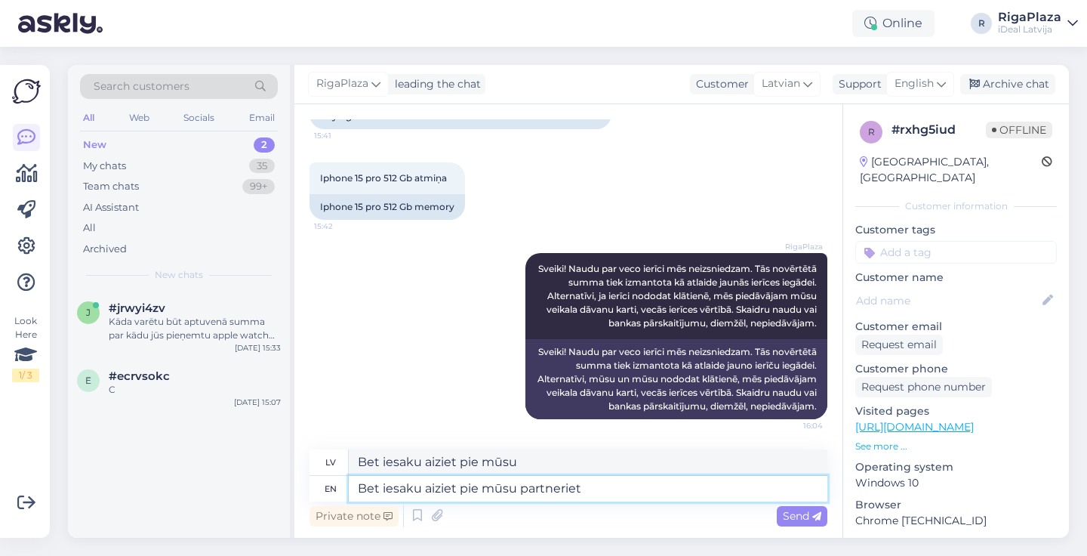
type textarea "Bet iesaku aiziet pie mūsu partneriet"
type textarea "Bet iesaku aiziet pie mūsu partneriet UPGREAT,"
type textarea "Bet iesaku aiziet pie mūsu partneriem UPGREAT,"
type textarea "Bet iesaku aiziet pie mūsu partneriet UPGREAT, veikals"
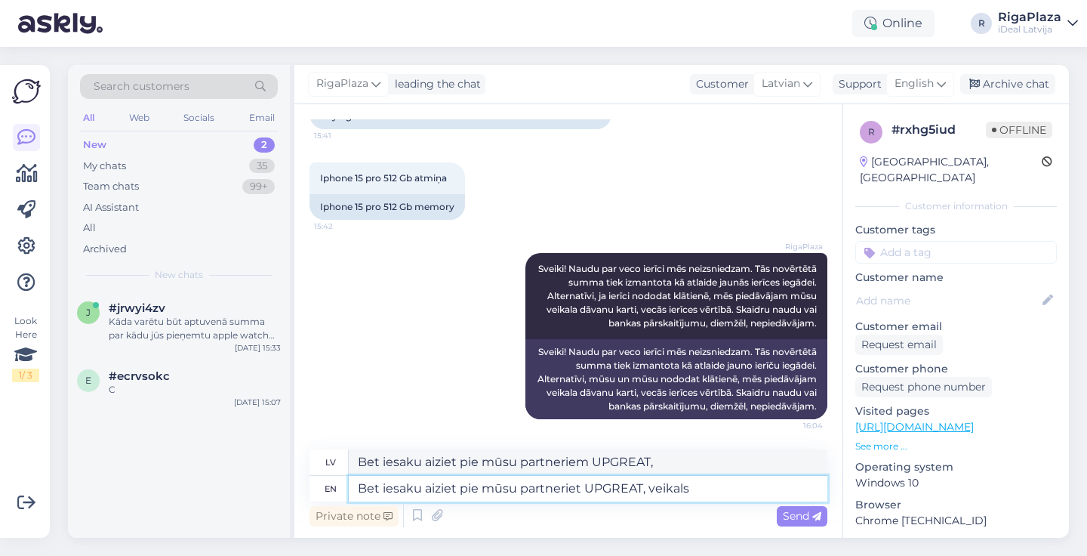
type textarea "Bet iesaku aiziet pie mūsu partneriem UPGREAT, veikals"
type textarea "Bet iesaku aiziet pie mūsu partneriet UPGREAT, veikals"
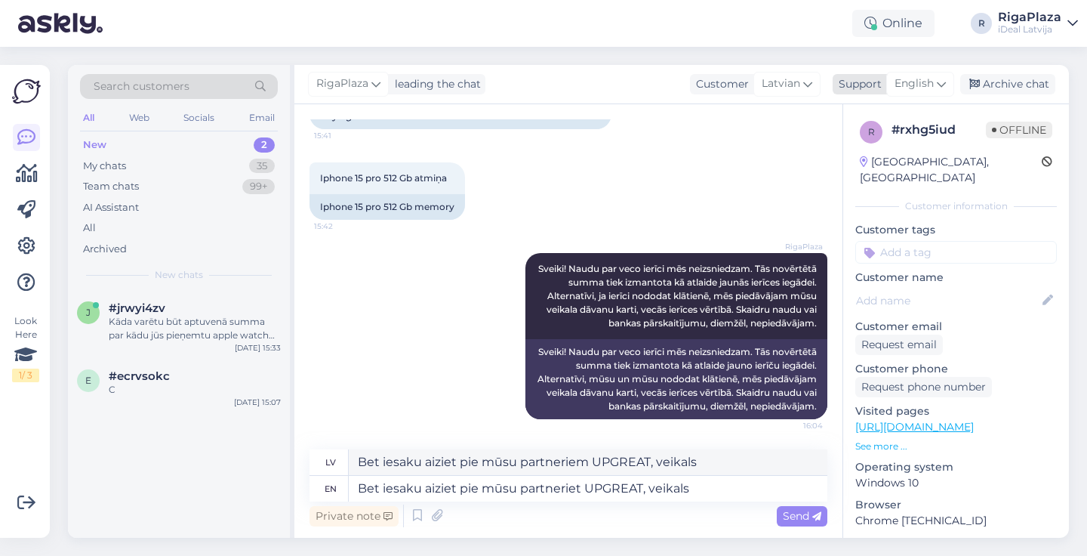
click at [919, 76] on span "English" at bounding box center [914, 83] width 39 height 17
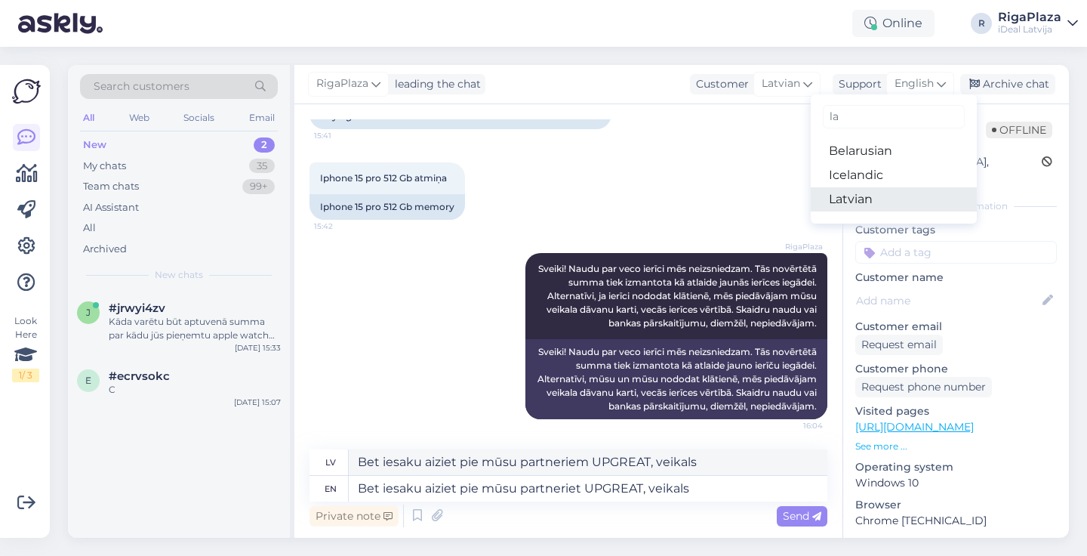
click at [859, 198] on link "Latvian" at bounding box center [894, 199] width 166 height 24
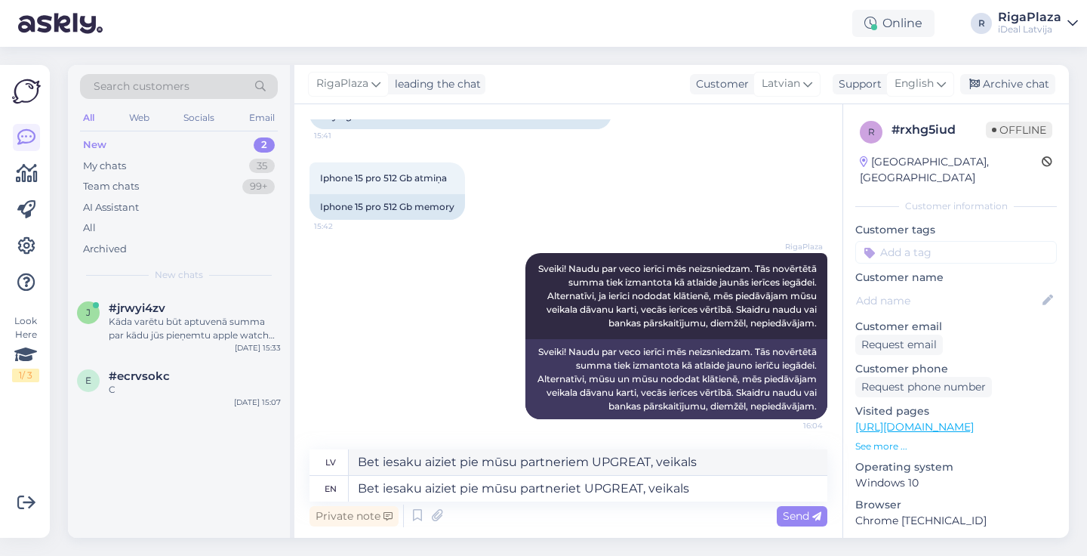
scroll to position [307, 0]
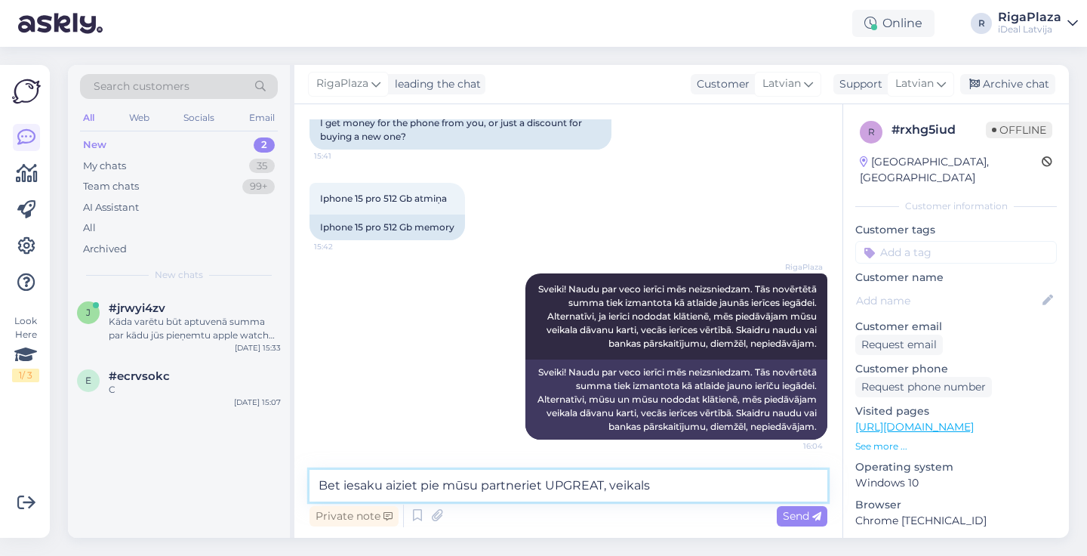
click at [677, 494] on textarea "Bet iesaku aiziet pie mūsu partneriet UPGREAT, veikals" at bounding box center [569, 486] width 518 height 32
click at [544, 491] on textarea "Bet iesaku aiziet pie mūsu partneriet UPGREAT, šis veikals atrodas" at bounding box center [569, 486] width 518 height 32
click at [781, 497] on textarea "Bet iesaku aiziet pie mūsu partneriem UPGREAT, šis veikals atrodas" at bounding box center [569, 486] width 518 height 32
drag, startPoint x: 725, startPoint y: 490, endPoint x: 759, endPoint y: 486, distance: 34.2
click at [759, 486] on textarea "Bet iesaku aiziet pie mūsu partneriem UPGREAT, šis veikals atrodas" at bounding box center [569, 486] width 518 height 32
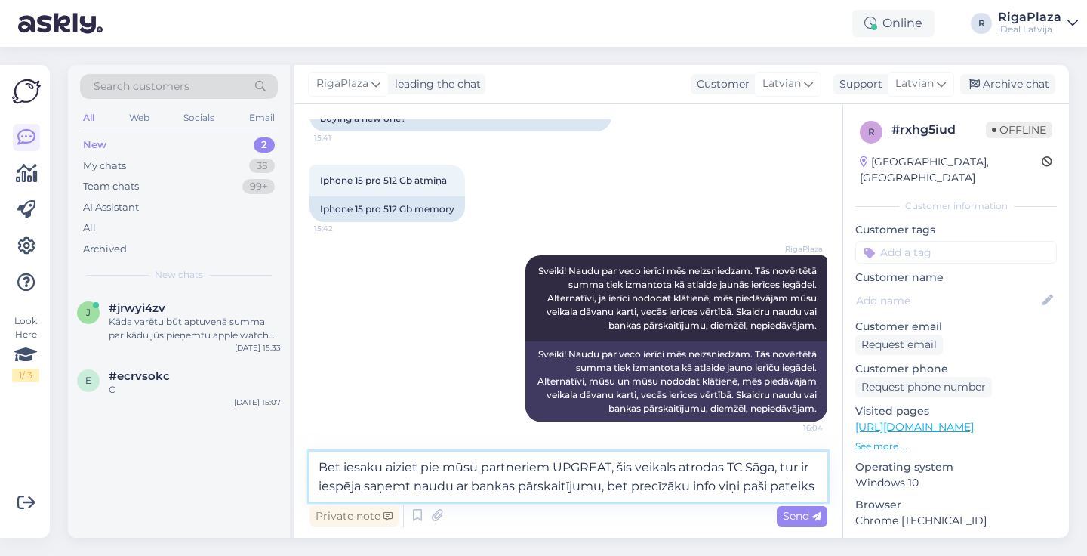
type textarea "Bet iesaku aiziet pie mūsu partneriem UPGREAT, šis veikals atrodas TC Sāga, tur…"
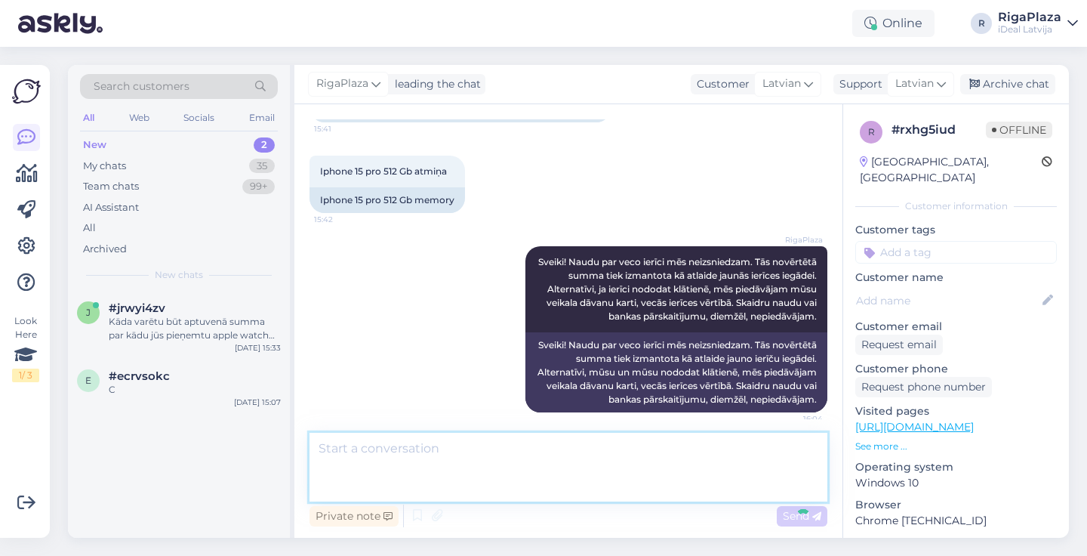
scroll to position [399, 0]
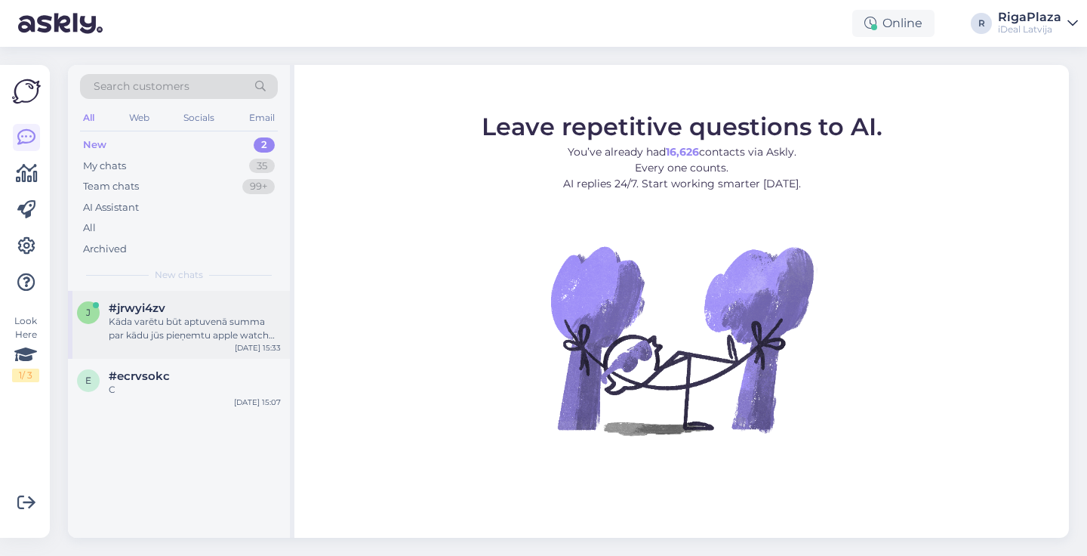
click at [230, 319] on div "Kāda varētu būt aptuvenā summa par kādu jūs pieņemtu apple watch series 5, 44mm…" at bounding box center [195, 328] width 172 height 27
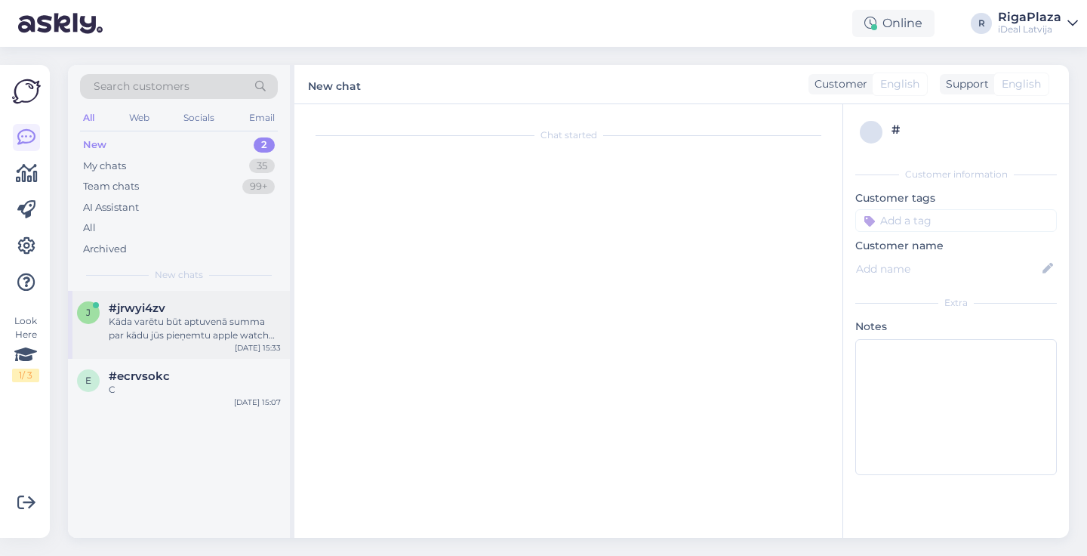
click at [197, 345] on div "j #jrwyi4zv Kāda varētu būt aptuvenā summa par kādu jūs pieņemtu apple watch se…" at bounding box center [179, 325] width 222 height 68
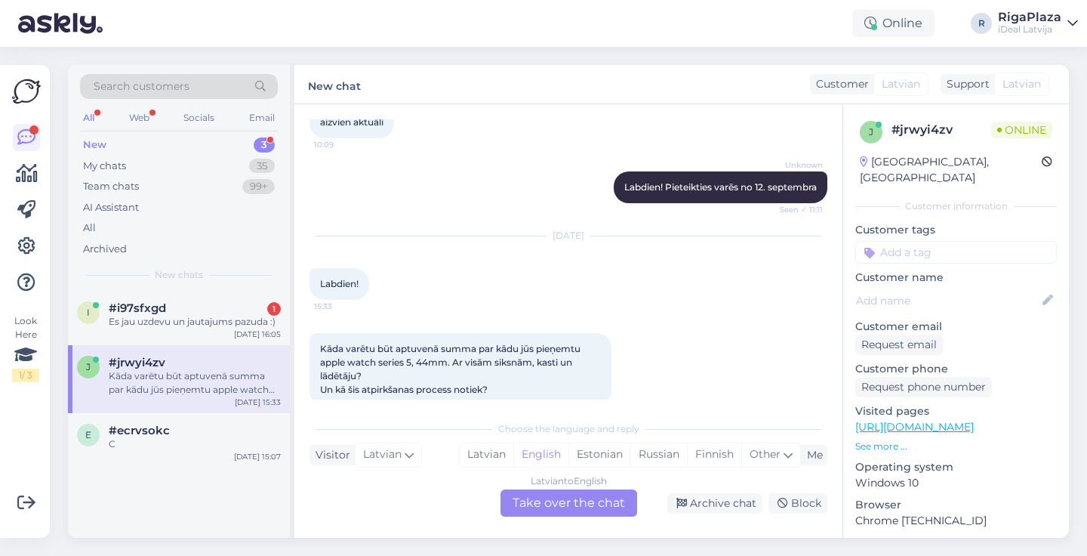
scroll to position [146, 0]
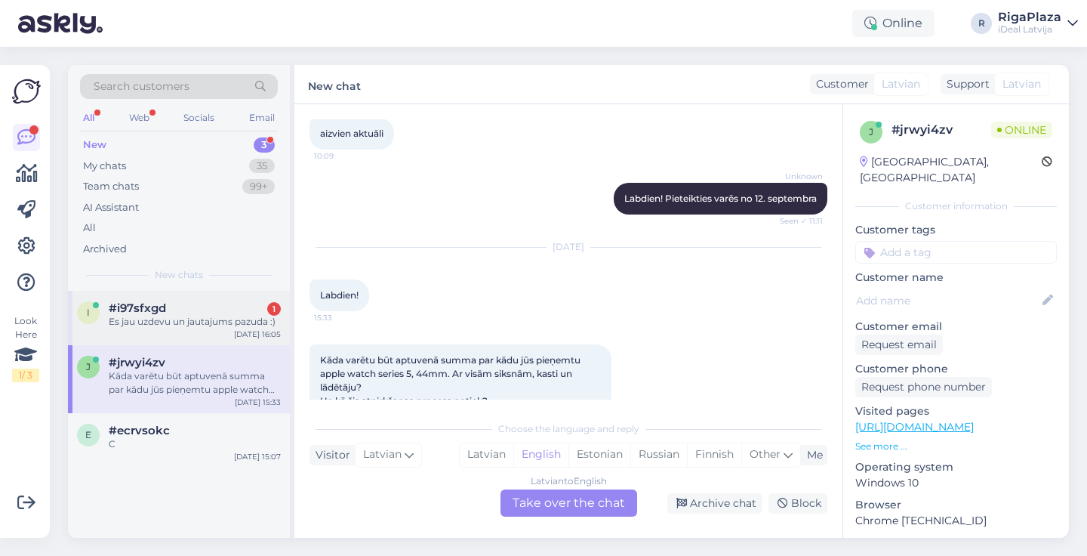
click at [220, 318] on div "Es jau uzdevu un jautajums pazuda :)" at bounding box center [195, 322] width 172 height 14
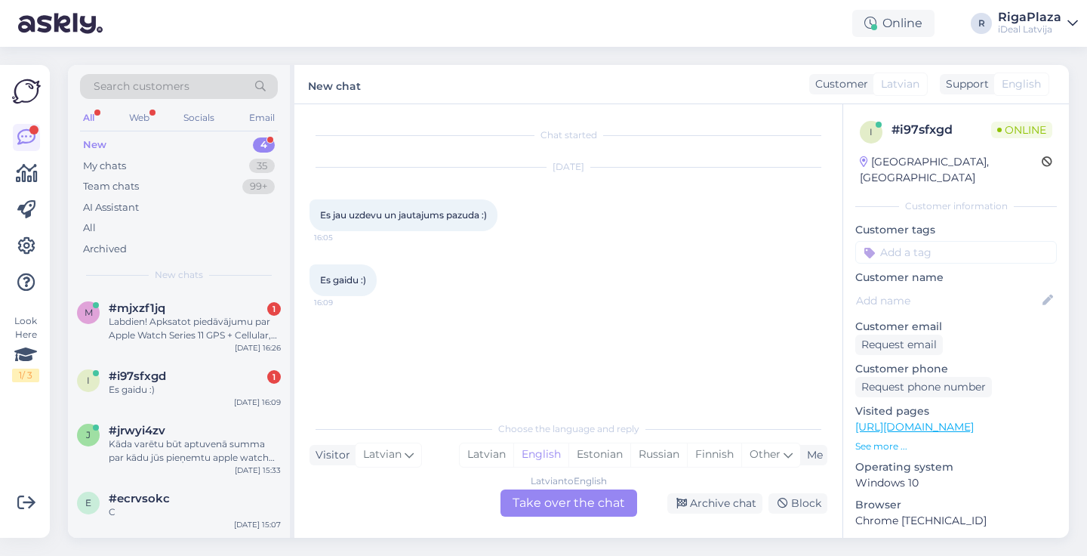
click at [559, 492] on div "Latvian to English Take over the chat" at bounding box center [569, 502] width 137 height 27
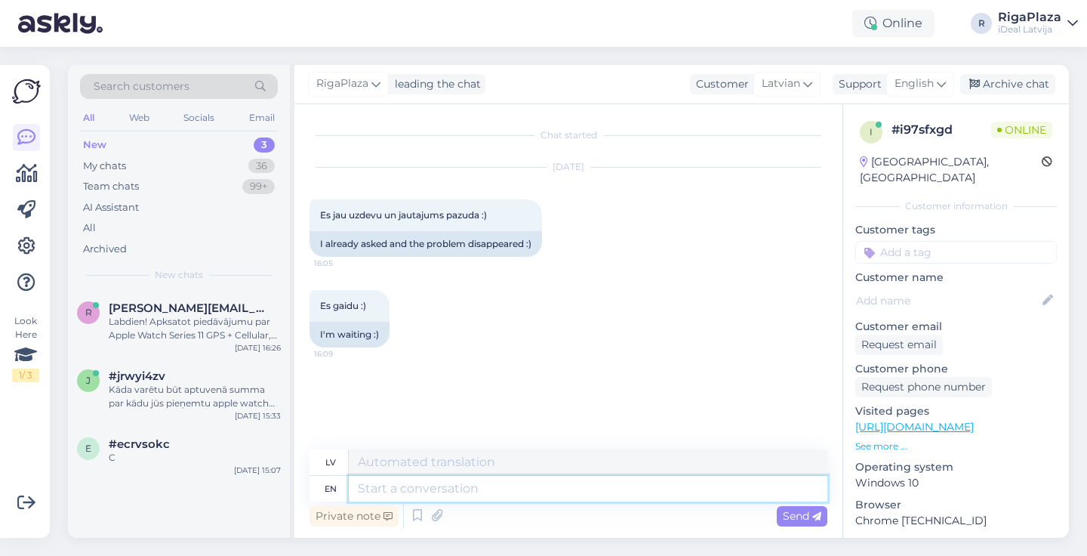
click at [477, 493] on textarea at bounding box center [588, 489] width 479 height 26
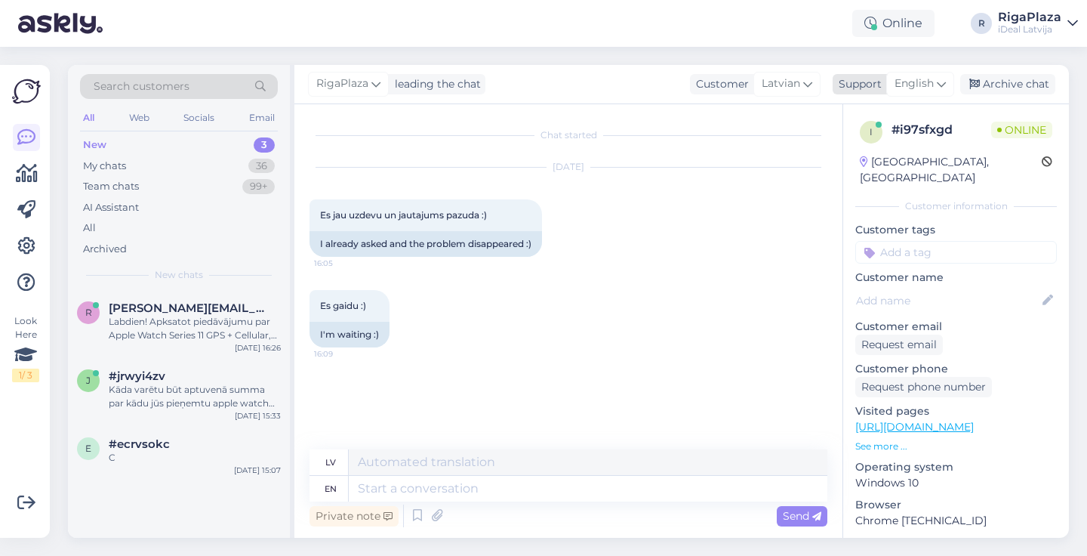
click at [926, 73] on div "English" at bounding box center [920, 84] width 68 height 24
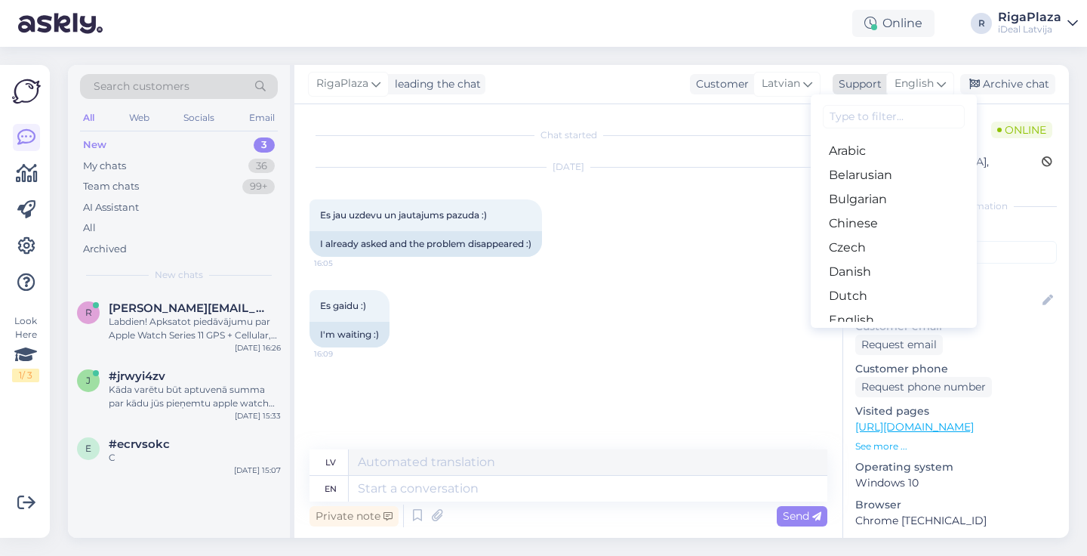
type input "l"
click at [870, 276] on link "Latvian" at bounding box center [894, 272] width 166 height 24
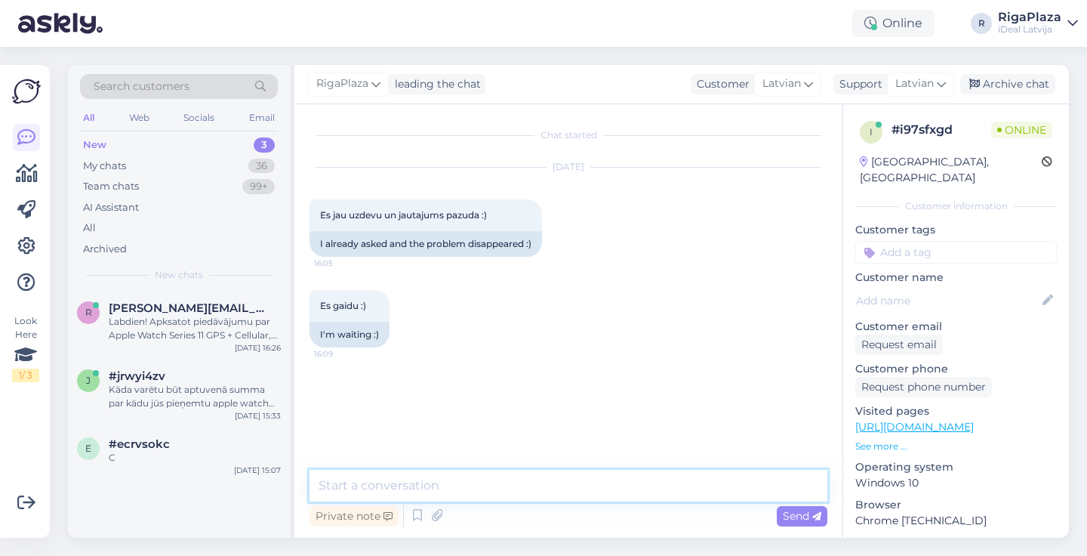
click at [528, 482] on textarea at bounding box center [569, 486] width 518 height 32
type textarea "Sveiki! Kāds tieši jautājums?"
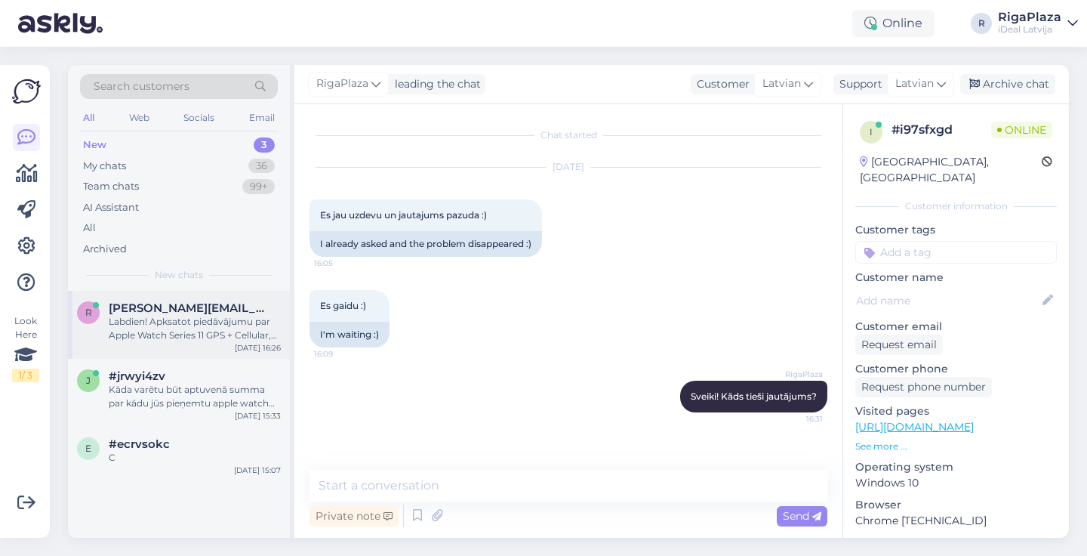
click at [270, 324] on div "Labdien! Apksatot piedāvājumu par Apple Watch Series 11 GPS + Cellular, vienīga…" at bounding box center [195, 328] width 172 height 27
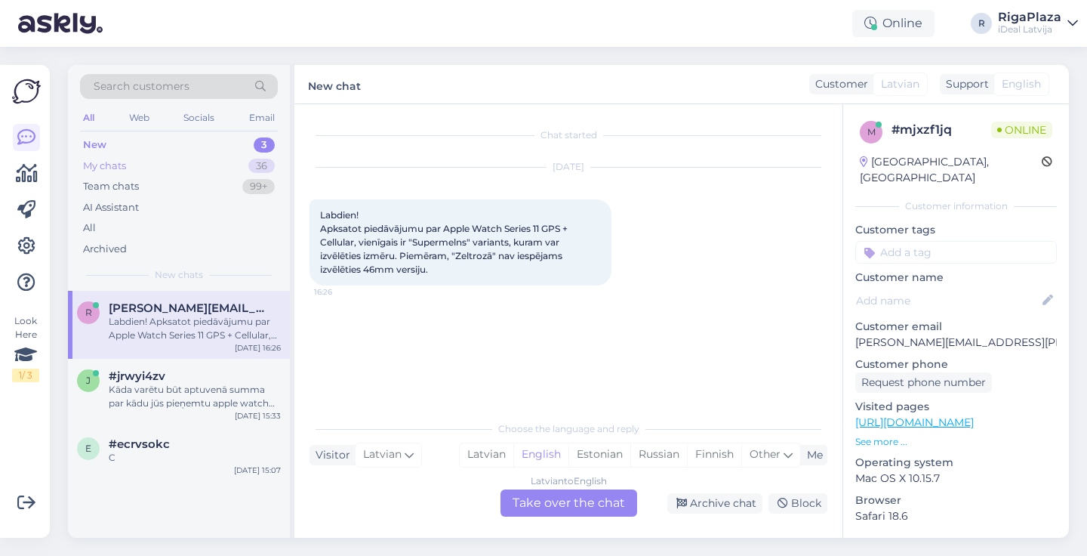
click at [239, 159] on div "My chats 36" at bounding box center [179, 166] width 198 height 21
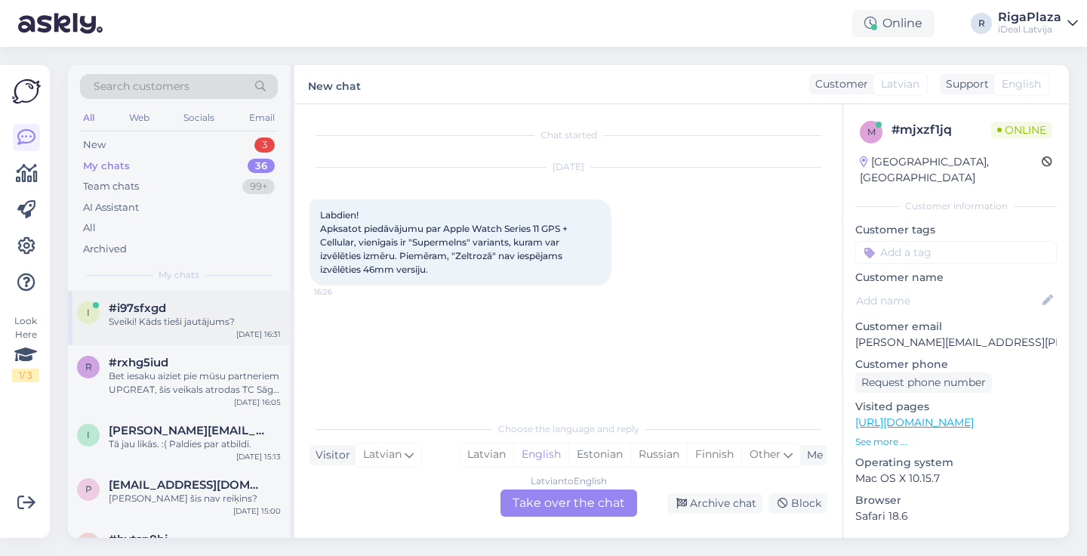
click at [238, 319] on div "Sveiki! Kāds tieši jautājums?" at bounding box center [195, 322] width 172 height 14
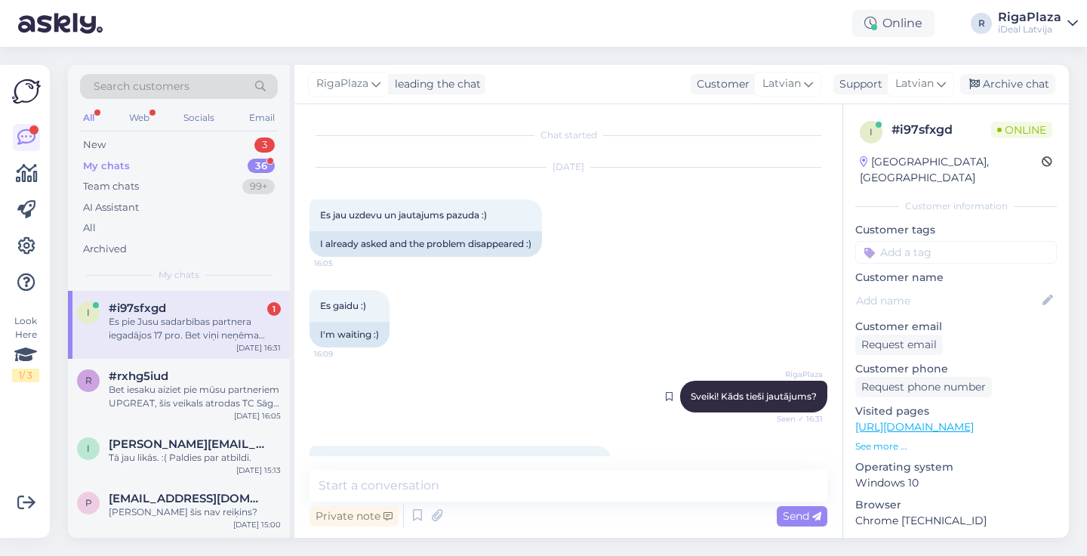
scroll to position [92, 0]
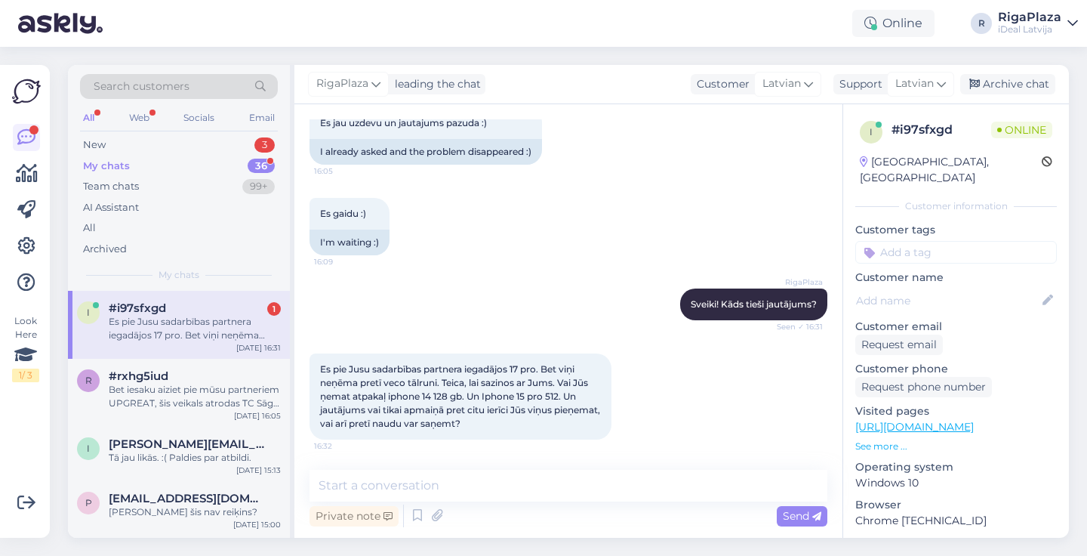
click at [207, 162] on div "My chats 36" at bounding box center [179, 166] width 198 height 21
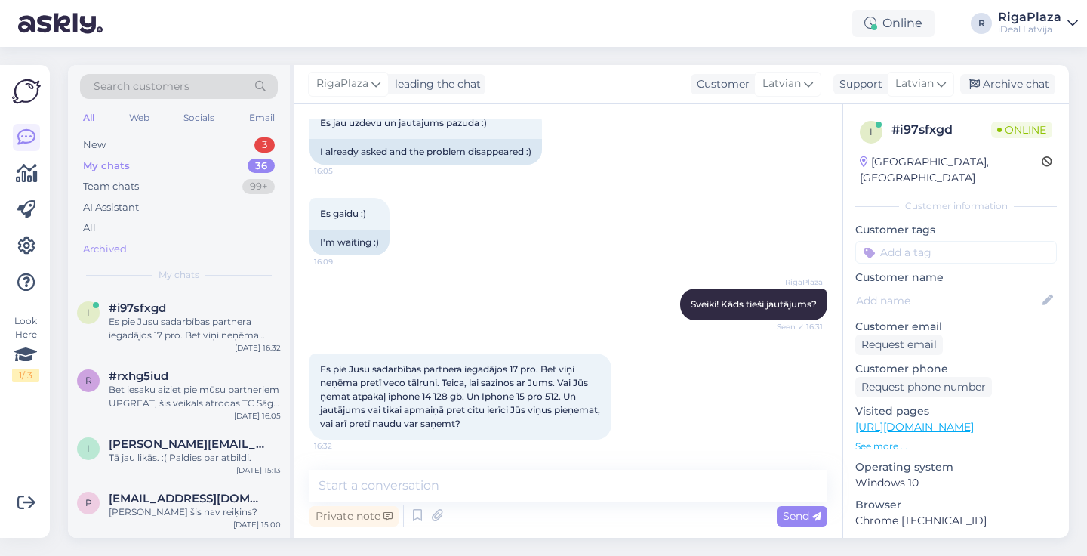
scroll to position [46, 0]
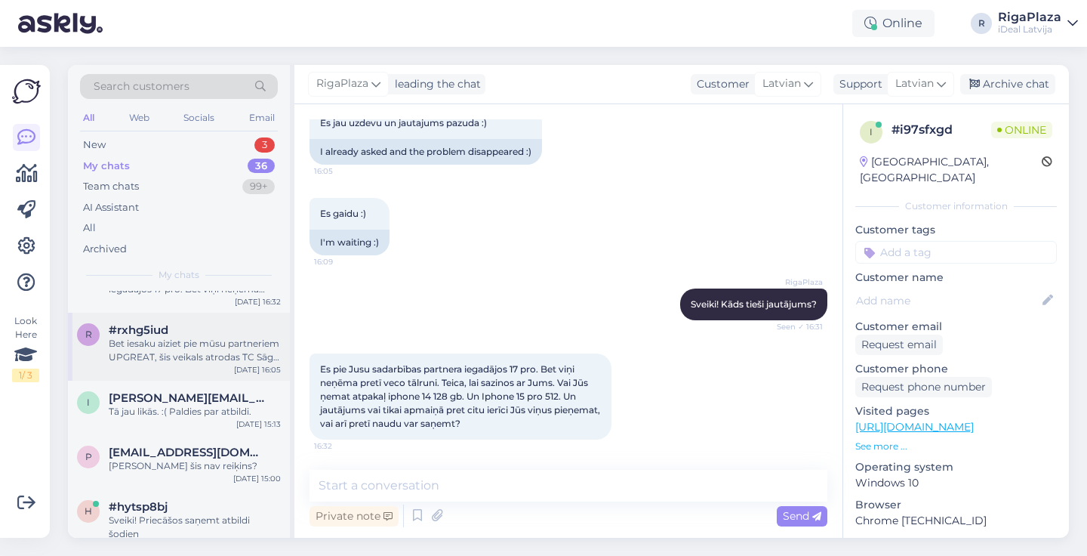
click at [204, 345] on div "Bet iesaku aiziet pie mūsu partneriem UPGREAT, šis veikals atrodas TC Sāga, tur…" at bounding box center [195, 350] width 172 height 27
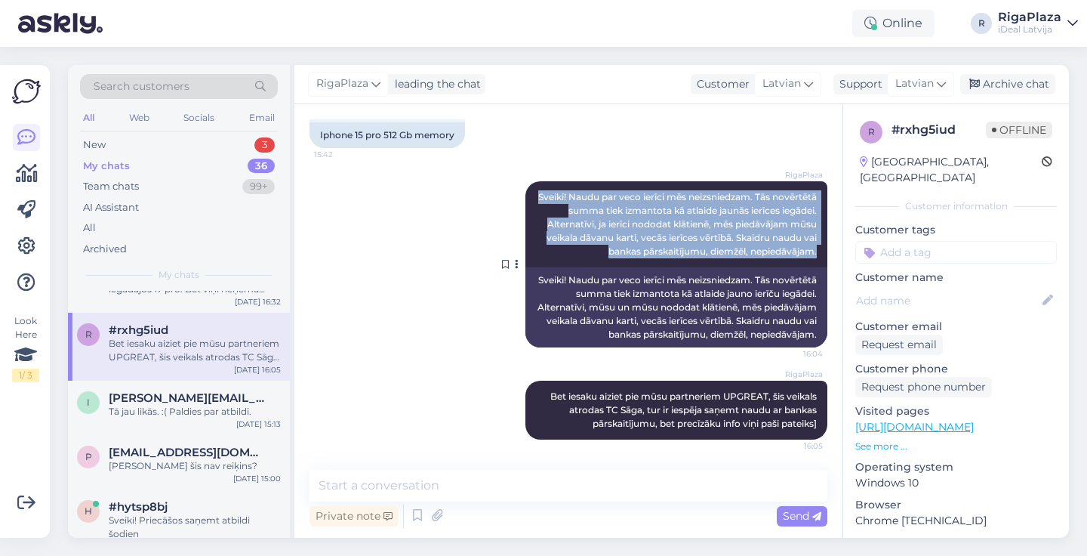
drag, startPoint x: 580, startPoint y: 163, endPoint x: 819, endPoint y: 242, distance: 251.9
click at [819, 242] on div "RigaPlaza Sveiki! Naudu par veco ierīci mēs neizsniedzam. Tās novērtētā summa t…" at bounding box center [676, 224] width 302 height 86
copy span "Sveiki! Naudu par veco ierīci mēs neizsniedzam. Tās novērtētā summa tiek izmant…"
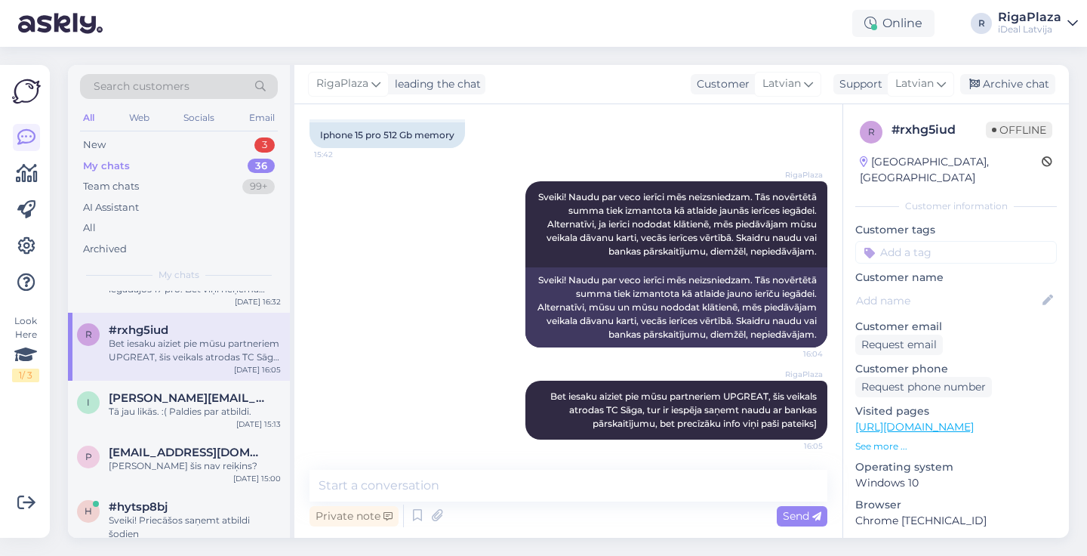
click at [555, 502] on div "Private note Send" at bounding box center [569, 515] width 518 height 29
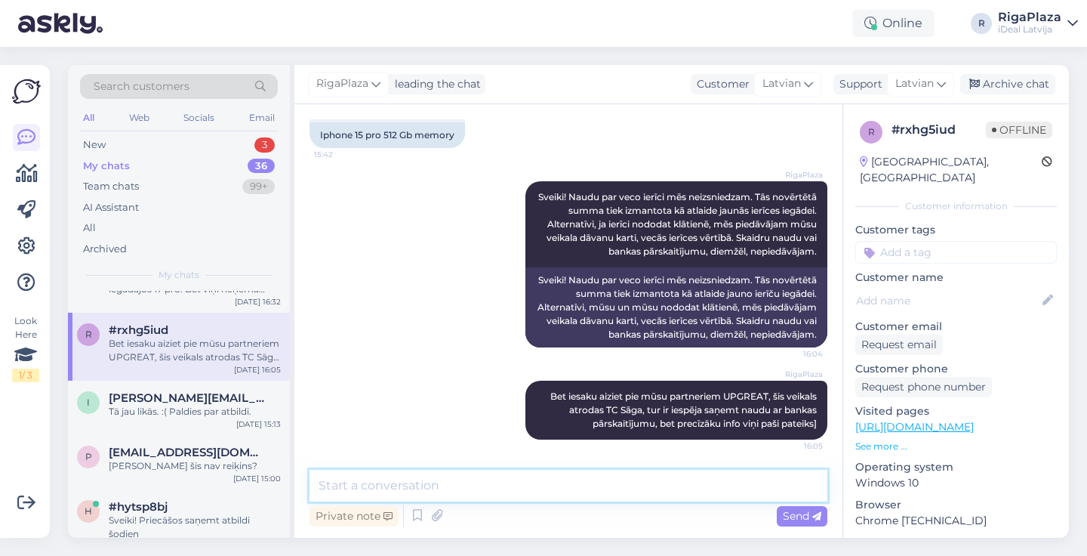
click at [575, 485] on textarea at bounding box center [569, 486] width 518 height 32
paste textarea "Sveiki! Naudu par veco ierīci mēs neizsniedzam. Tās novērtētā summa tiek izmant…"
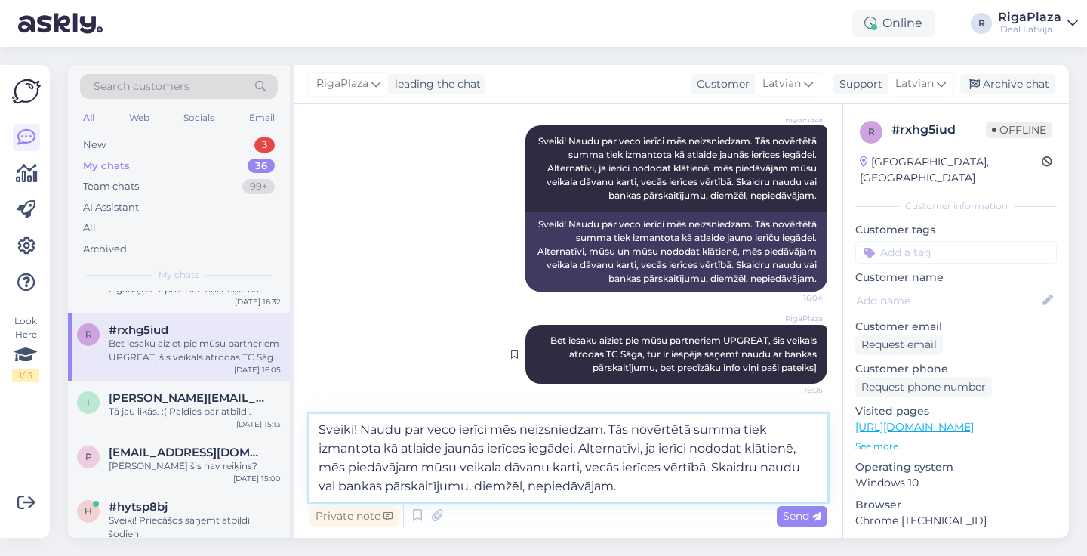
scroll to position [454, 0]
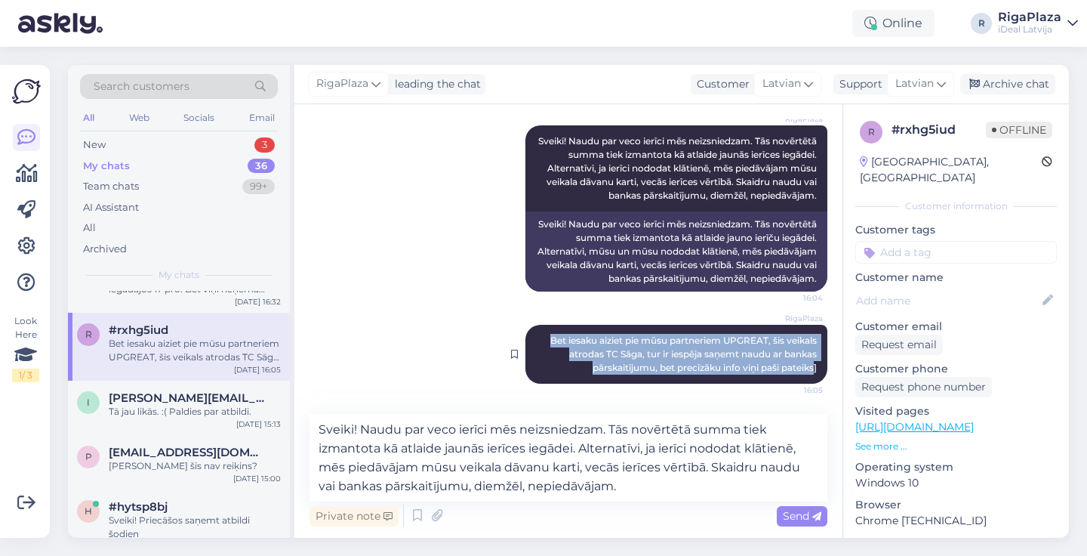
drag, startPoint x: 544, startPoint y: 340, endPoint x: 813, endPoint y: 368, distance: 270.2
click at [813, 368] on span "Bet iesaku aiziet pie mūsu partneriem UPGREAT, šis veikals atrodas TC Sāga, tur…" at bounding box center [684, 353] width 269 height 39
copy span "Bet iesaku aiziet pie mūsu partneriem UPGREAT, šis veikals atrodas TC Sāga, tur…"
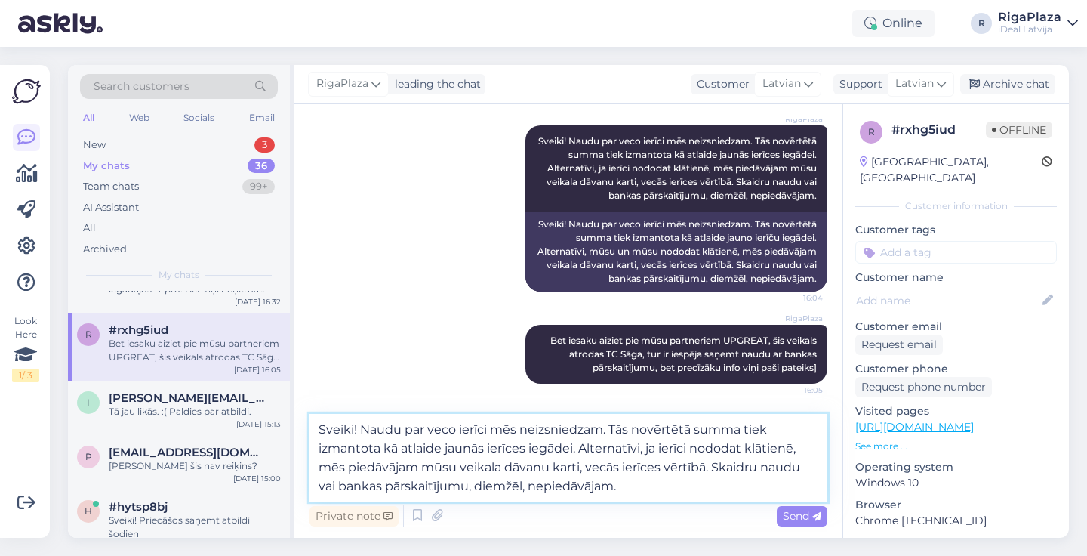
click at [642, 482] on textarea "Sveiki! Naudu par veco ierīci mēs neizsniedzam. Tās novērtētā summa tiek izmant…" at bounding box center [569, 458] width 518 height 88
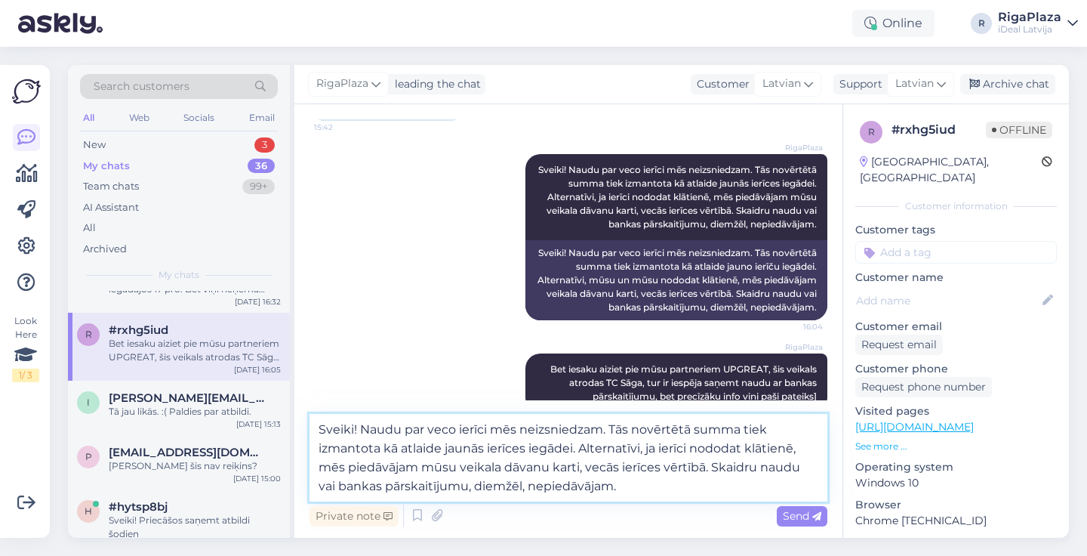
paste textarea "Bet iesaku aiziet pie mūsu partneriem UPGREAT, šis veikals atrodas TC Sāga, tur…"
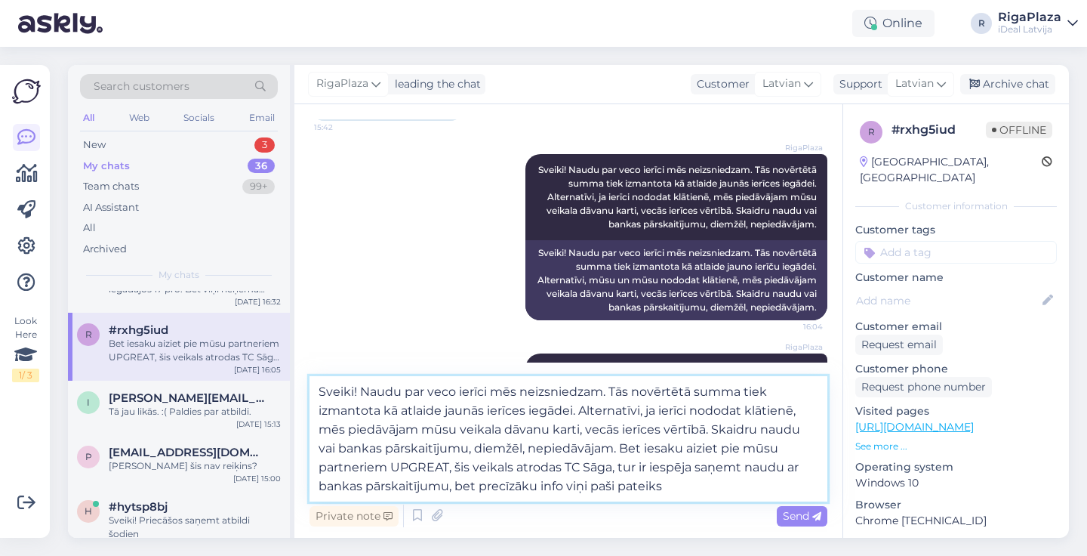
drag, startPoint x: 359, startPoint y: 390, endPoint x: 679, endPoint y: 480, distance: 332.5
click at [679, 480] on textarea "Sveiki! Naudu par veco ierīci mēs neizsniedzam. Tās novērtētā summa tiek izmant…" at bounding box center [569, 438] width 518 height 125
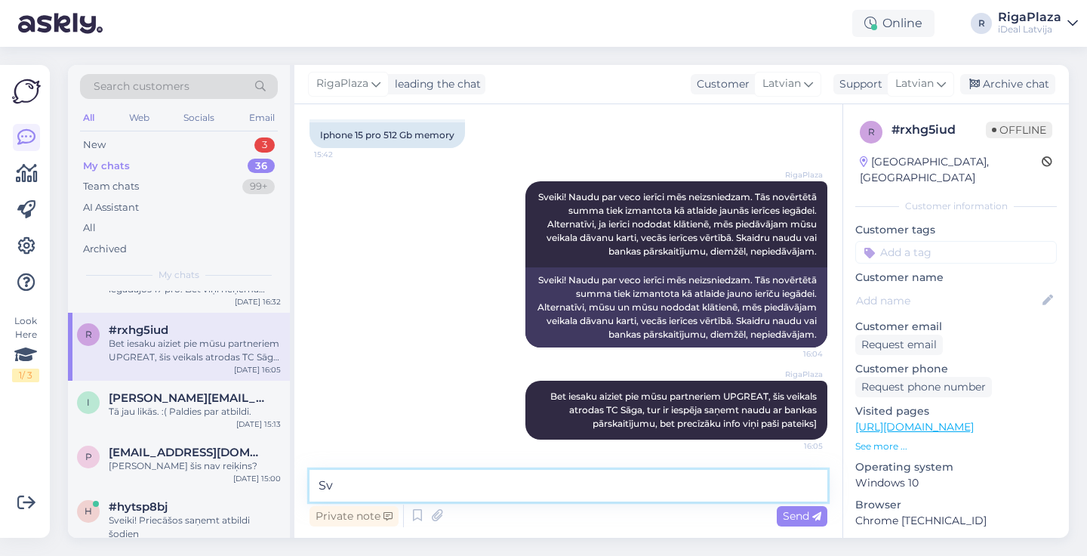
type textarea "S"
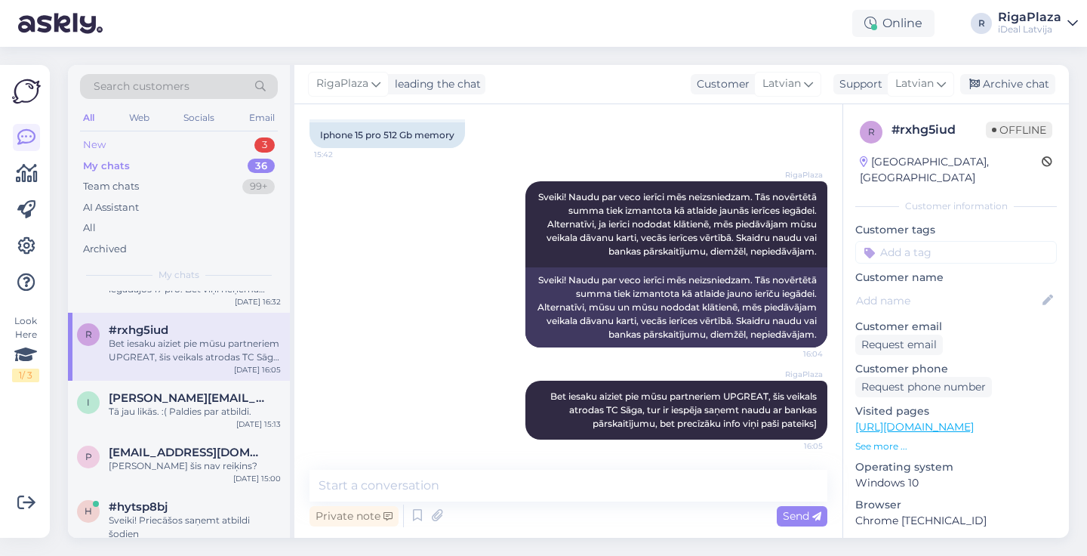
click at [249, 150] on div "New 3" at bounding box center [179, 144] width 198 height 21
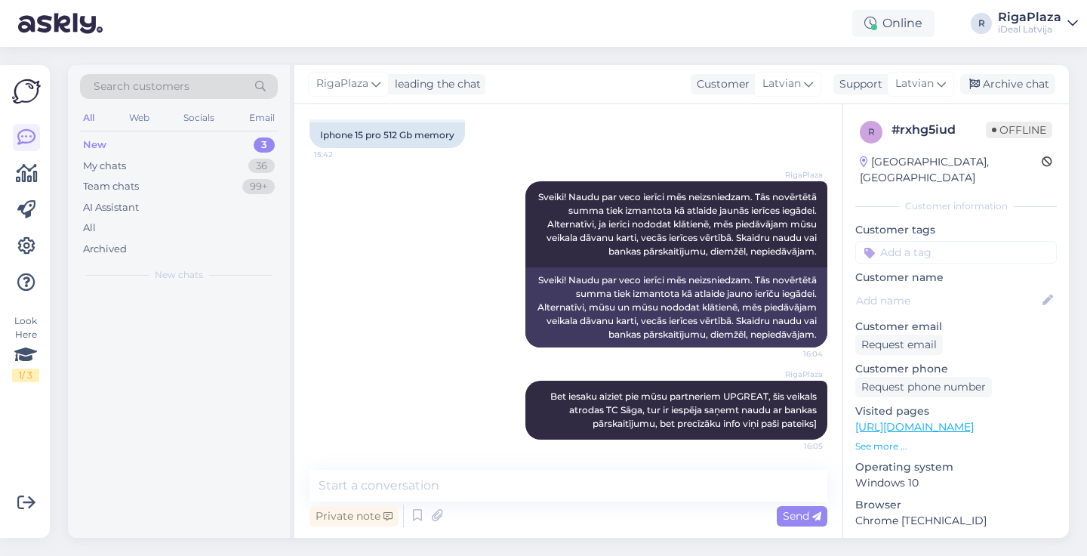
scroll to position [0, 0]
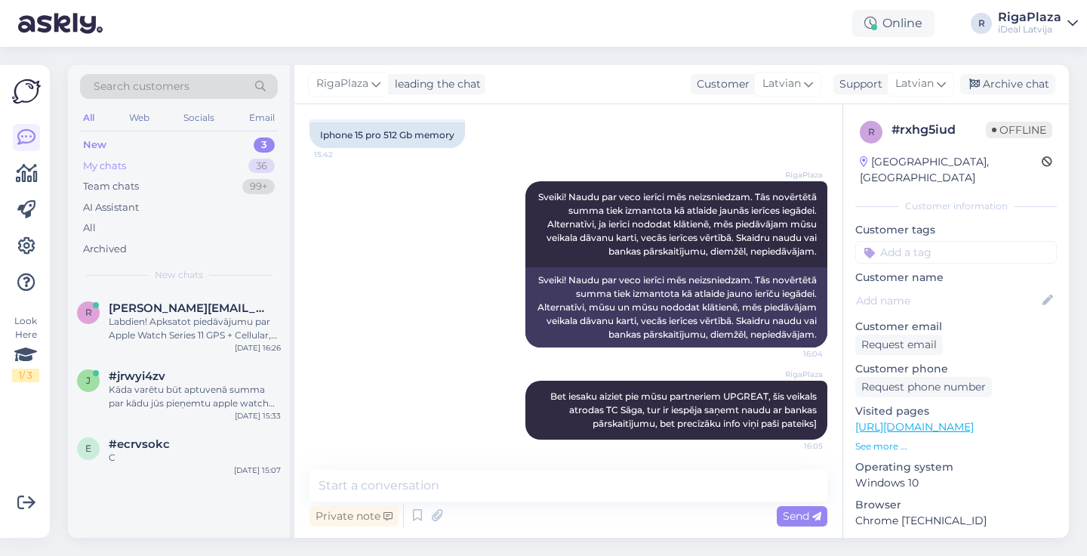
click at [236, 165] on div "My chats 36" at bounding box center [179, 166] width 198 height 21
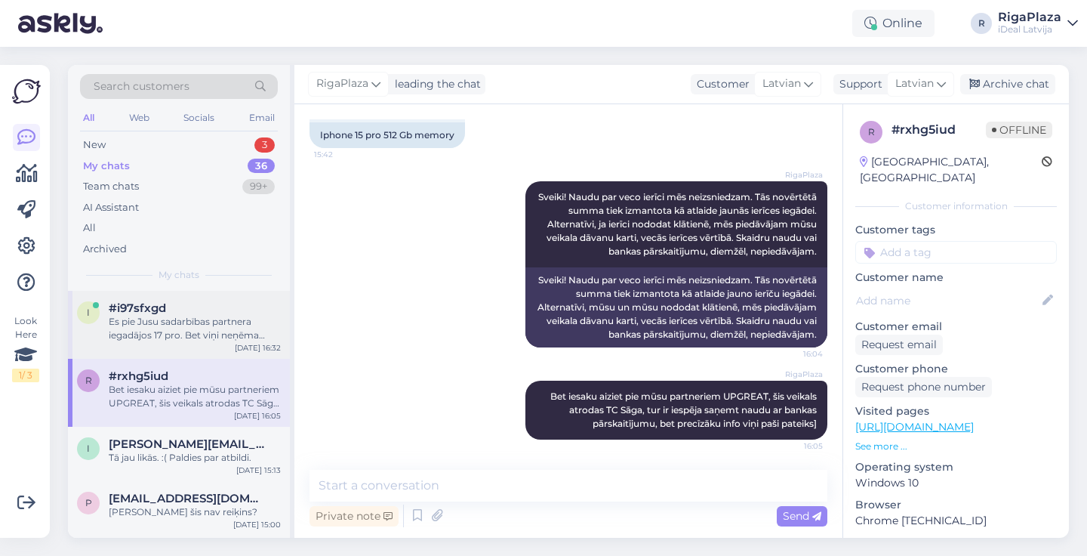
click at [206, 328] on div "Es pie Jusu sadarbības partnera iegadājos 17 pro. Bet viņi neņēma pretī veco tā…" at bounding box center [195, 328] width 172 height 27
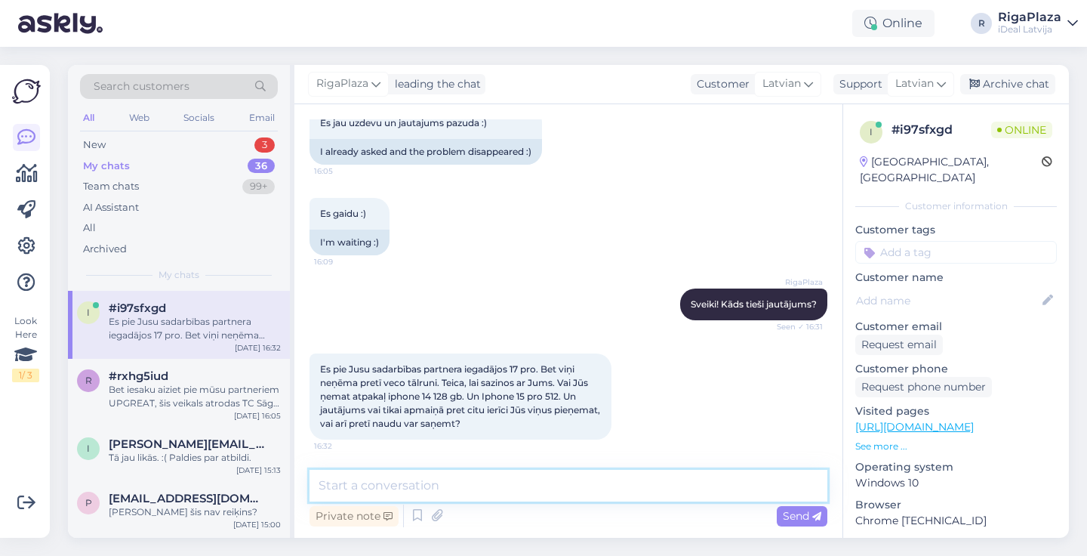
click at [529, 479] on textarea at bounding box center [569, 486] width 518 height 32
paste textarea "Naudu par veco ierīci mēs neizsniedzam. Tās novērtētā summa tiek izmantota kā a…"
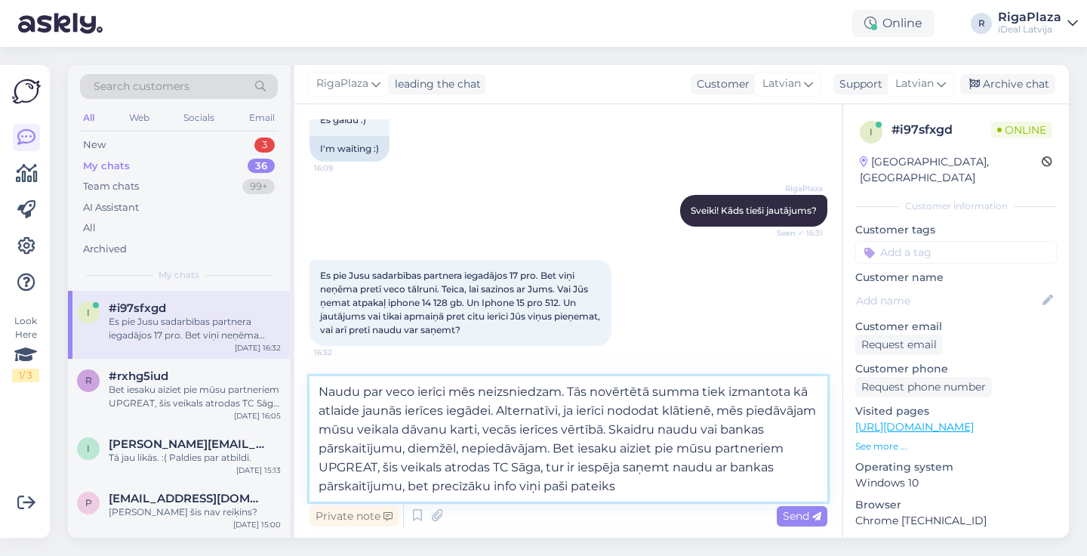
scroll to position [186, 0]
click at [620, 445] on textarea "Naudu par veco ierīci mēs neizsniedzam. Tās novērtētā summa tiek izmantota kā a…" at bounding box center [569, 438] width 518 height 125
click at [624, 448] on textarea "Naudu par veco ierīci mēs neizsniedzam. Tās novērtētā summa tiek izmantota kā a…" at bounding box center [569, 438] width 518 height 125
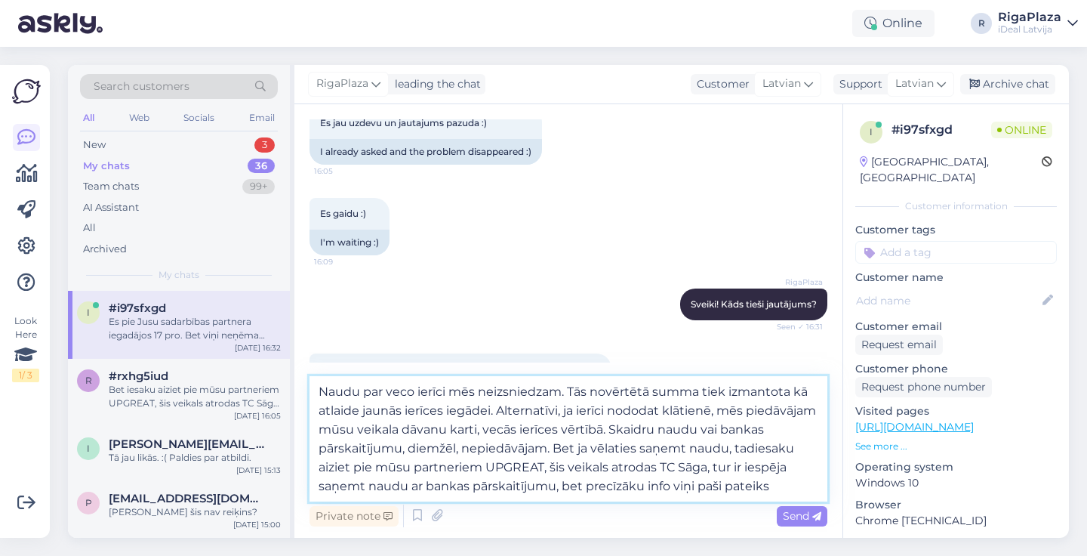
type textarea "Naudu par veco ierīci mēs neizsniedzam. Tās novērtētā summa tiek izmantota kā a…"
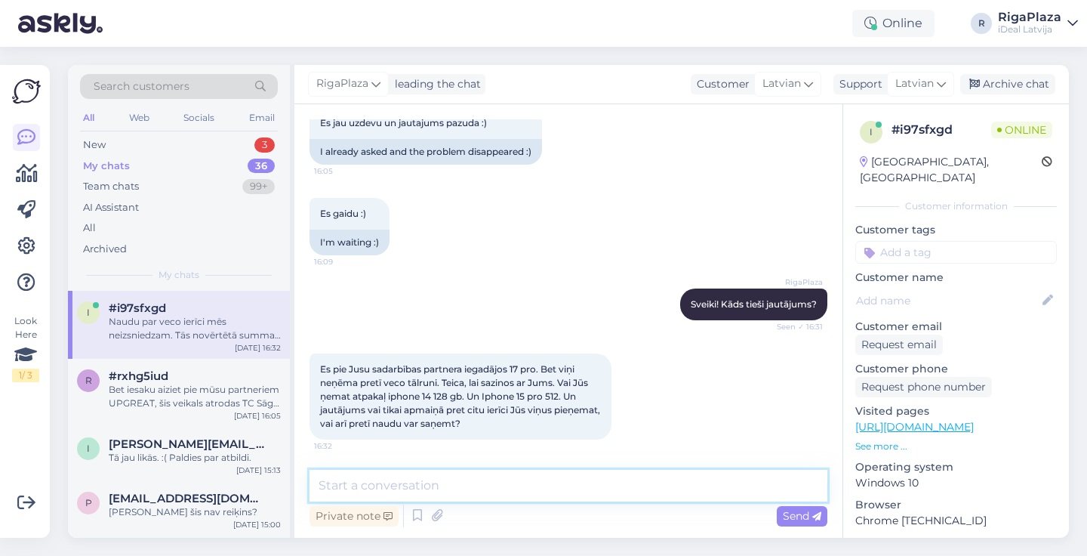
scroll to position [266, 0]
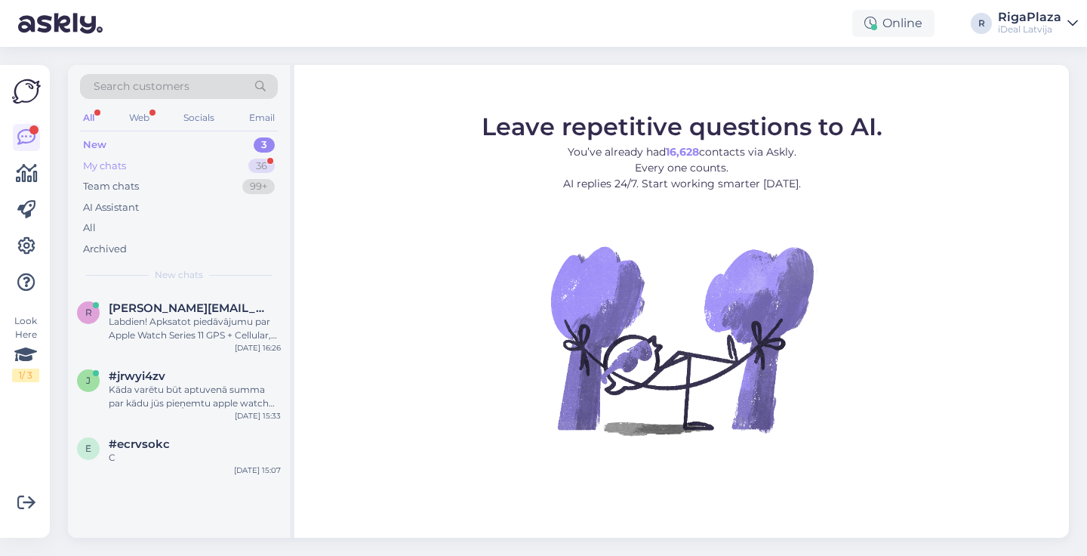
click at [179, 163] on div "My chats 36" at bounding box center [179, 166] width 198 height 21
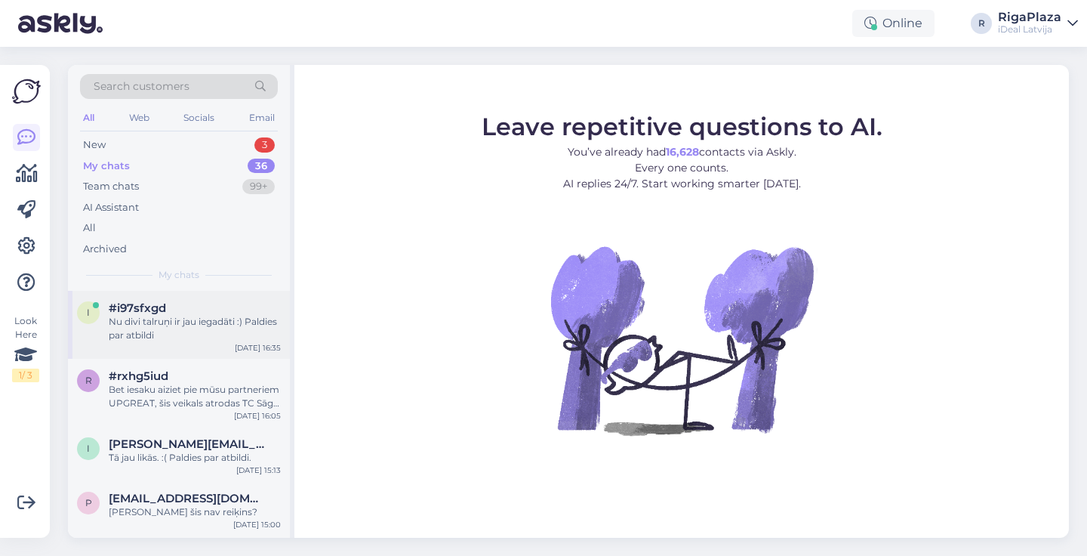
click at [192, 294] on div "i #i97sfxgd Nu divi talruņi ir jau iegadāti :) Paldies par atbildi [DATE] 16:35" at bounding box center [179, 325] width 222 height 68
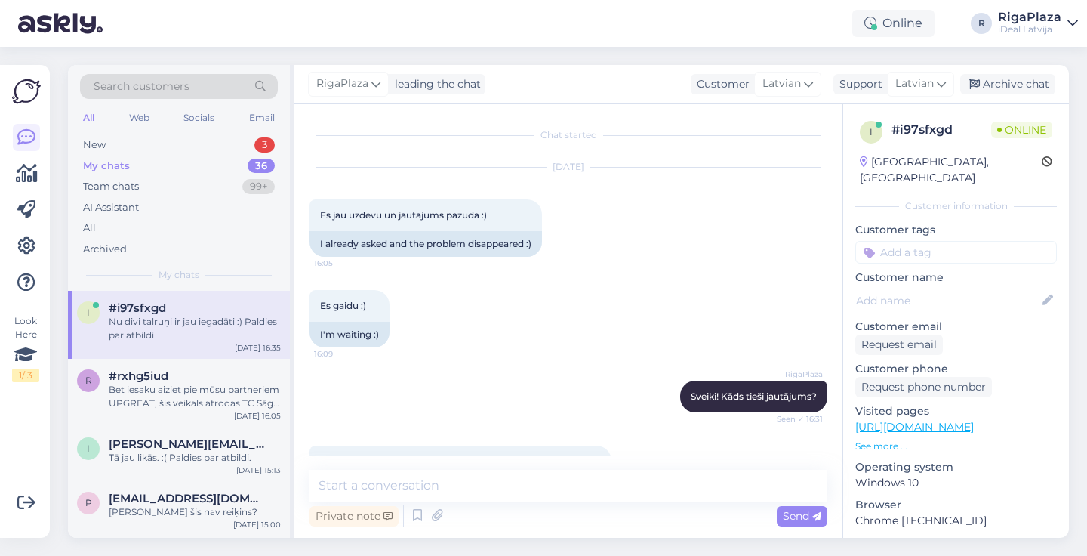
scroll to position [331, 0]
